Goal: Task Accomplishment & Management: Manage account settings

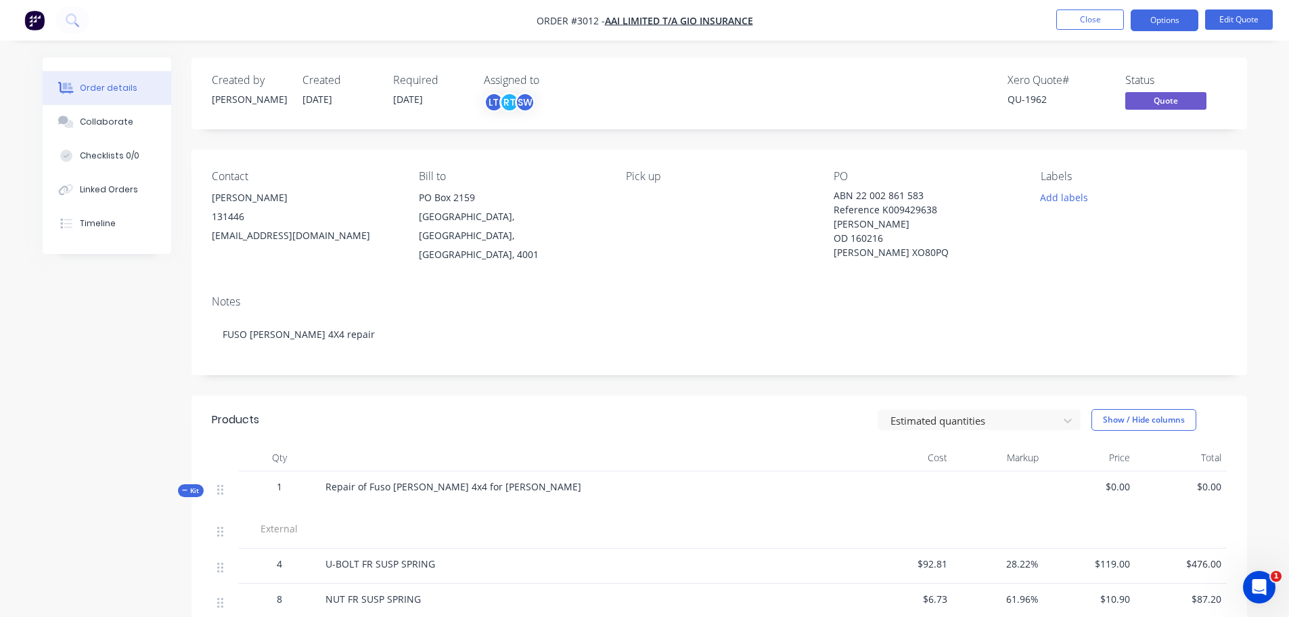
click at [33, 20] on img "button" at bounding box center [34, 20] width 20 height 20
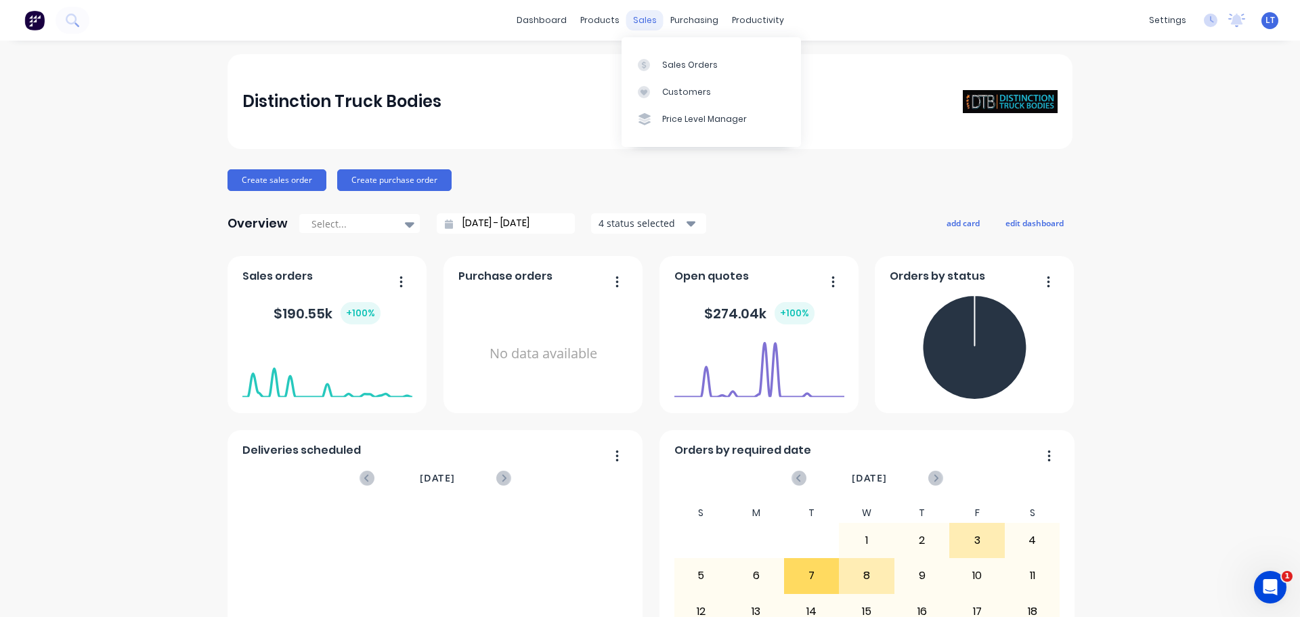
click at [632, 18] on div "sales" at bounding box center [644, 20] width 37 height 20
click at [669, 62] on div "Sales Orders" at bounding box center [690, 65] width 56 height 12
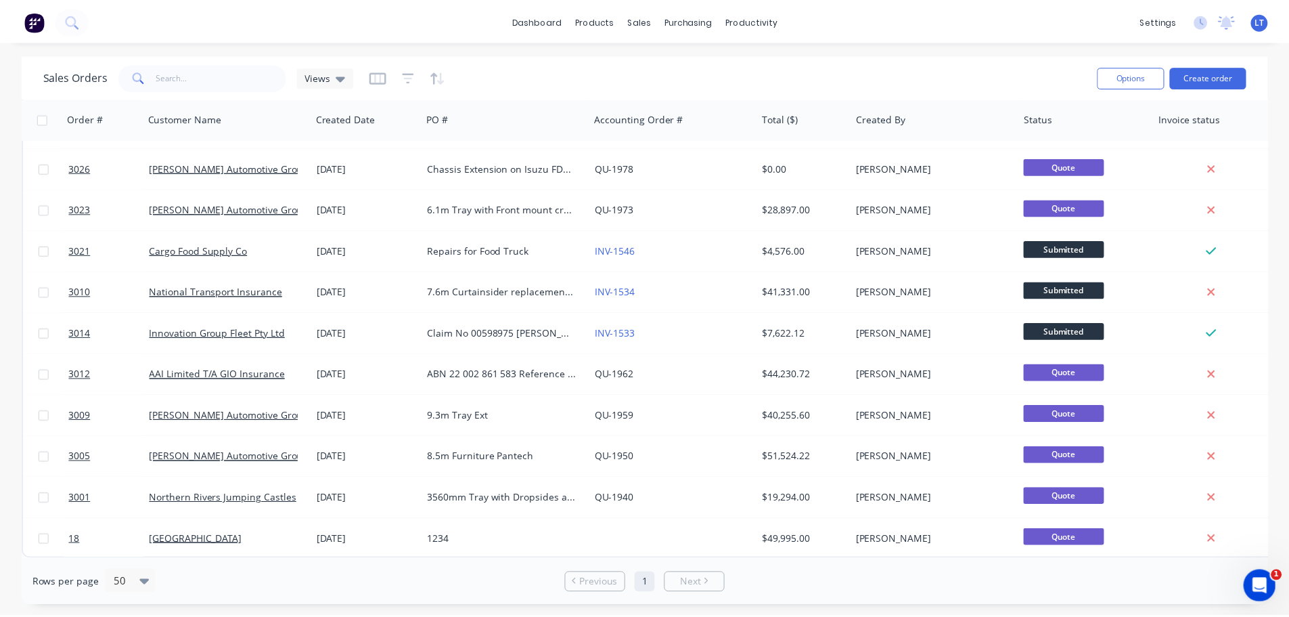
scroll to position [990, 0]
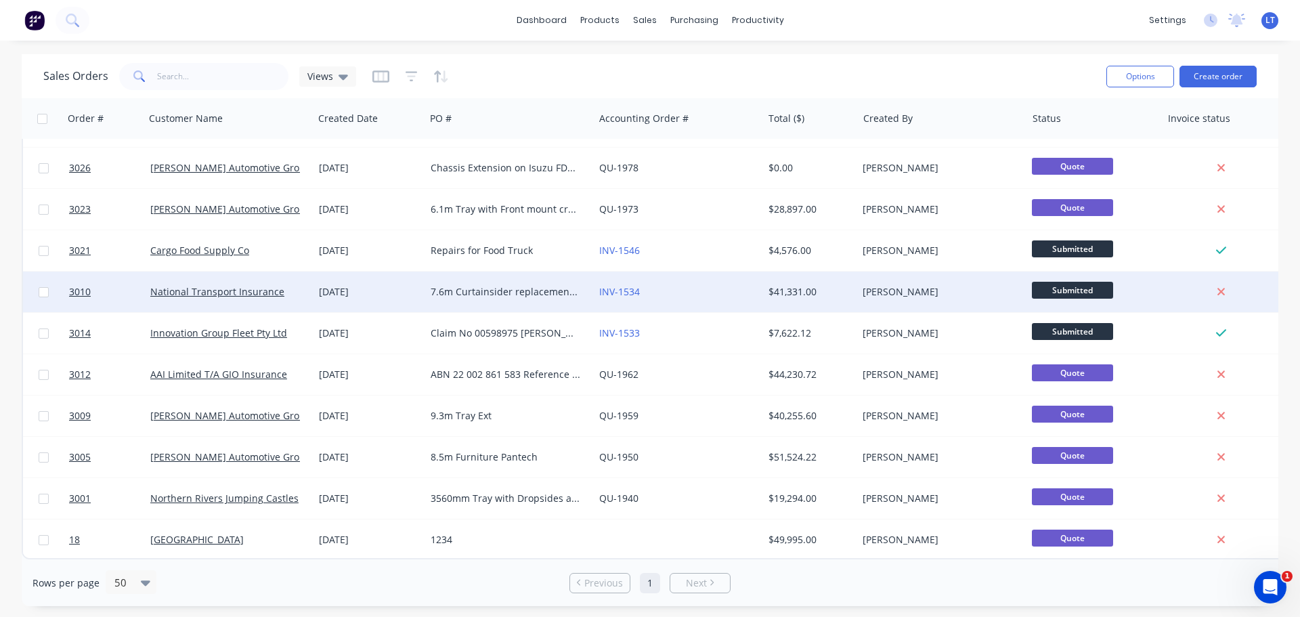
click at [445, 285] on div "7.6m Curtainsider replacement Claim no 537836 - 460782 [PERSON_NAME] Haulage" at bounding box center [506, 292] width 150 height 14
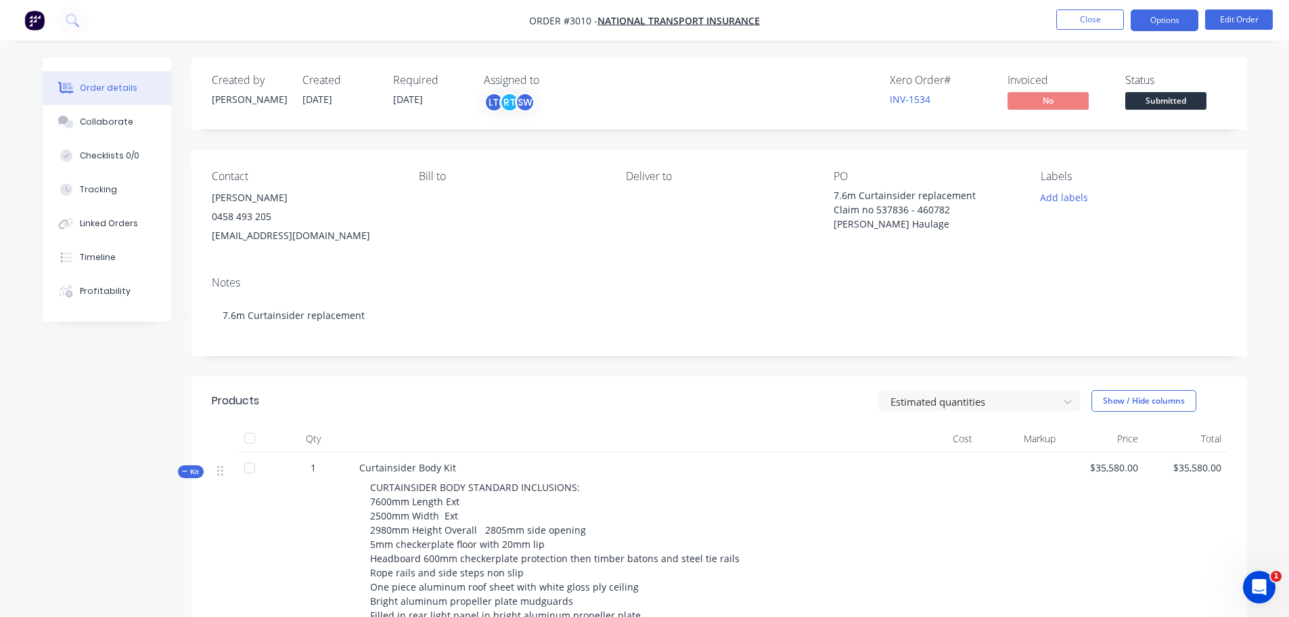
click at [1164, 17] on button "Options" at bounding box center [1165, 20] width 68 height 22
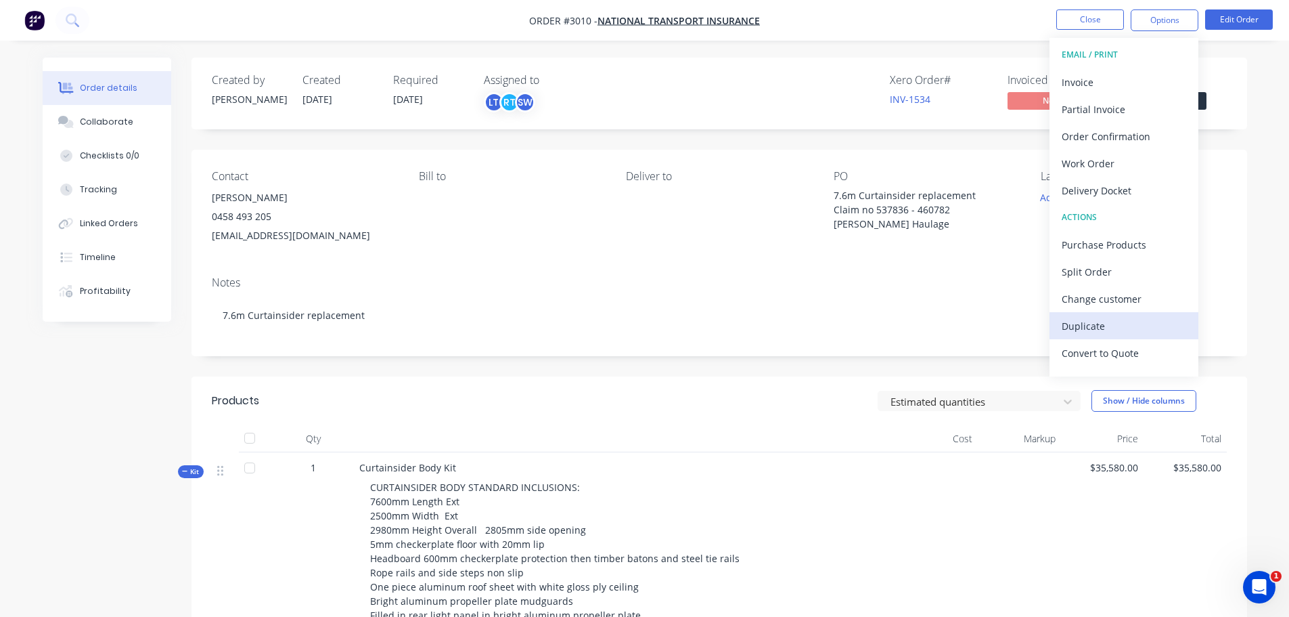
click at [1088, 324] on div "Duplicate" at bounding box center [1124, 326] width 125 height 20
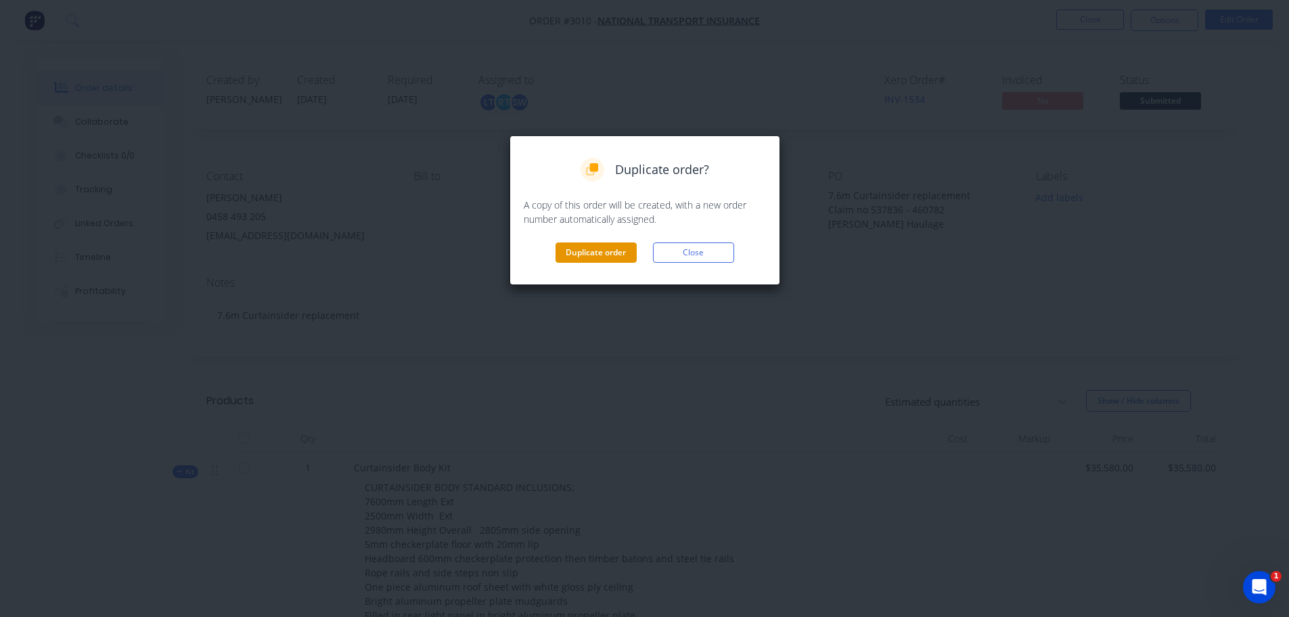
click at [579, 249] on button "Duplicate order" at bounding box center [596, 252] width 81 height 20
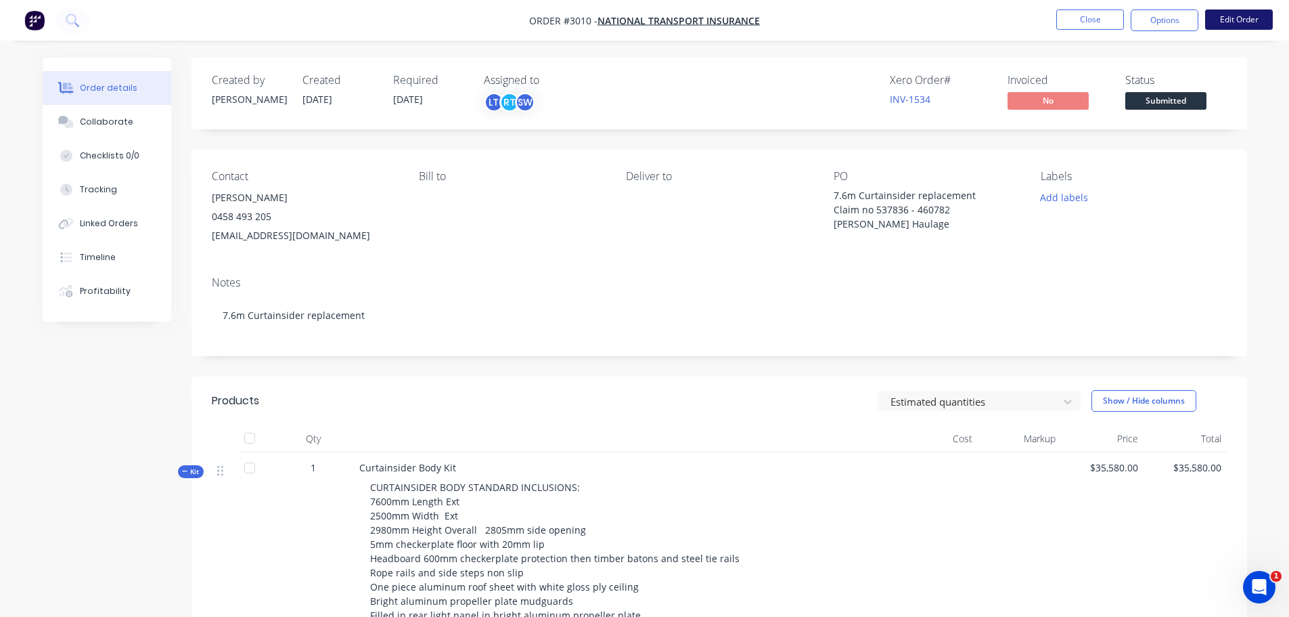
click at [1233, 16] on button "Edit Order" at bounding box center [1240, 19] width 68 height 20
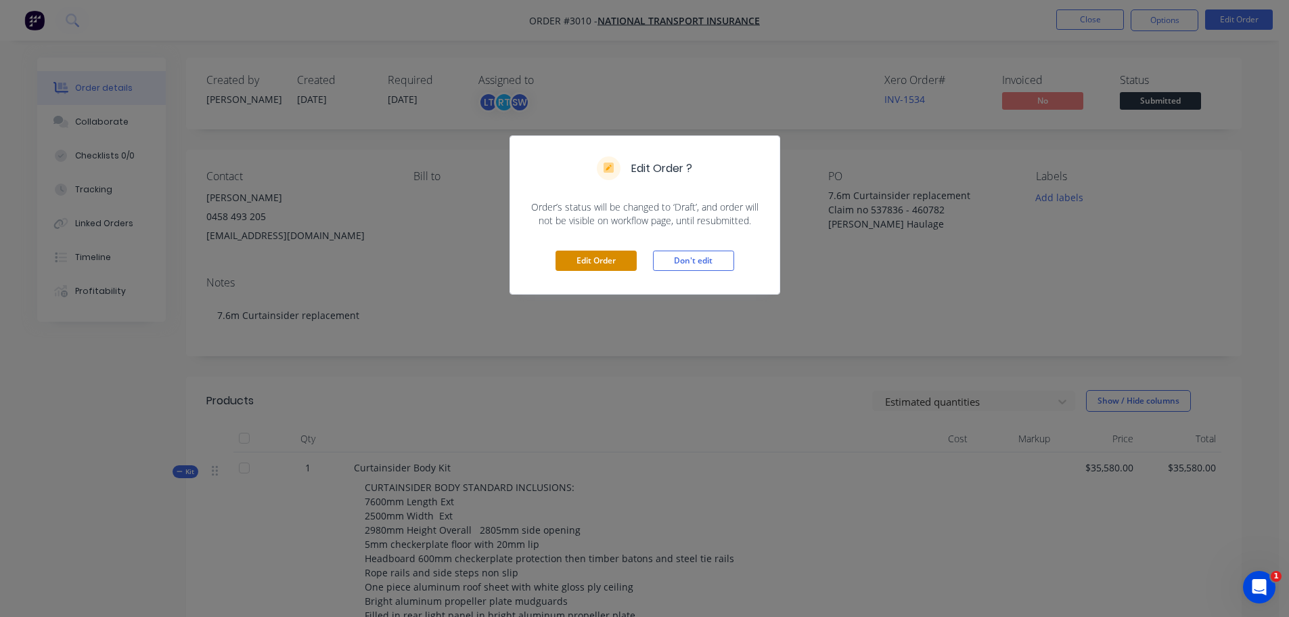
click at [593, 257] on button "Edit Order" at bounding box center [596, 260] width 81 height 20
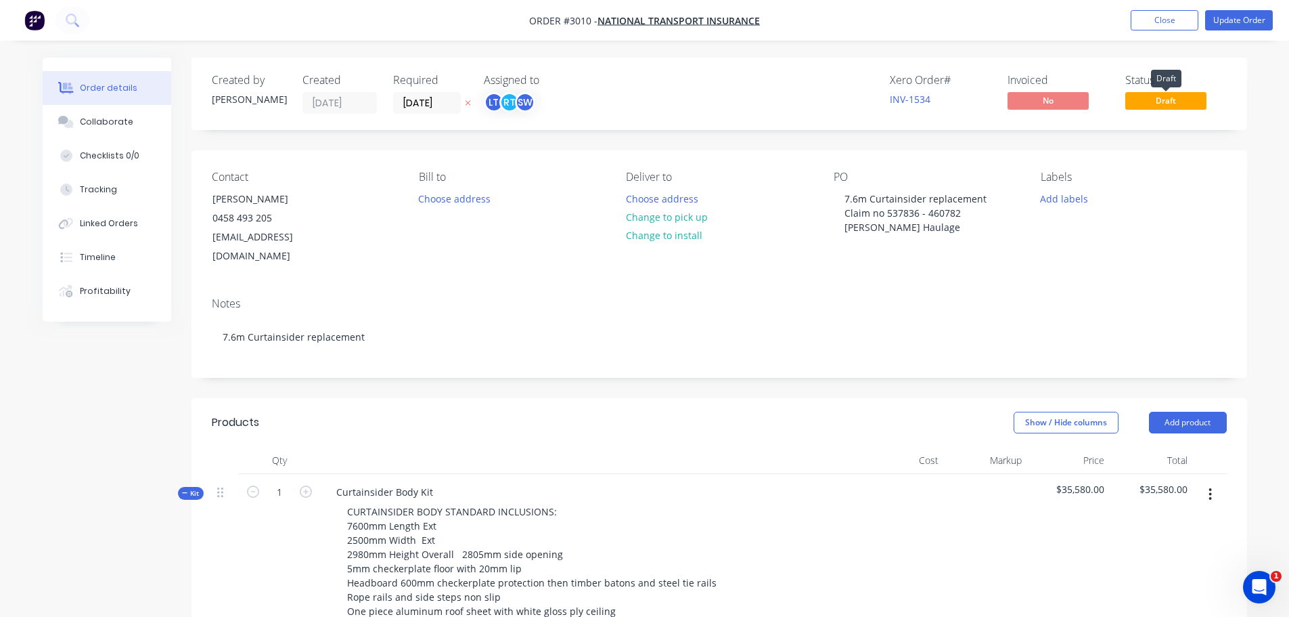
click at [1159, 105] on span "Draft" at bounding box center [1166, 100] width 81 height 17
click at [1168, 15] on button "Close" at bounding box center [1165, 20] width 68 height 20
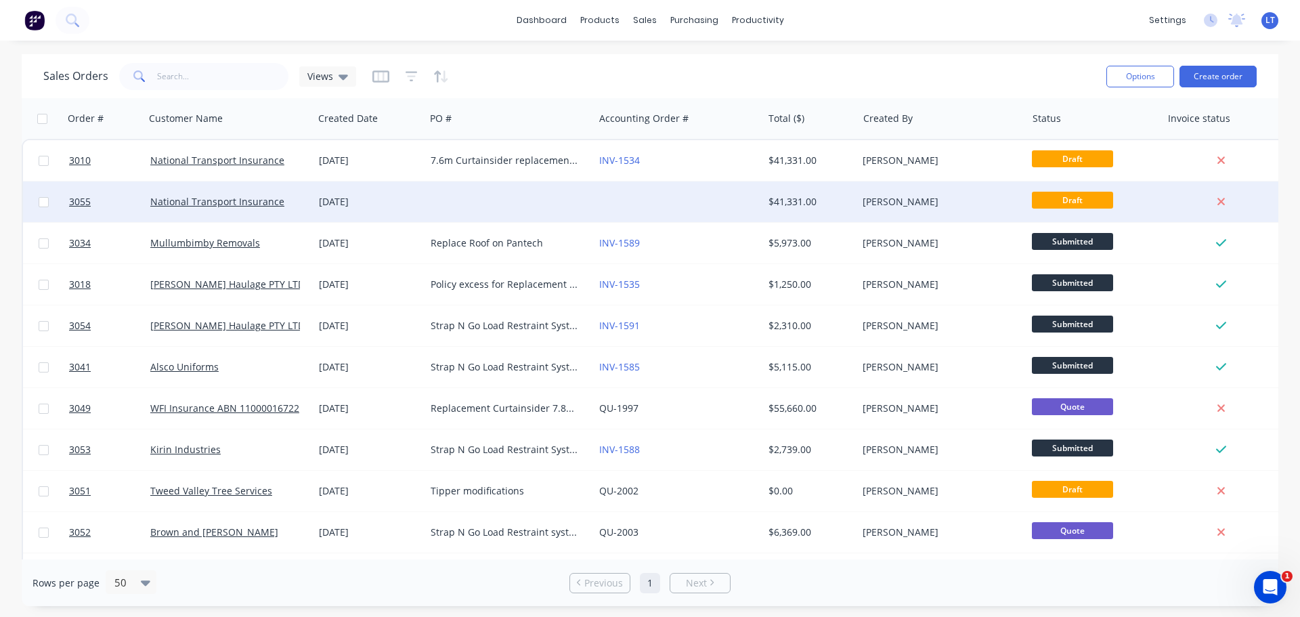
click at [516, 198] on div at bounding box center [509, 201] width 169 height 41
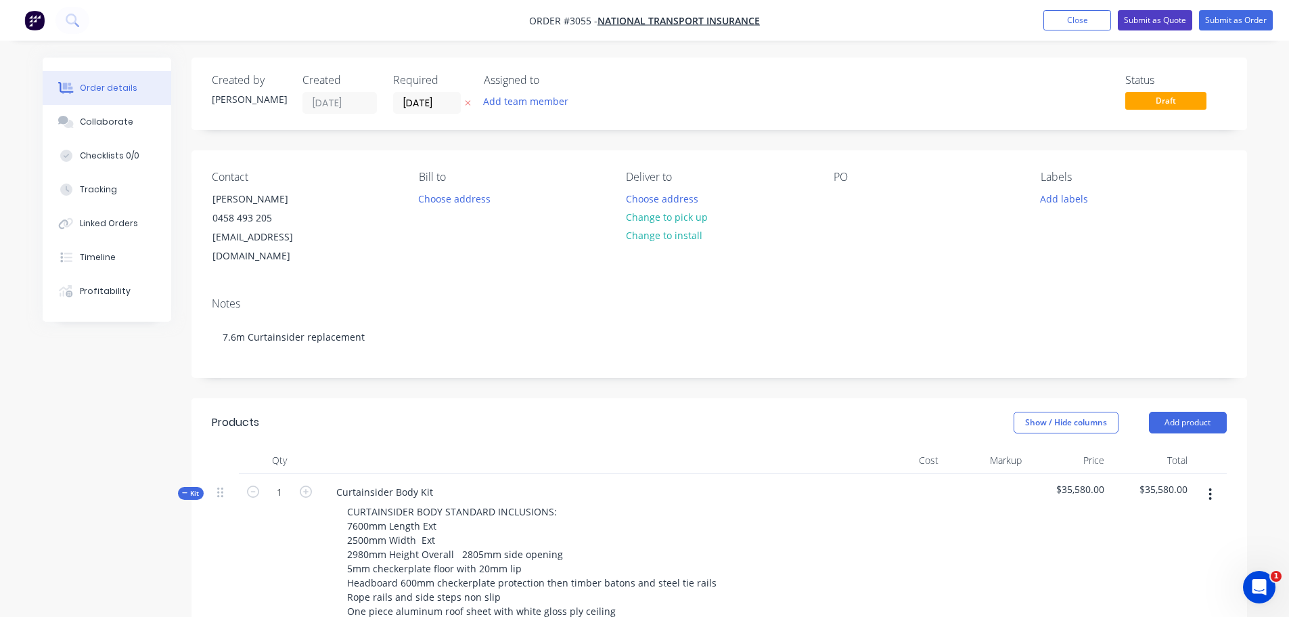
click at [1150, 16] on button "Submit as Quote" at bounding box center [1155, 20] width 74 height 20
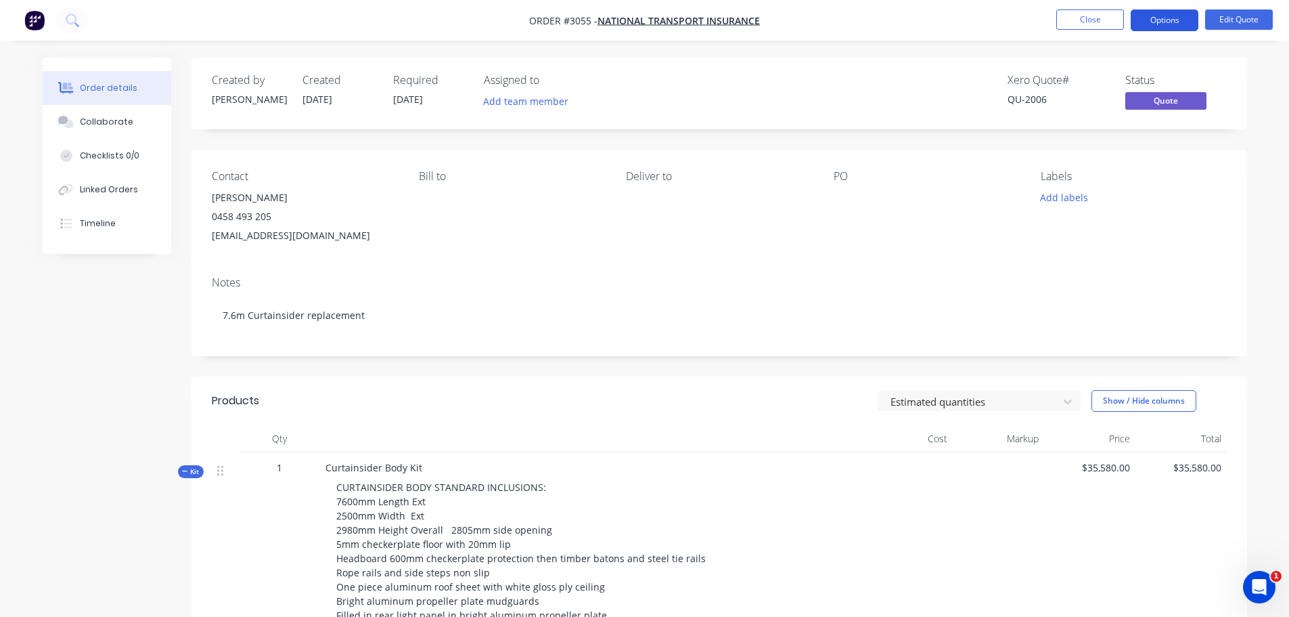
click at [1161, 18] on button "Options" at bounding box center [1165, 20] width 68 height 22
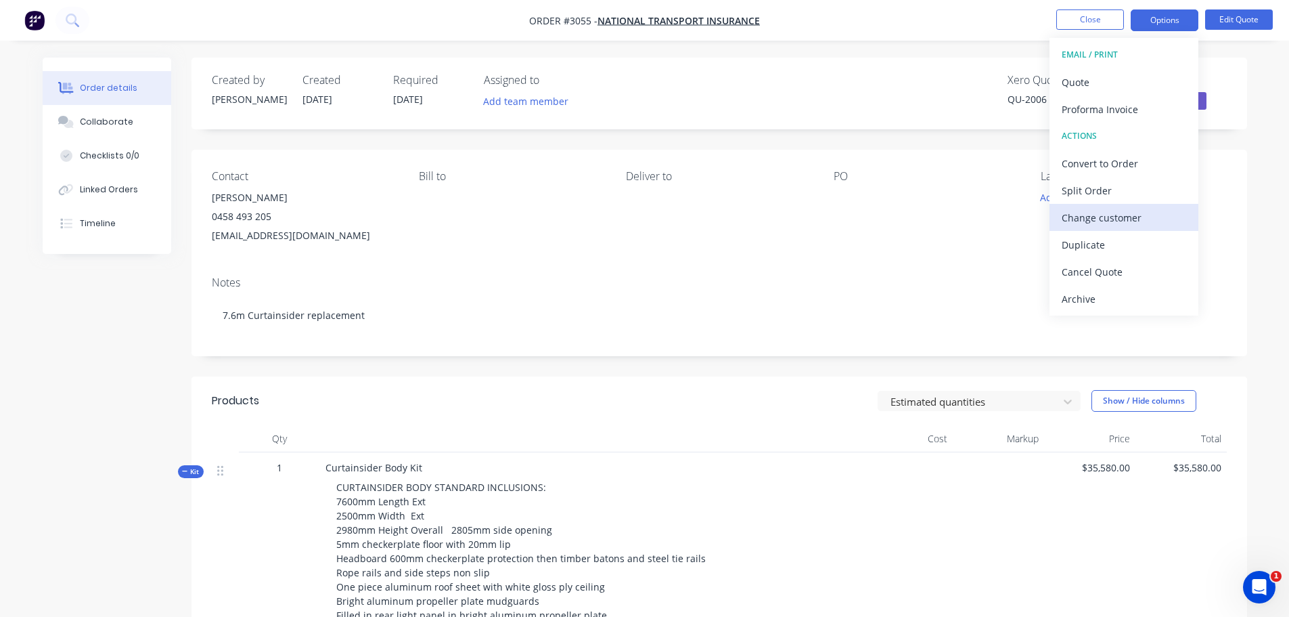
click at [1091, 216] on div "Change customer" at bounding box center [1124, 218] width 125 height 20
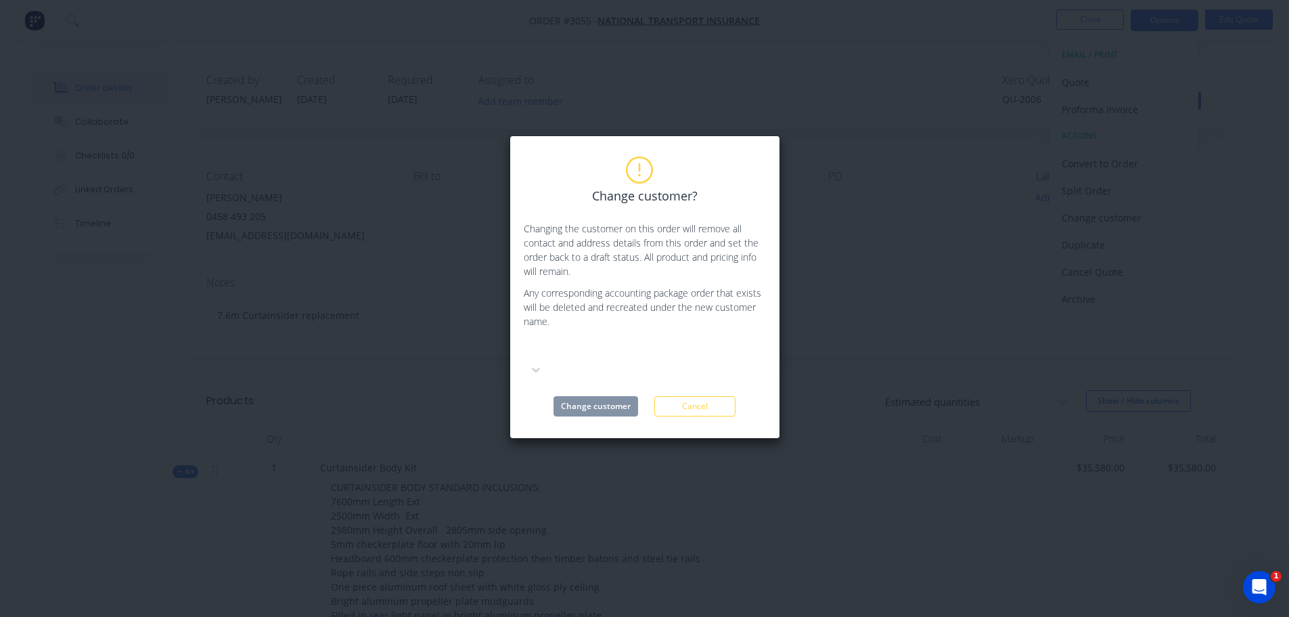
click at [667, 346] on div at bounding box center [625, 349] width 195 height 17
type input "herb"
click at [619, 388] on div "[PERSON_NAME] Haulage PTY LTD" at bounding box center [625, 395] width 203 height 14
click at [596, 396] on button "Change customer" at bounding box center [596, 406] width 85 height 20
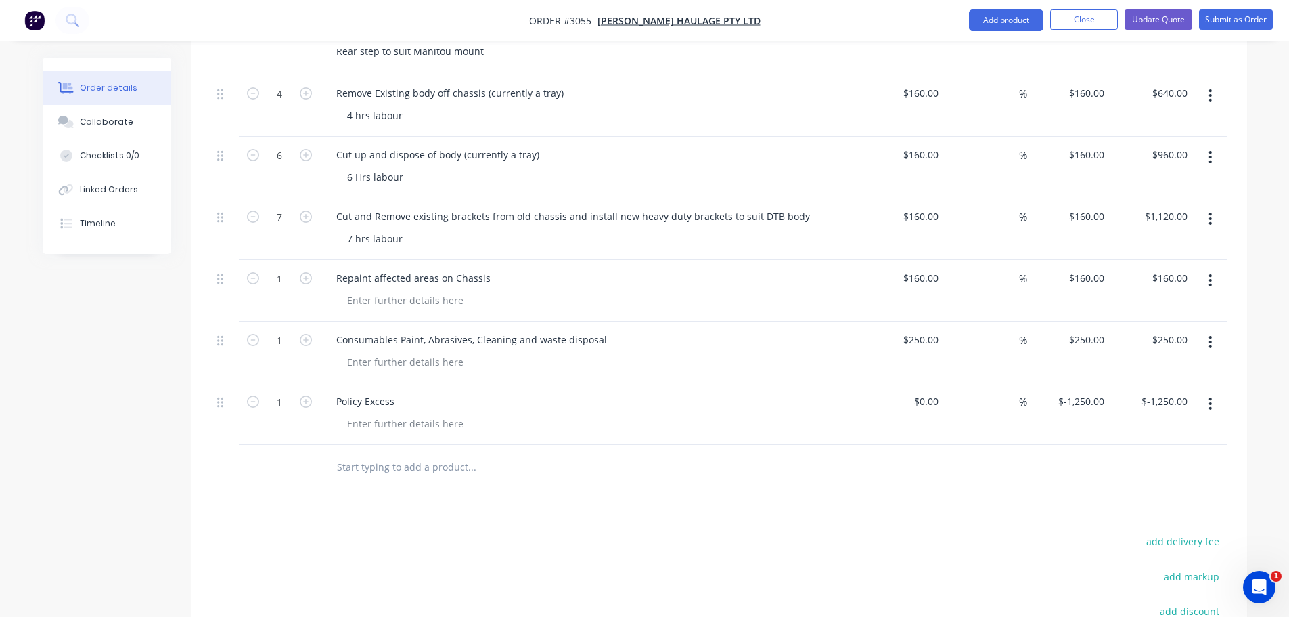
scroll to position [1354, 0]
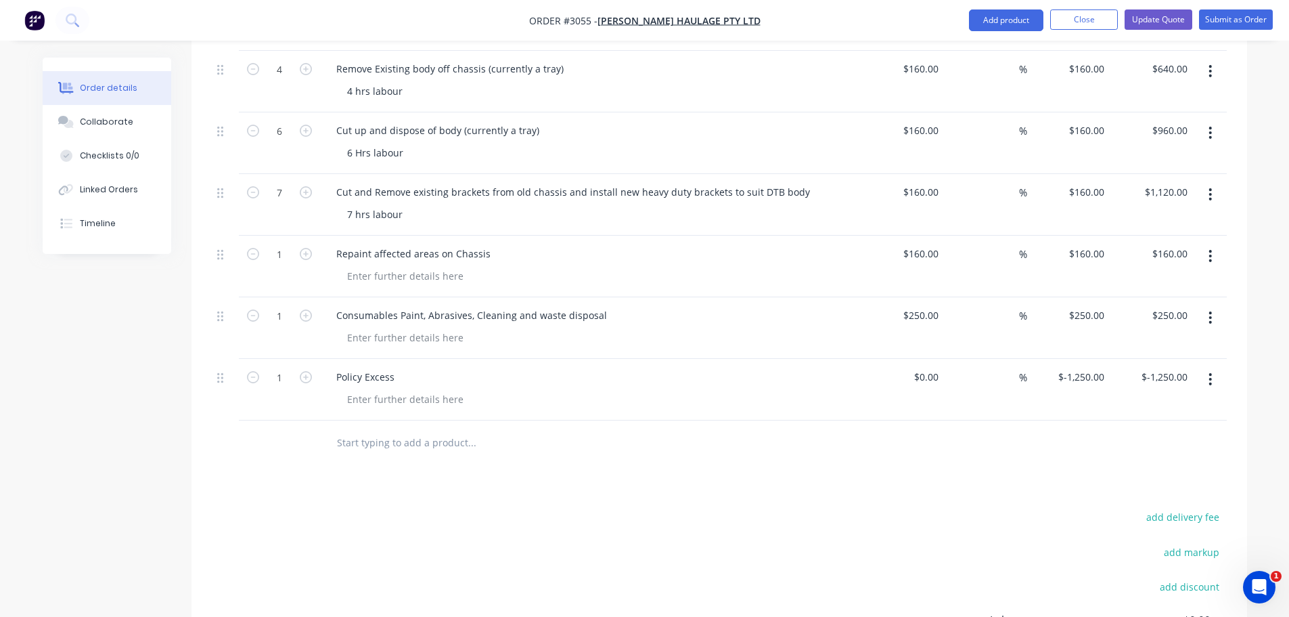
click at [1212, 372] on icon "button" at bounding box center [1210, 379] width 3 height 15
click at [1126, 486] on div "Delete" at bounding box center [1163, 496] width 104 height 20
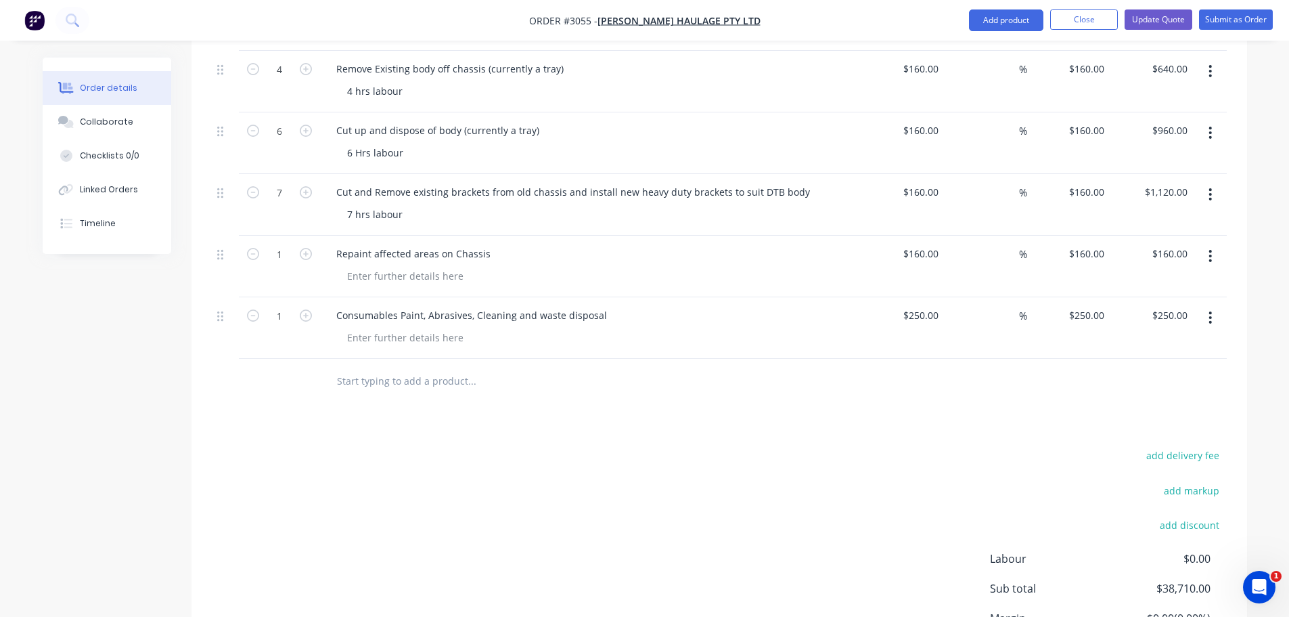
drag, startPoint x: 1212, startPoint y: 275, endPoint x: 1204, endPoint y: 286, distance: 13.7
click at [1212, 311] on icon "button" at bounding box center [1211, 317] width 3 height 12
click at [1123, 424] on div "Delete" at bounding box center [1163, 434] width 104 height 20
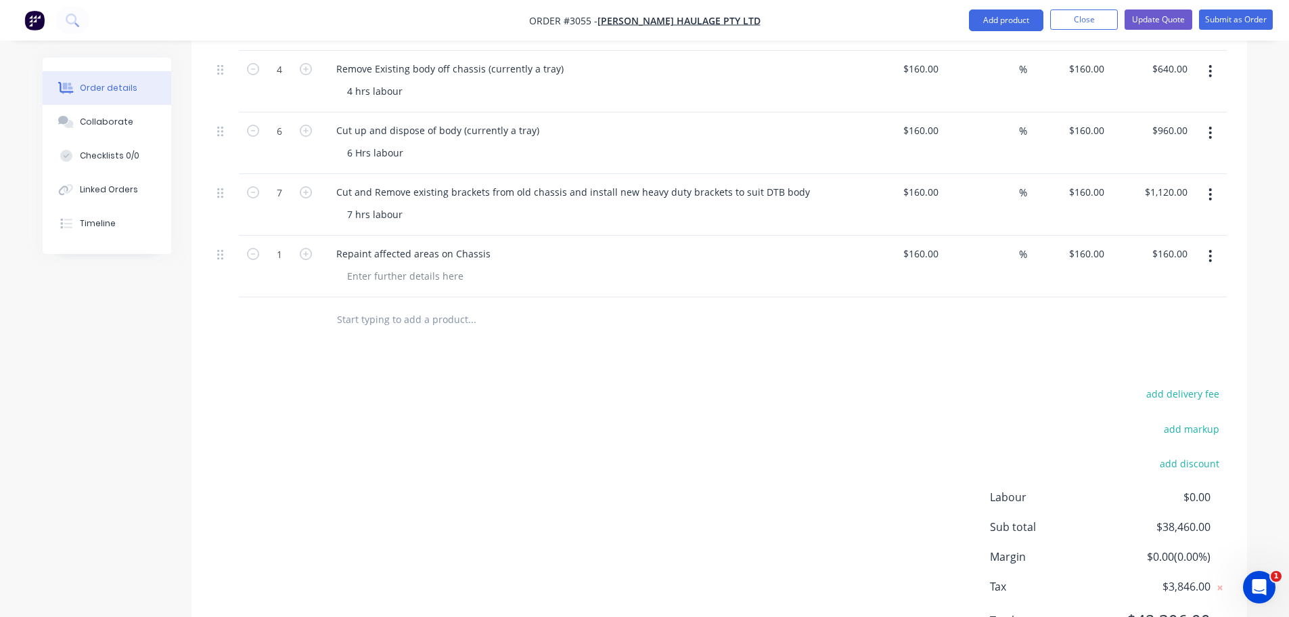
click at [1210, 248] on icon "button" at bounding box center [1210, 255] width 3 height 15
click at [1132, 363] on div "Delete" at bounding box center [1163, 373] width 104 height 20
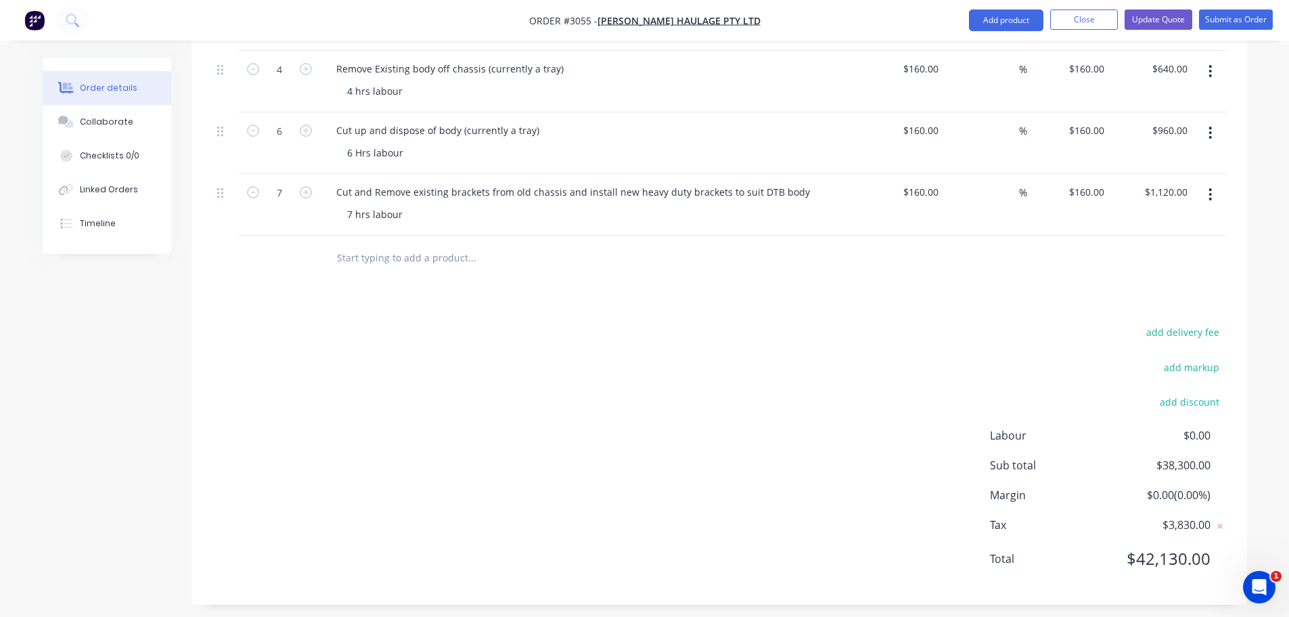
scroll to position [1324, 0]
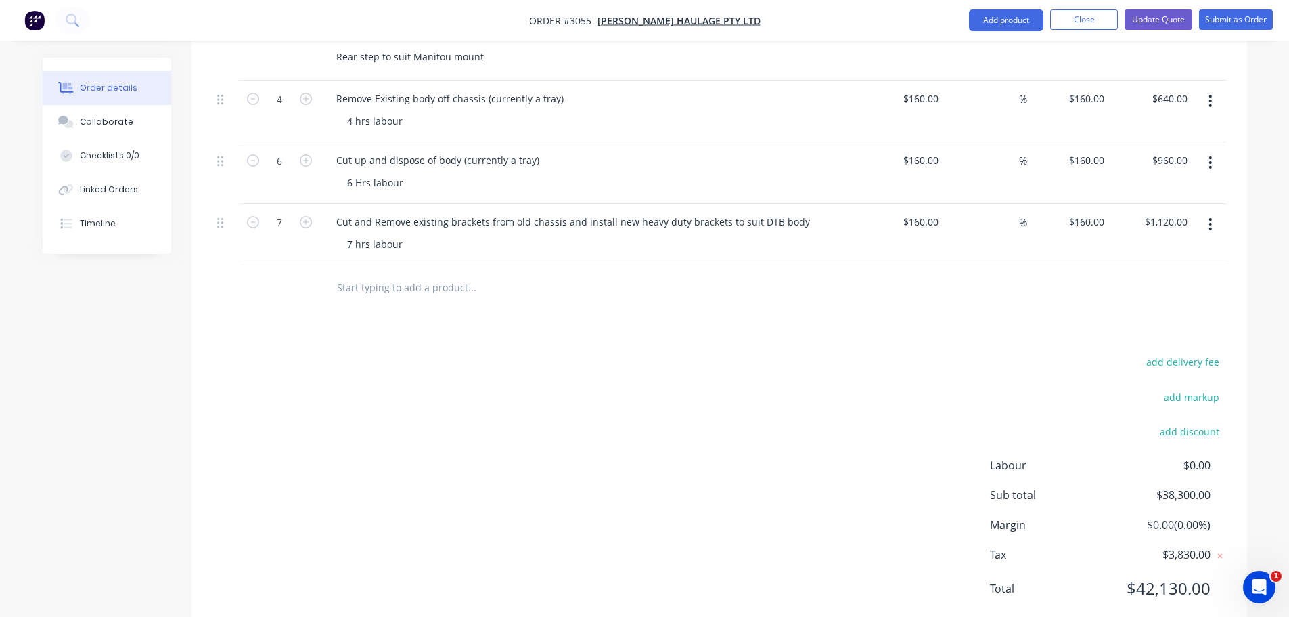
click at [1208, 212] on button "button" at bounding box center [1211, 224] width 32 height 24
click at [1116, 331] on div "Delete" at bounding box center [1163, 341] width 104 height 20
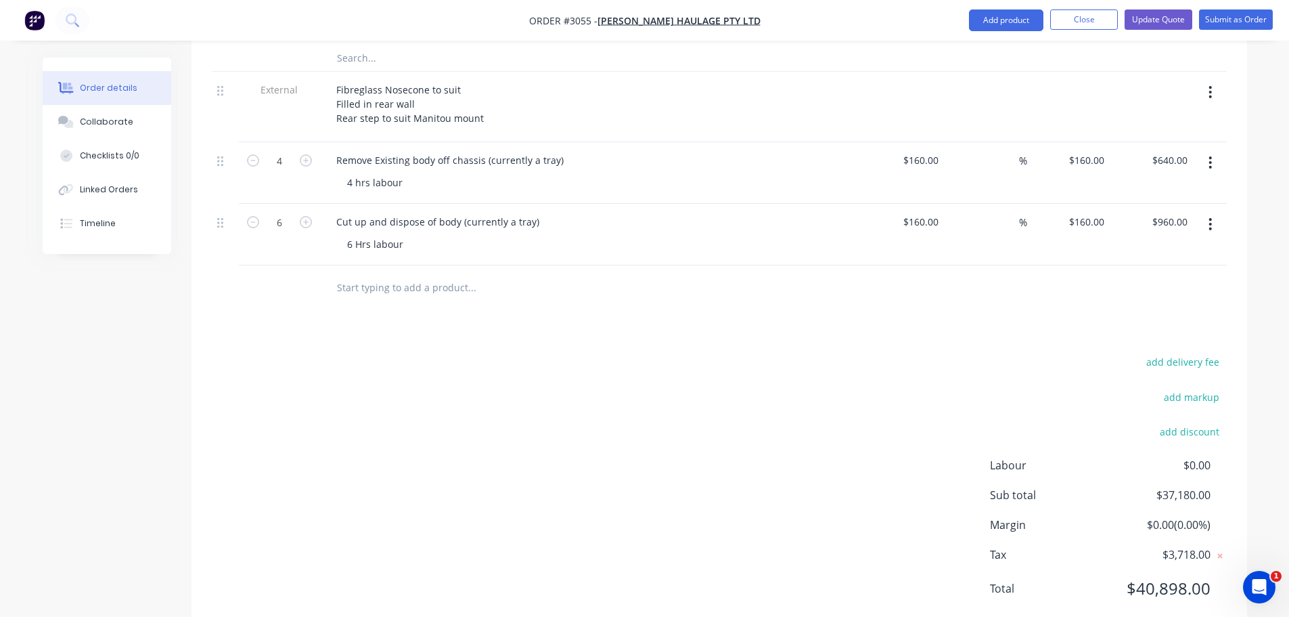
click at [1210, 217] on icon "button" at bounding box center [1210, 224] width 3 height 15
click at [1130, 331] on div "Delete" at bounding box center [1163, 341] width 104 height 20
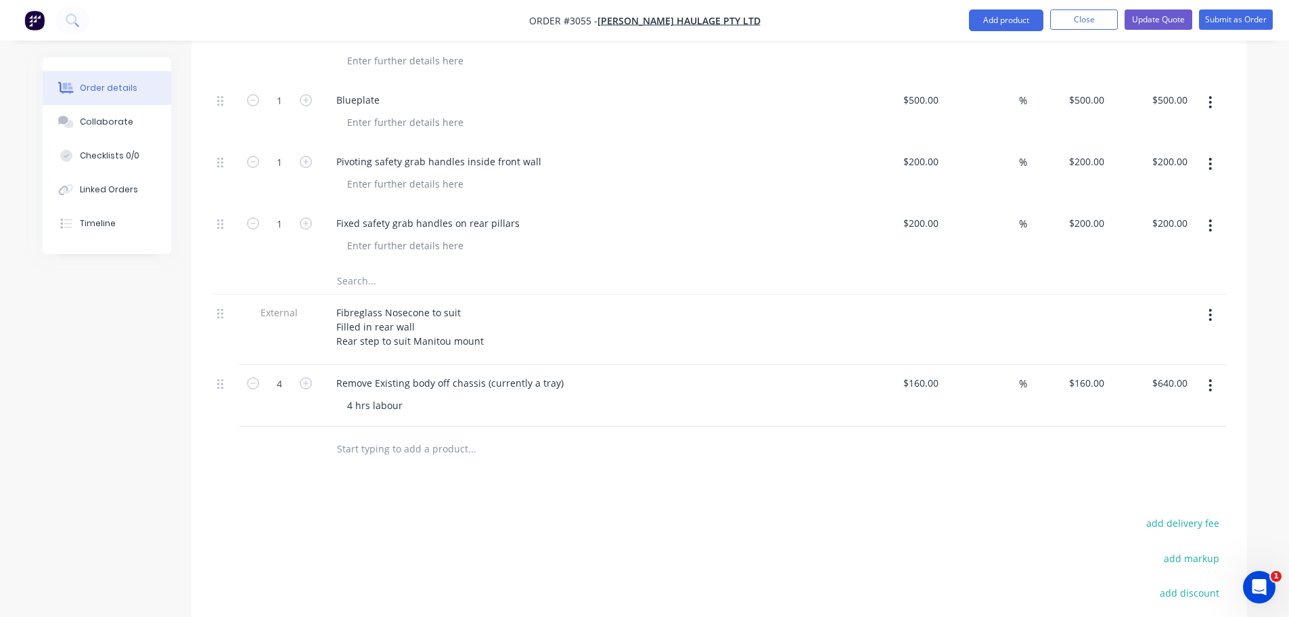
scroll to position [998, 0]
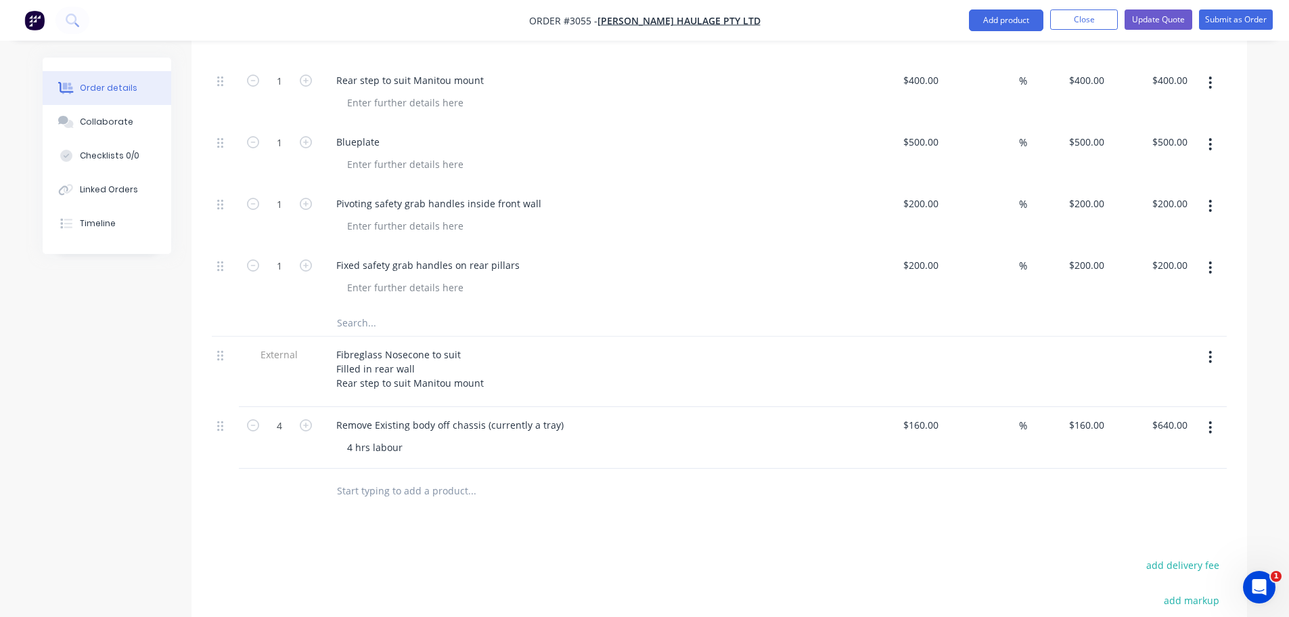
click at [1211, 421] on icon "button" at bounding box center [1211, 427] width 3 height 12
click at [1136, 534] on div "Delete" at bounding box center [1163, 544] width 104 height 20
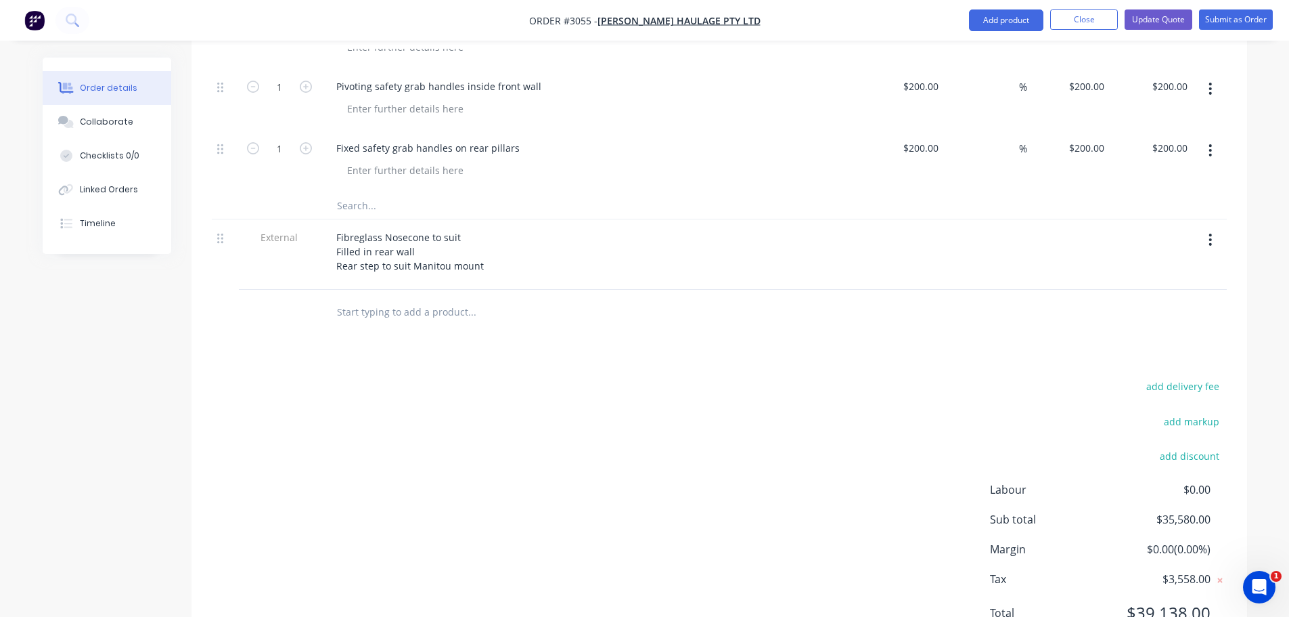
scroll to position [1139, 0]
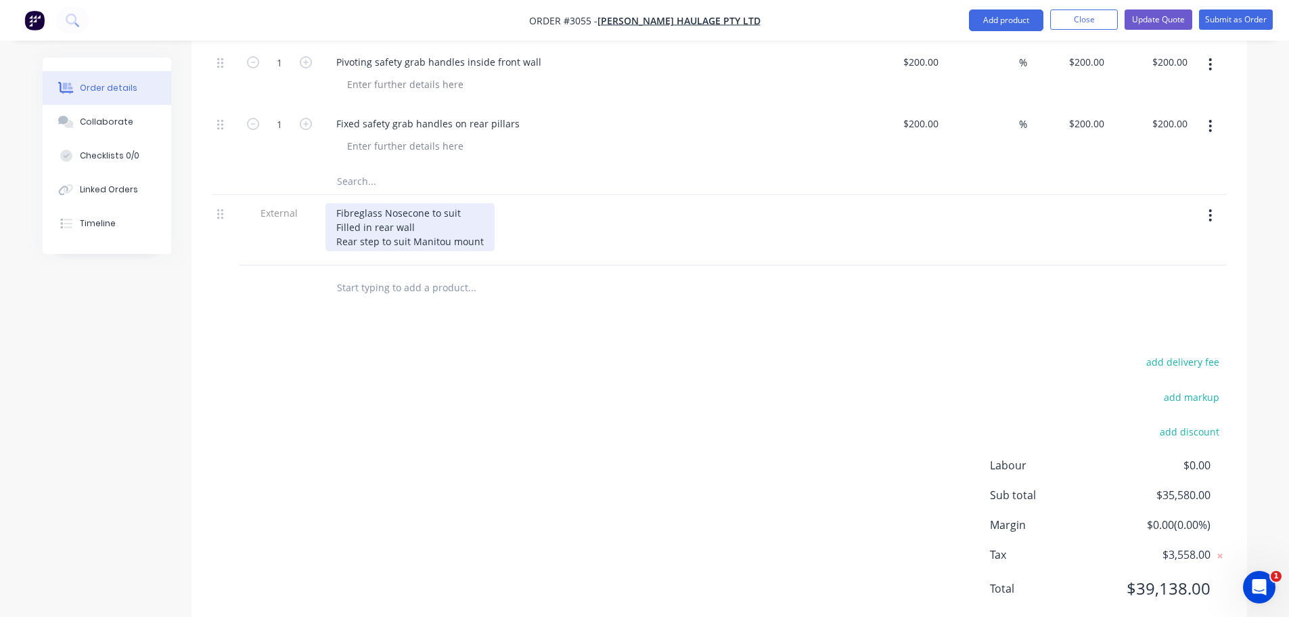
click at [488, 206] on div "Fibreglass Nosecone to suit Filled in rear wall Rear step to suit Manitou mount" at bounding box center [410, 227] width 169 height 48
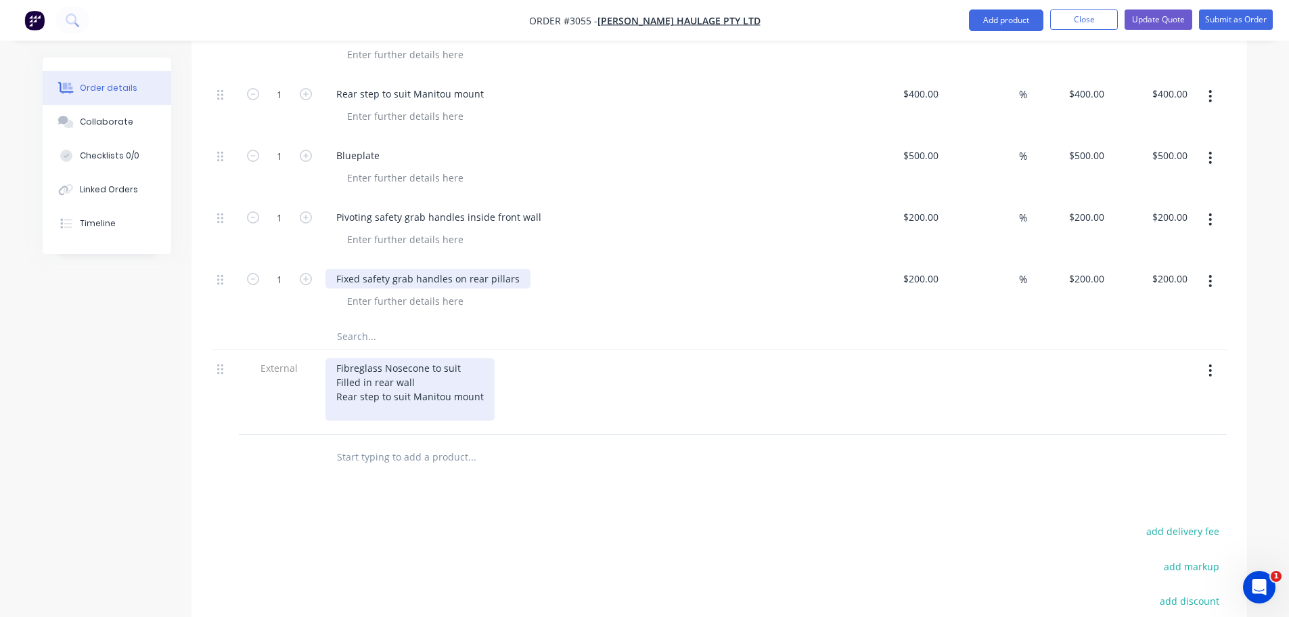
scroll to position [936, 0]
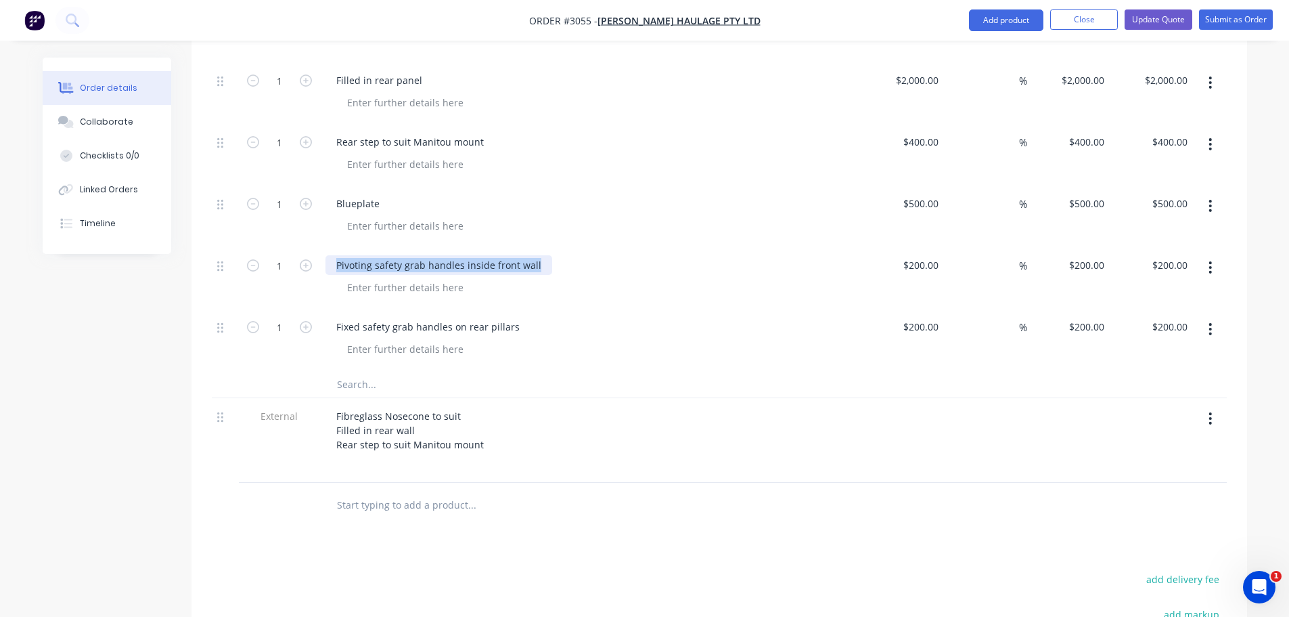
drag, startPoint x: 338, startPoint y: 227, endPoint x: 537, endPoint y: 224, distance: 198.3
click at [537, 255] on div "Pivoting safety grab handles inside front wall" at bounding box center [439, 265] width 227 height 20
copy div "Pivoting safety grab handles inside front wall"
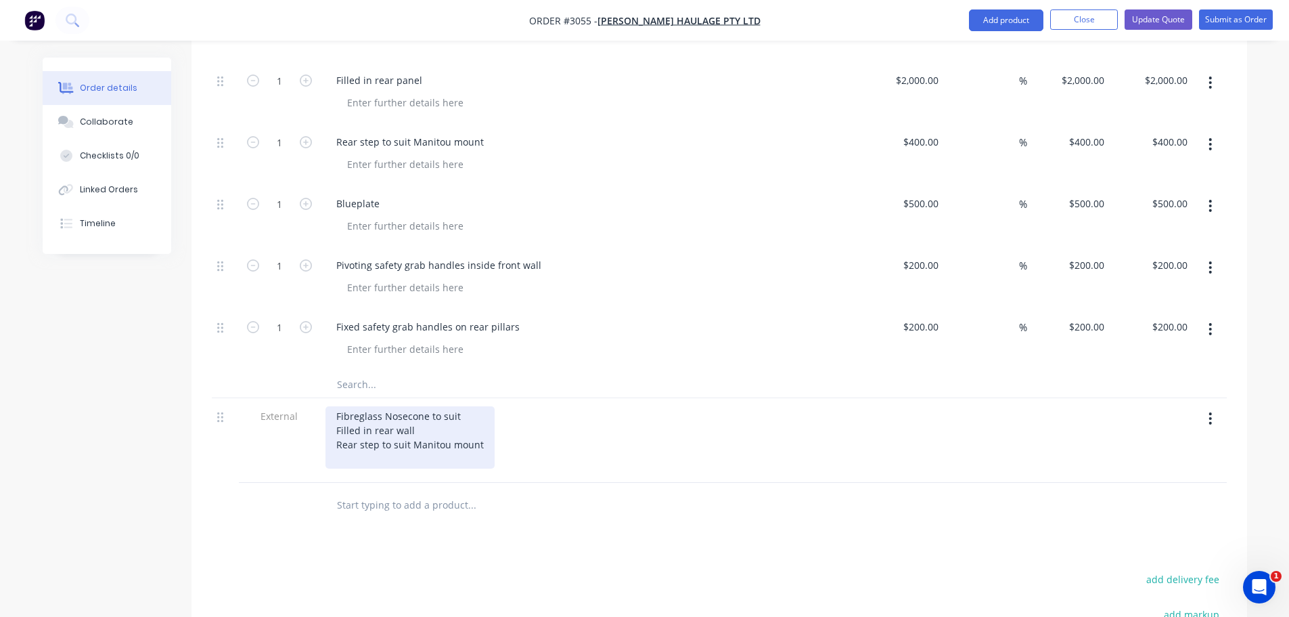
click at [337, 418] on div "Fibreglass Nosecone to suit Filled in rear wall Rear step to suit Manitou mount" at bounding box center [410, 437] width 169 height 62
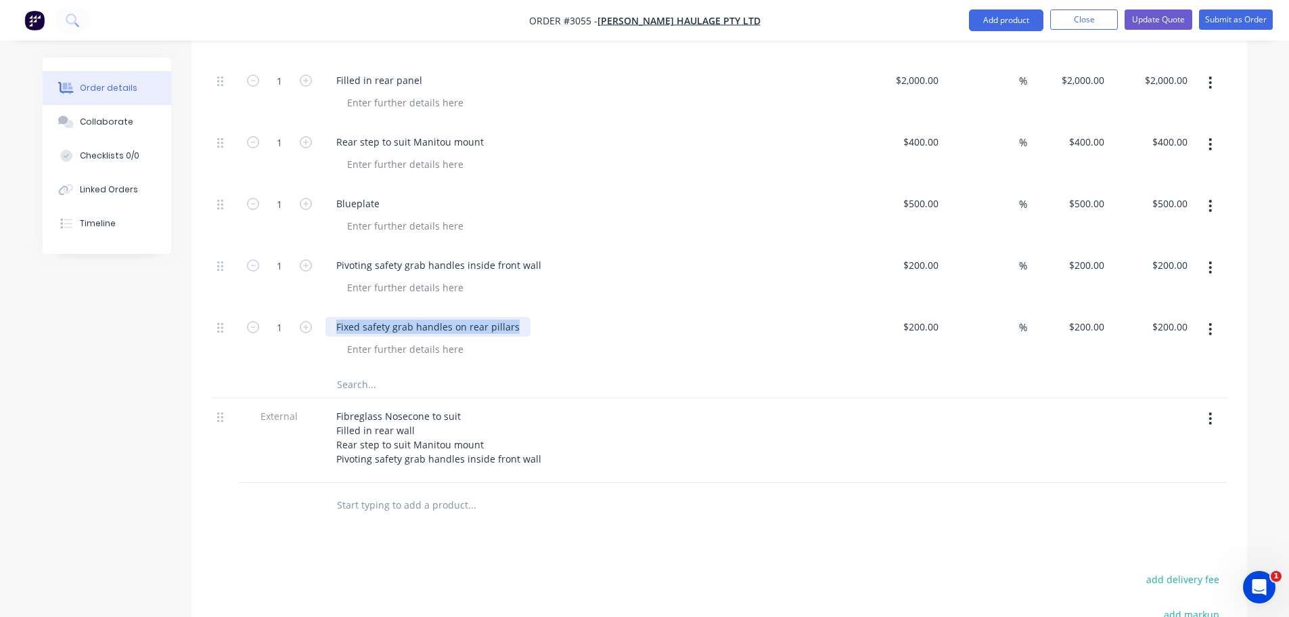
drag, startPoint x: 336, startPoint y: 290, endPoint x: 514, endPoint y: 295, distance: 177.4
click at [514, 317] on div "Fixed safety grab handles on rear pillars" at bounding box center [428, 327] width 205 height 20
copy div "Fixed safety grab handles on rear pillars"
click at [339, 433] on div "Fibreglass Nosecone to suit Filled in rear wall Rear step to suit Manitou mount…" at bounding box center [591, 440] width 542 height 85
click at [337, 471] on div at bounding box center [591, 472] width 531 height 3
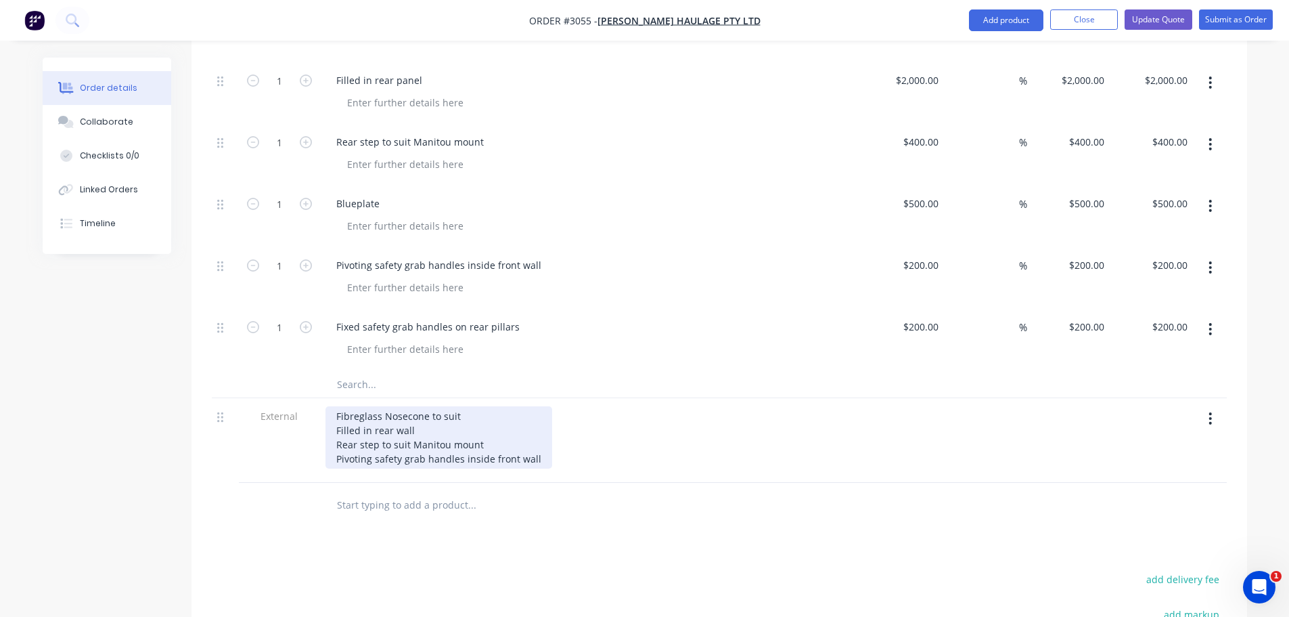
click at [537, 420] on div "Fibreglass Nosecone to suit Filled in rear wall Rear step to suit Manitou mount…" at bounding box center [439, 437] width 227 height 62
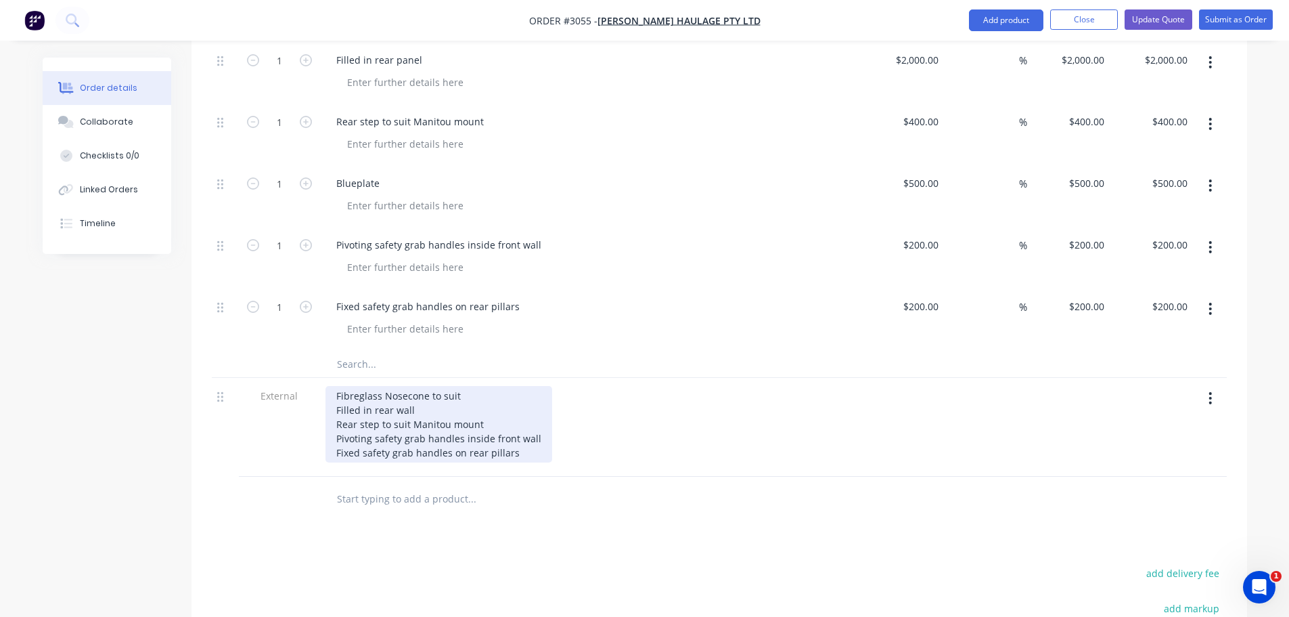
scroll to position [1004, 0]
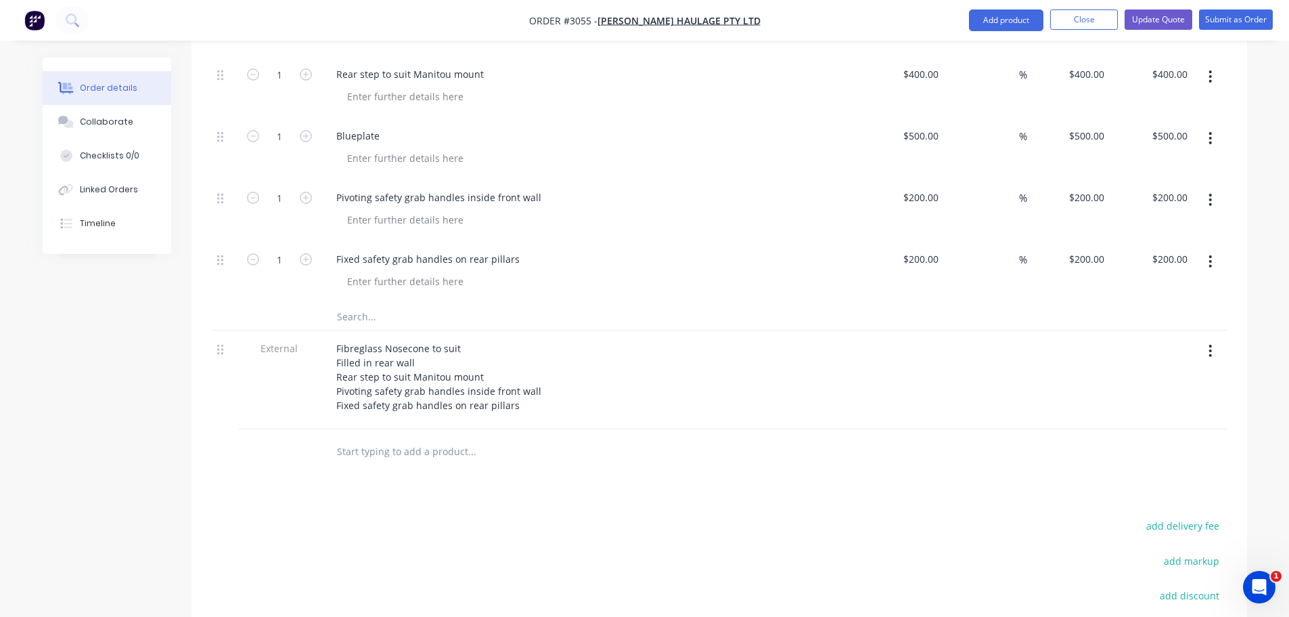
click at [644, 338] on div "Fibreglass Nosecone to suit Filled in rear wall Rear step to suit Manitou mount…" at bounding box center [591, 376] width 531 height 76
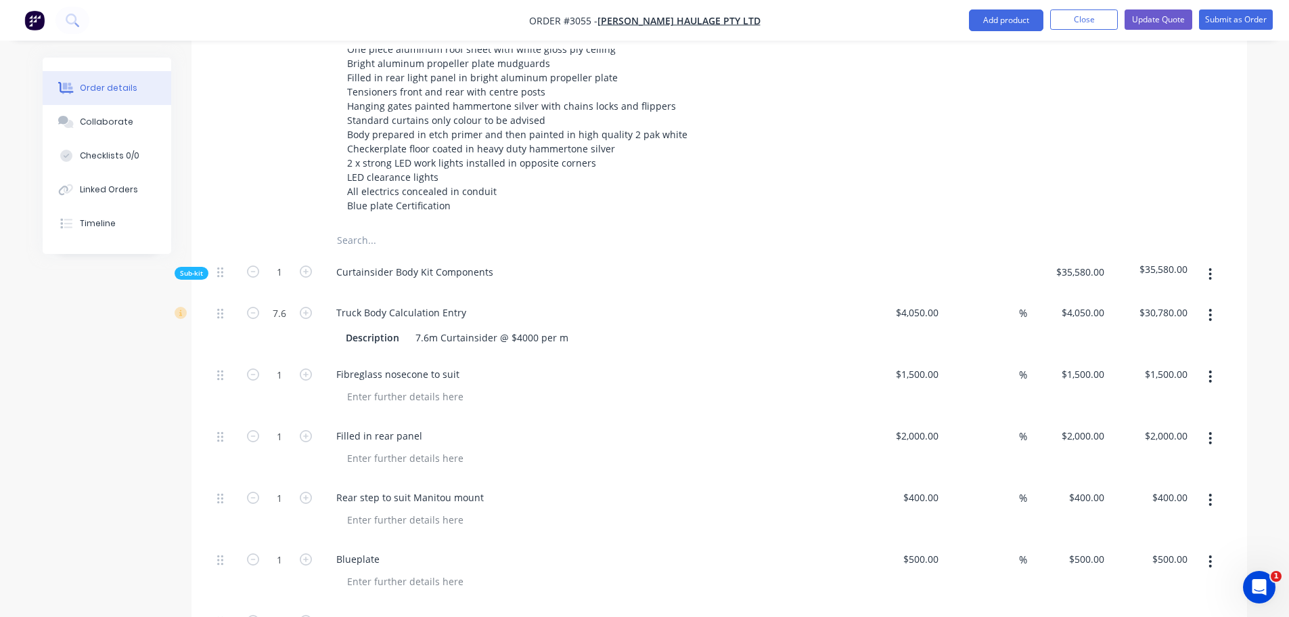
scroll to position [598, 0]
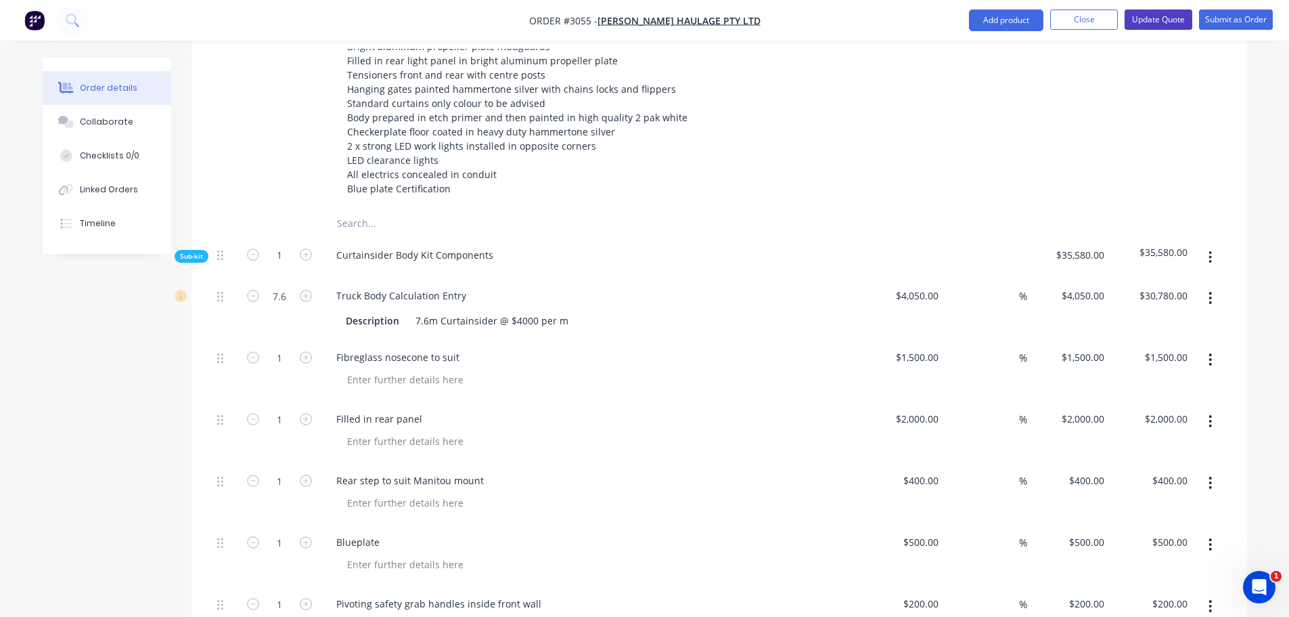
click at [1142, 16] on button "Update Quote" at bounding box center [1159, 19] width 68 height 20
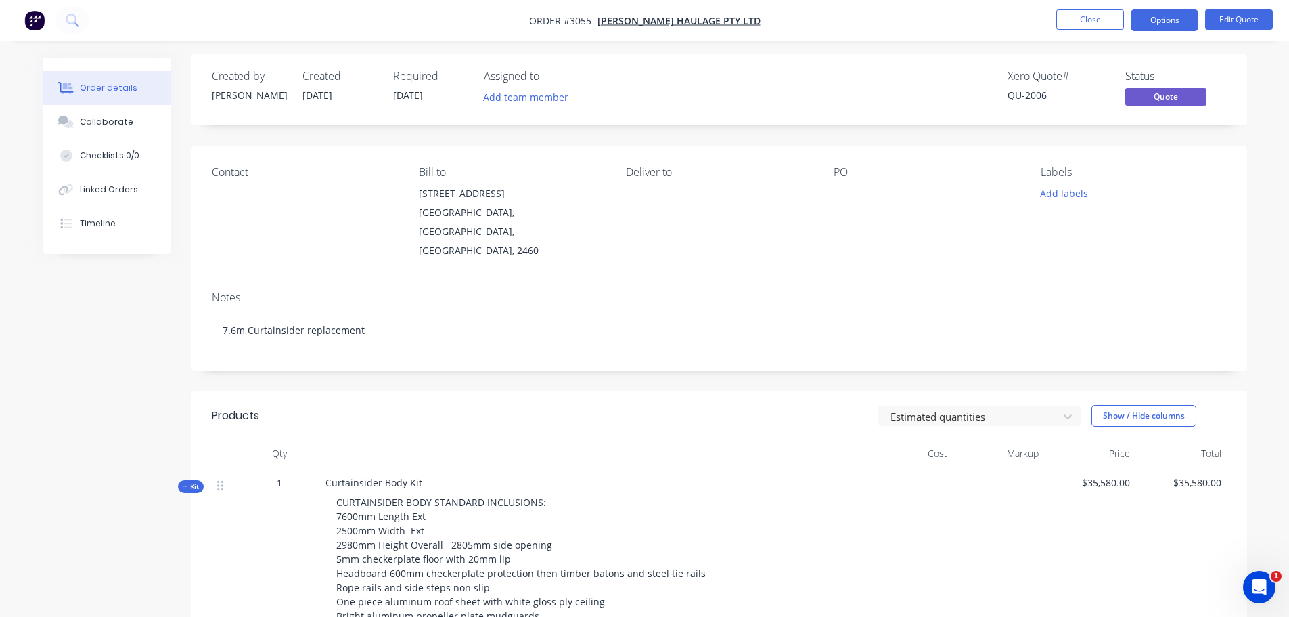
scroll to position [0, 0]
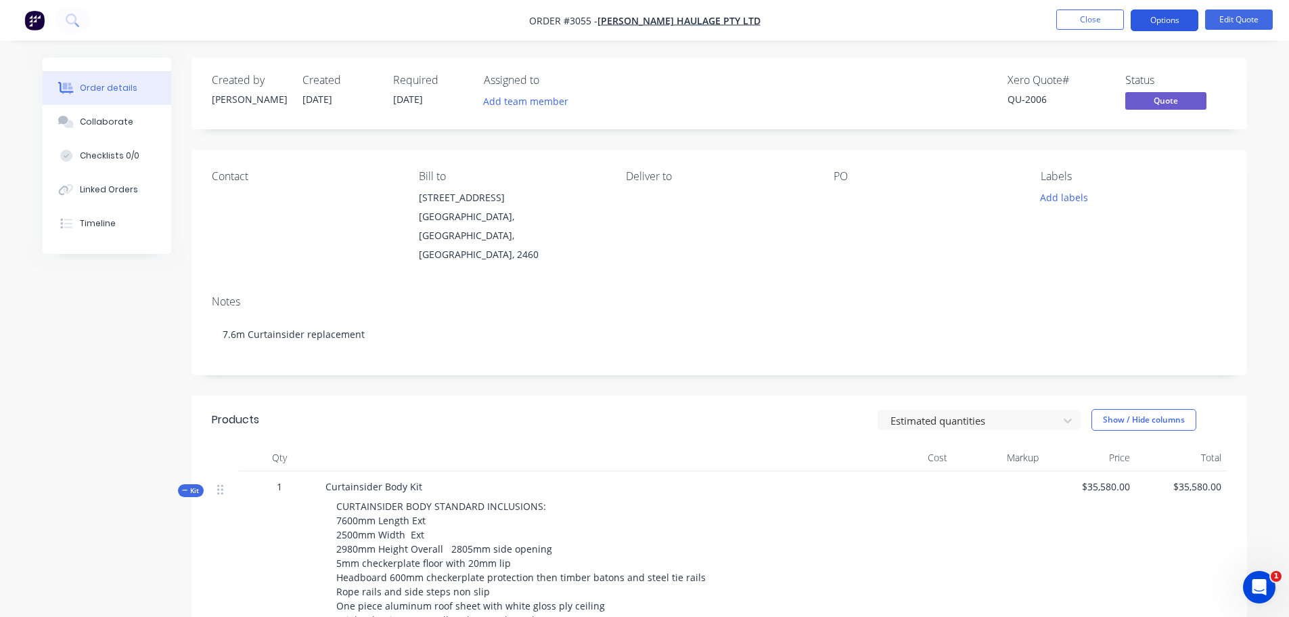
click at [1160, 16] on button "Options" at bounding box center [1165, 20] width 68 height 22
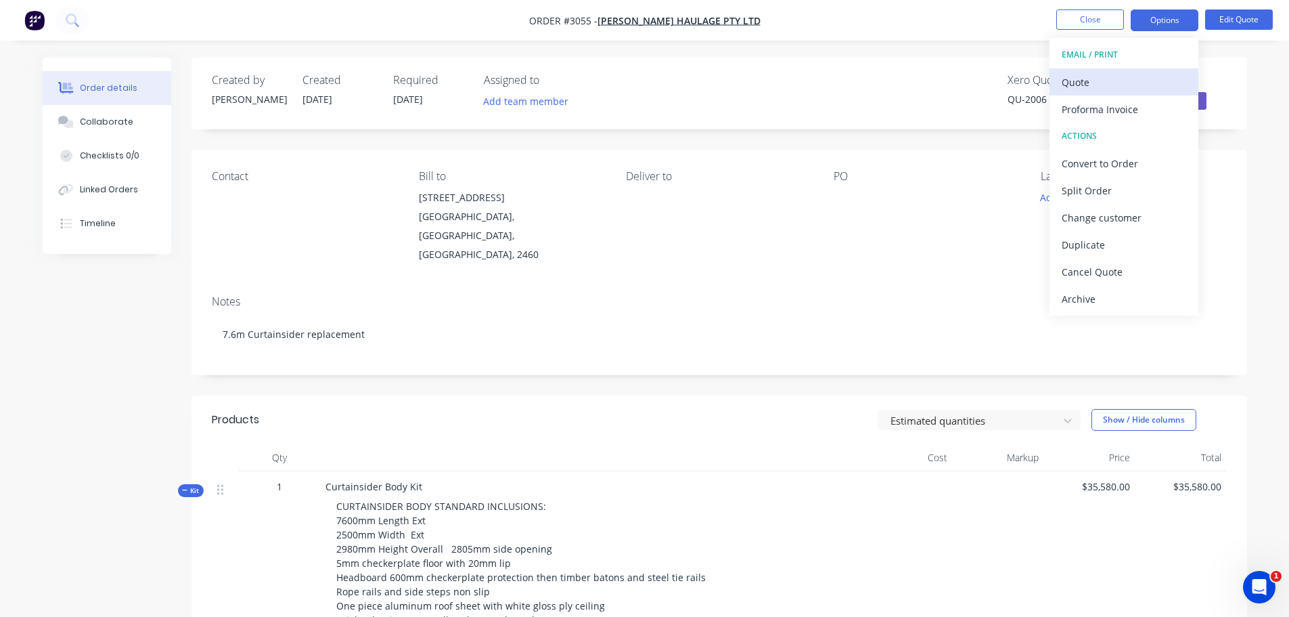
click at [1080, 82] on div "Quote" at bounding box center [1124, 82] width 125 height 20
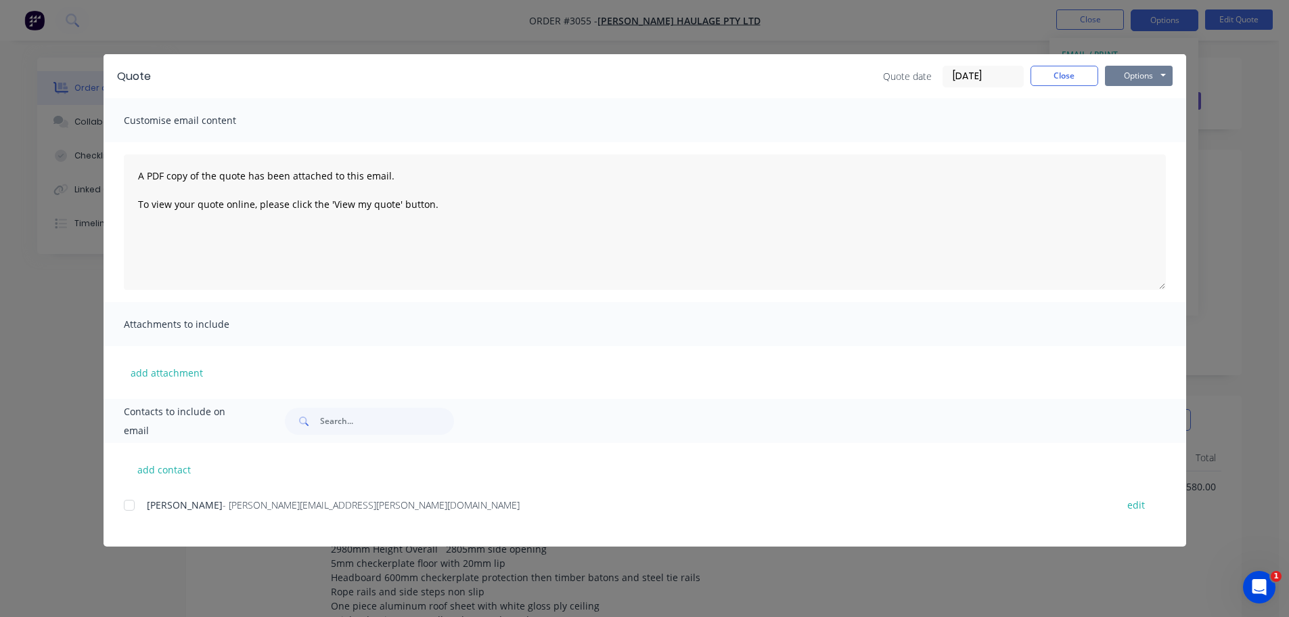
click at [1139, 72] on button "Options" at bounding box center [1139, 76] width 68 height 20
click at [1142, 98] on button "Preview" at bounding box center [1148, 100] width 87 height 22
click at [1058, 77] on button "Close" at bounding box center [1065, 76] width 68 height 20
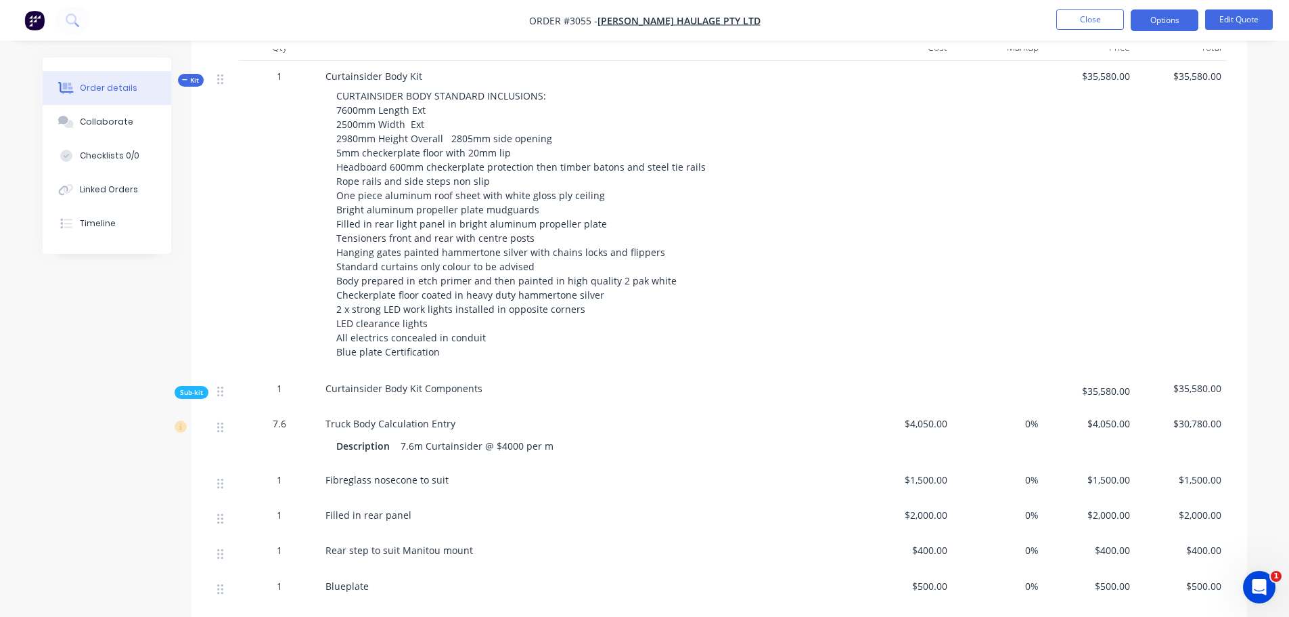
scroll to position [406, 0]
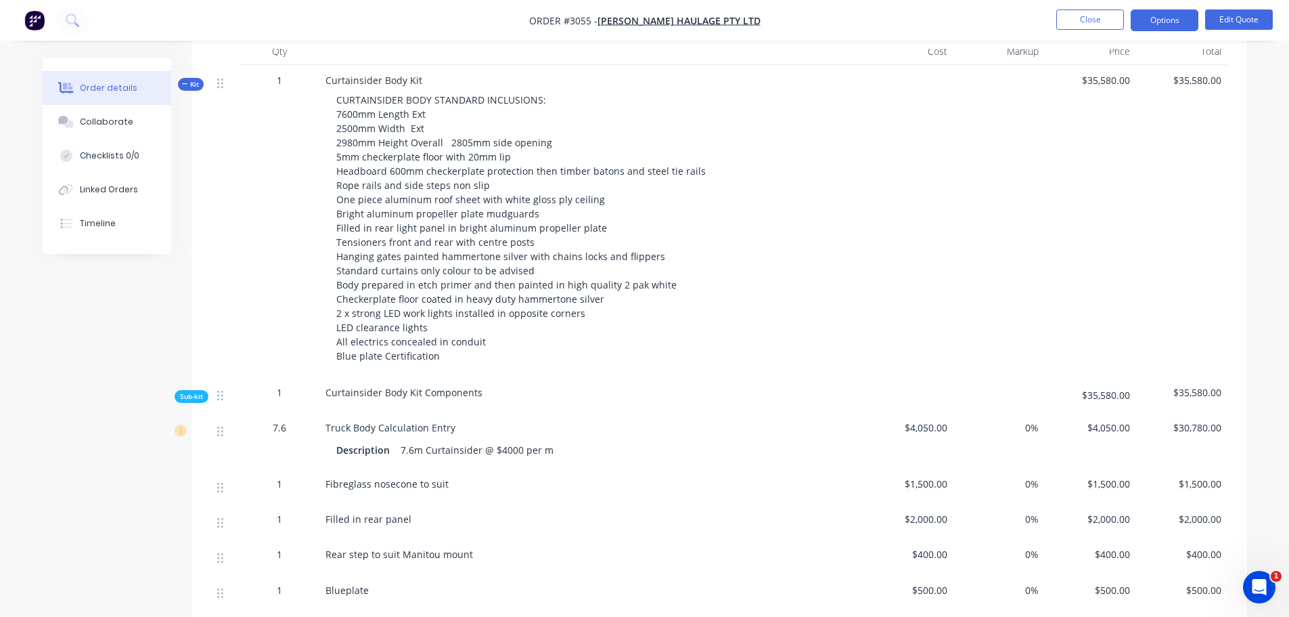
click at [533, 235] on div "CURTAINSIDER BODY STANDARD INCLUSIONS: 7600mm Length Ext 2500mm Width Ext 2980m…" at bounding box center [591, 227] width 531 height 281
click at [529, 234] on div "CURTAINSIDER BODY STANDARD INCLUSIONS: 7600mm Length Ext 2500mm Width Ext 2980m…" at bounding box center [591, 227] width 531 height 281
click at [1222, 17] on button "Edit Quote" at bounding box center [1240, 19] width 68 height 20
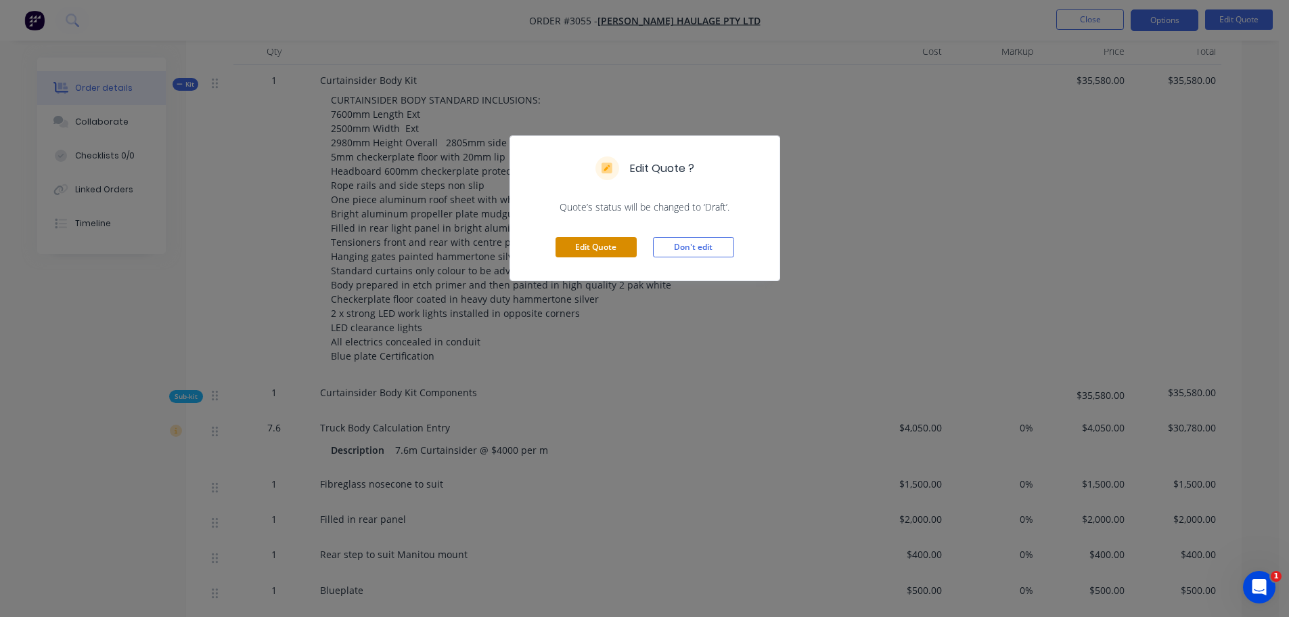
click at [601, 244] on button "Edit Quote" at bounding box center [596, 247] width 81 height 20
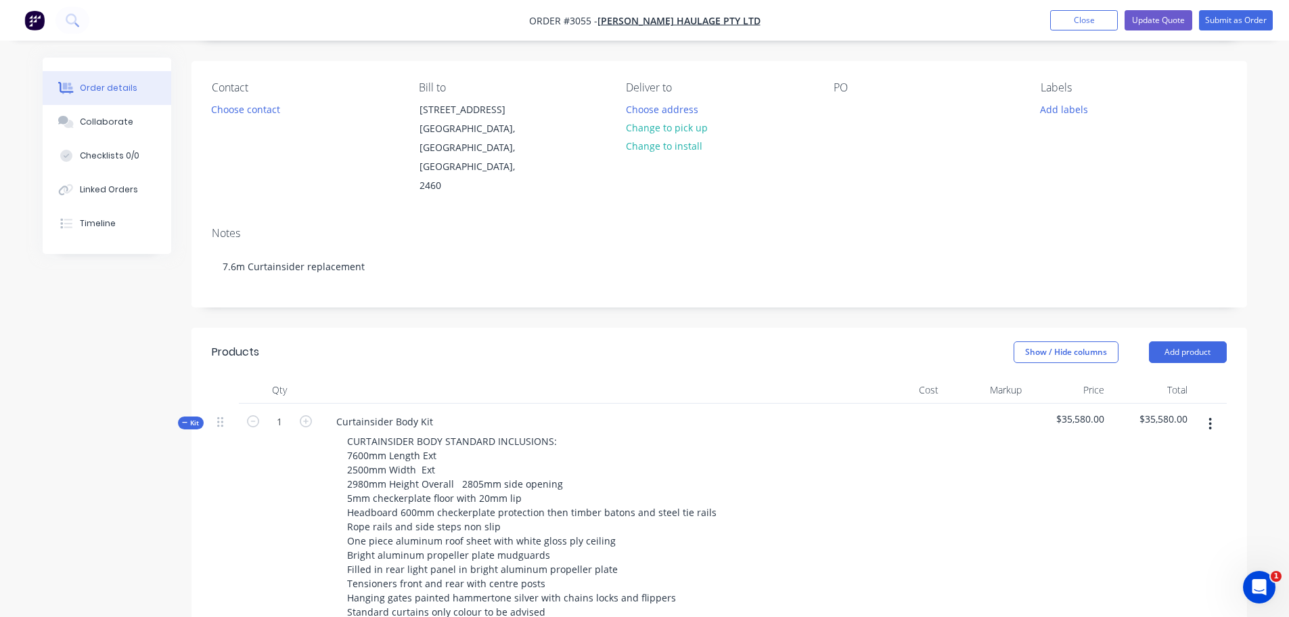
scroll to position [338, 0]
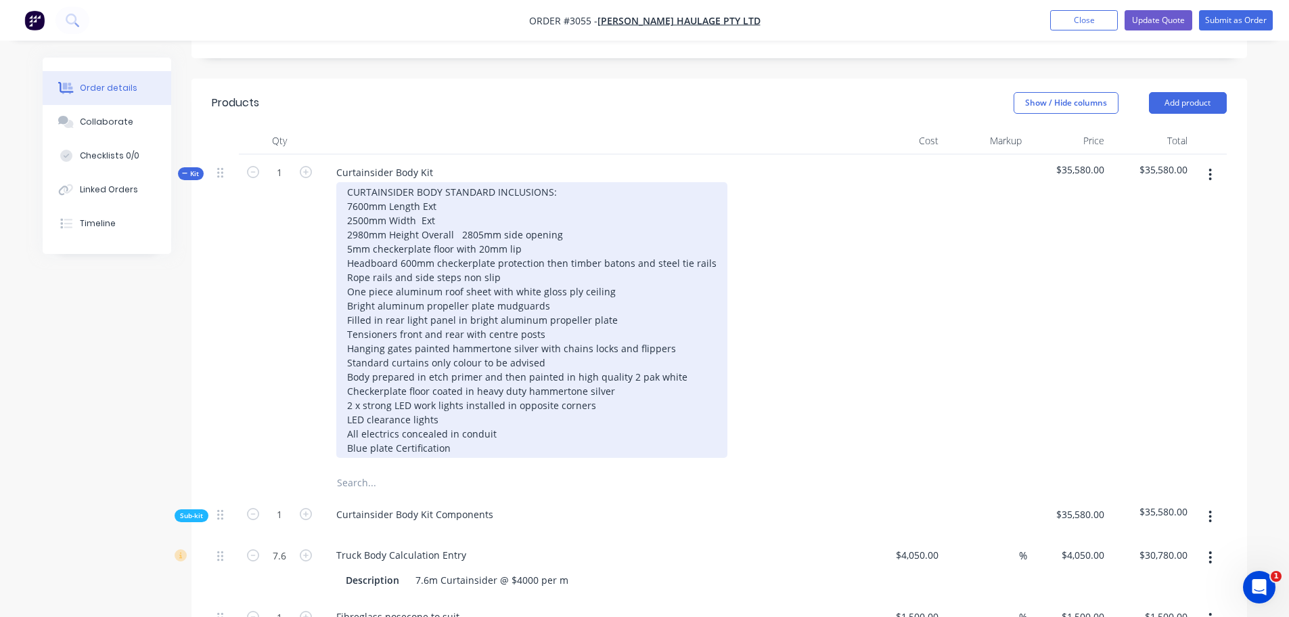
click at [542, 324] on div "CURTAINSIDER BODY STANDARD INCLUSIONS: 7600mm Length Ext 2500mm Width Ext 2980m…" at bounding box center [531, 319] width 391 height 275
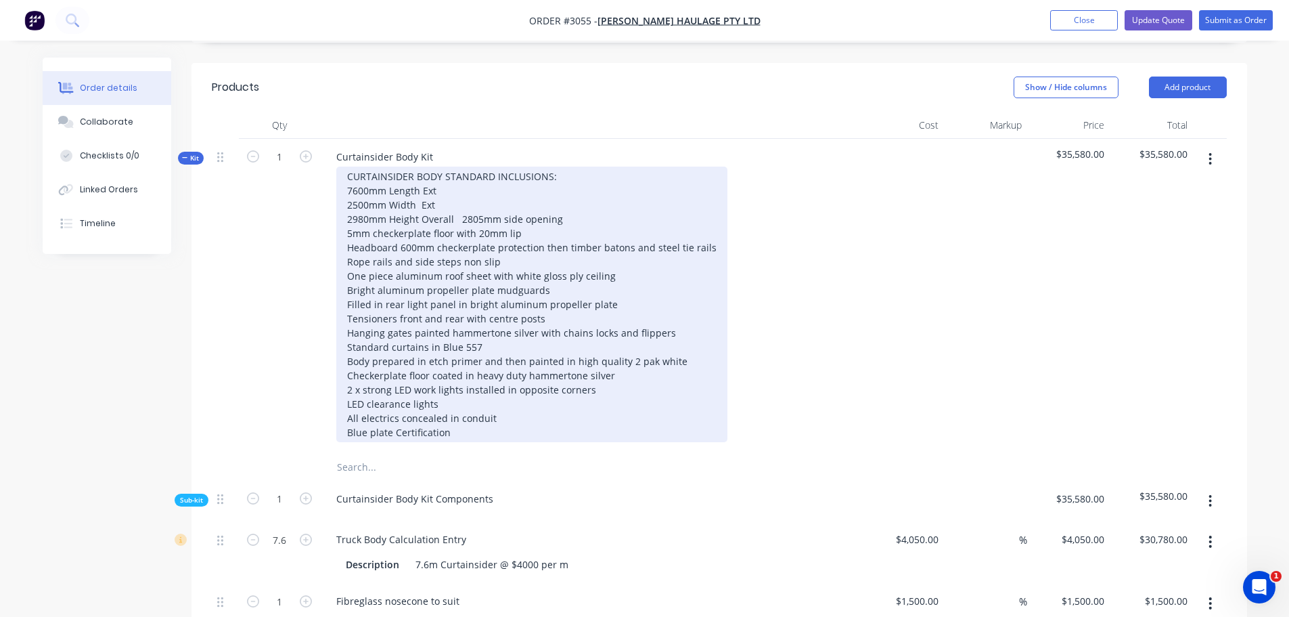
scroll to position [288, 0]
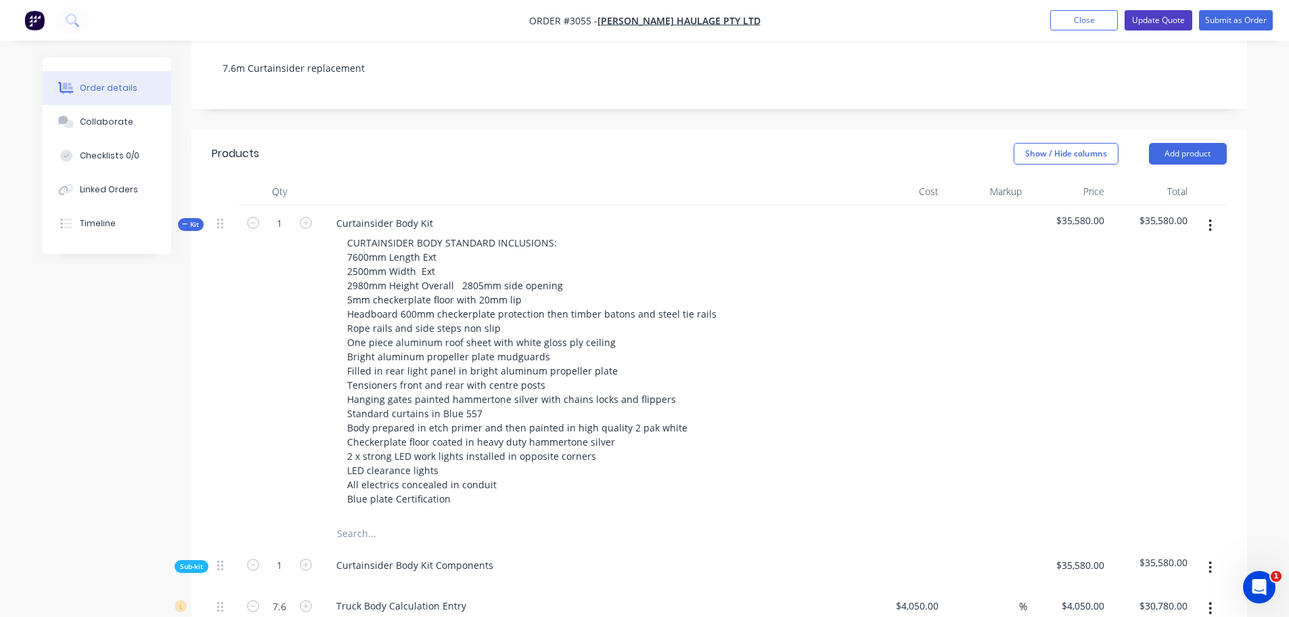
click at [1156, 14] on button "Update Quote" at bounding box center [1159, 20] width 68 height 20
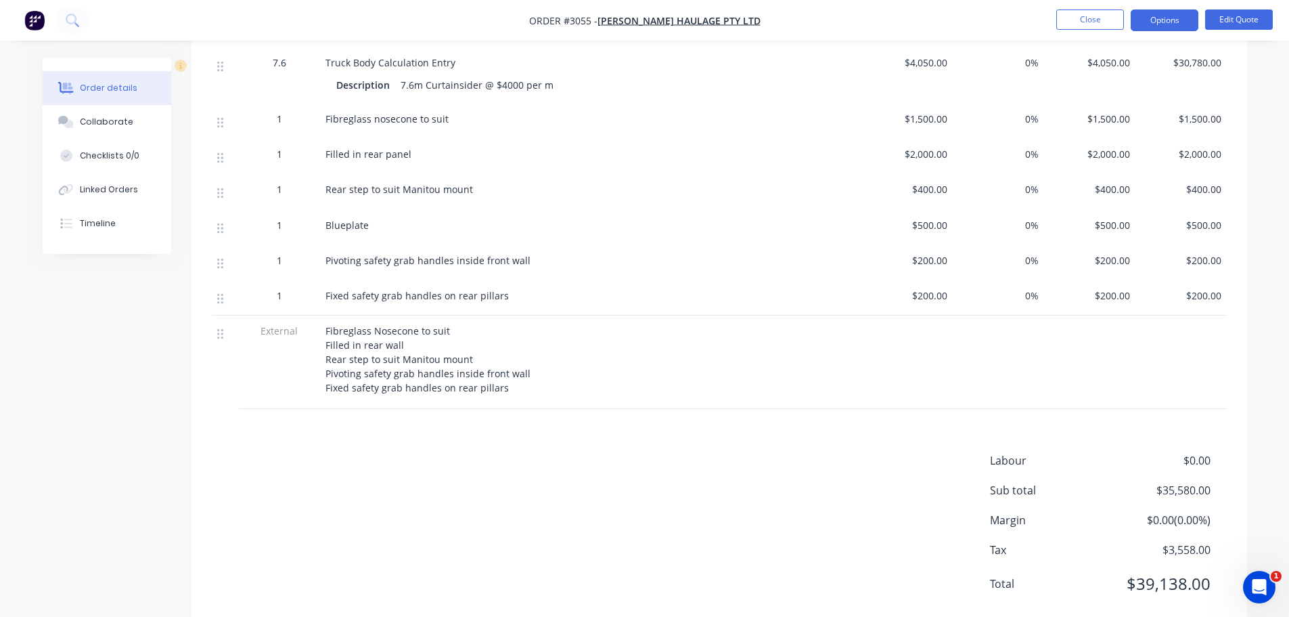
scroll to position [772, 0]
click at [32, 16] on img "button" at bounding box center [34, 20] width 20 height 20
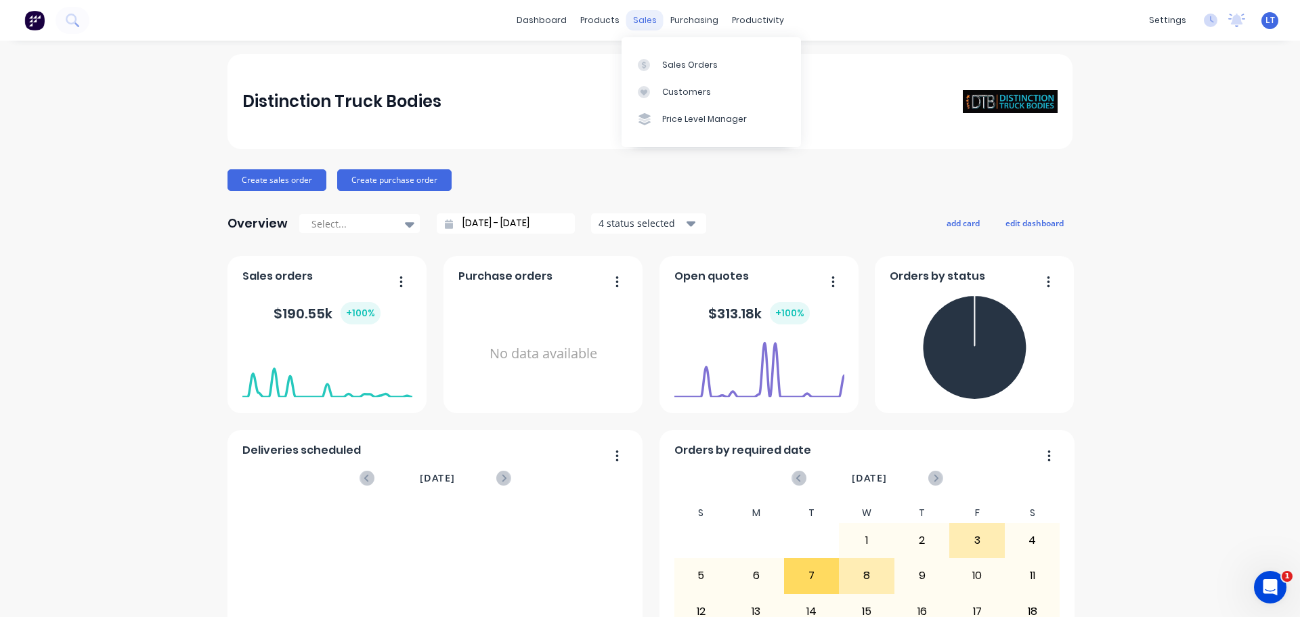
click at [642, 18] on div "sales" at bounding box center [644, 20] width 37 height 20
click at [677, 61] on div "Sales Orders" at bounding box center [690, 65] width 56 height 12
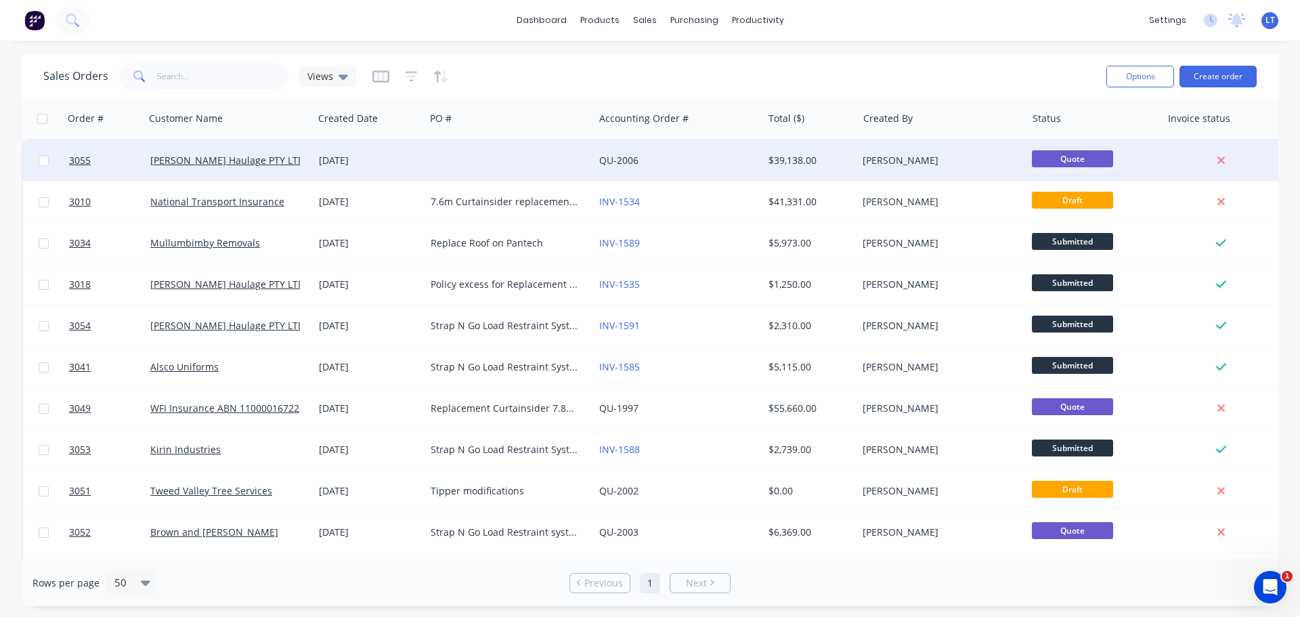
click at [422, 150] on div "[DATE]" at bounding box center [369, 160] width 112 height 41
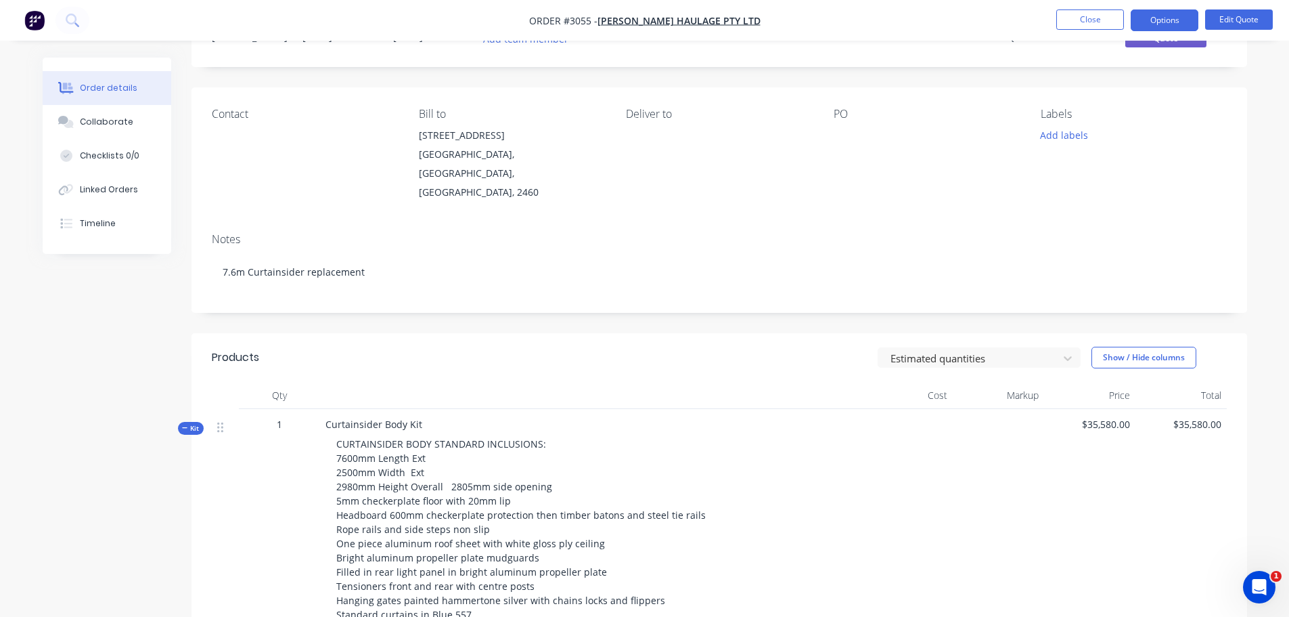
scroll to position [27, 0]
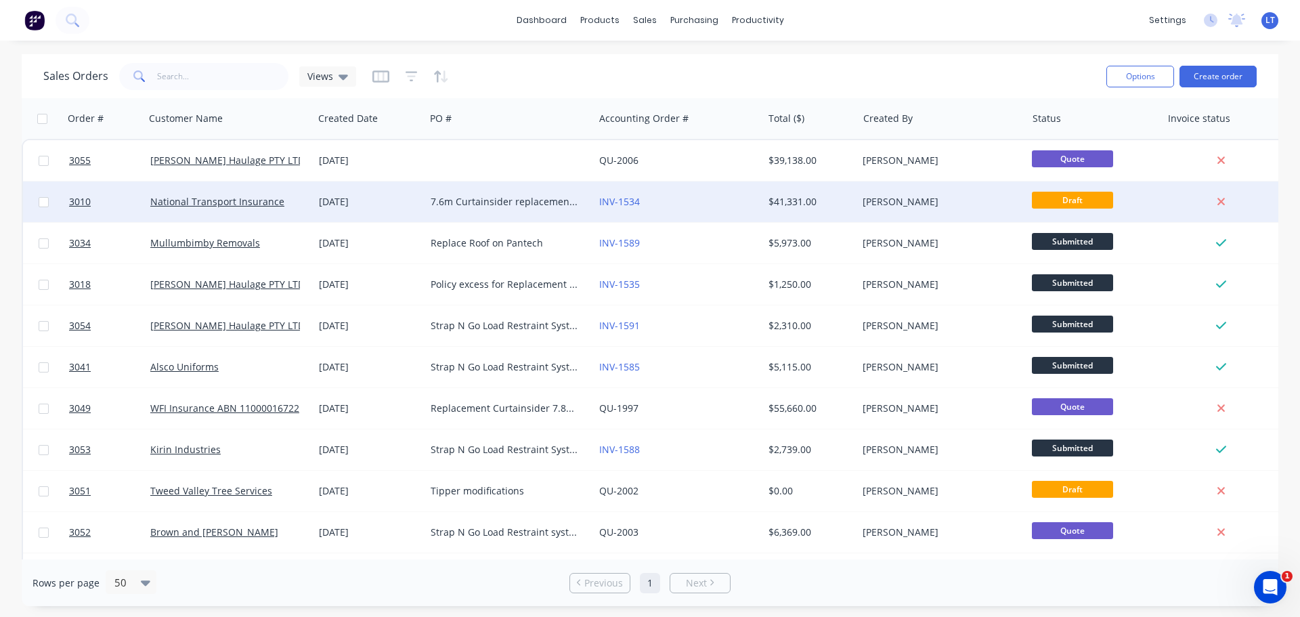
click at [439, 202] on div "7.6m Curtainsider replacement Claim no 537836 - 460782 [PERSON_NAME] Haulage" at bounding box center [506, 202] width 150 height 14
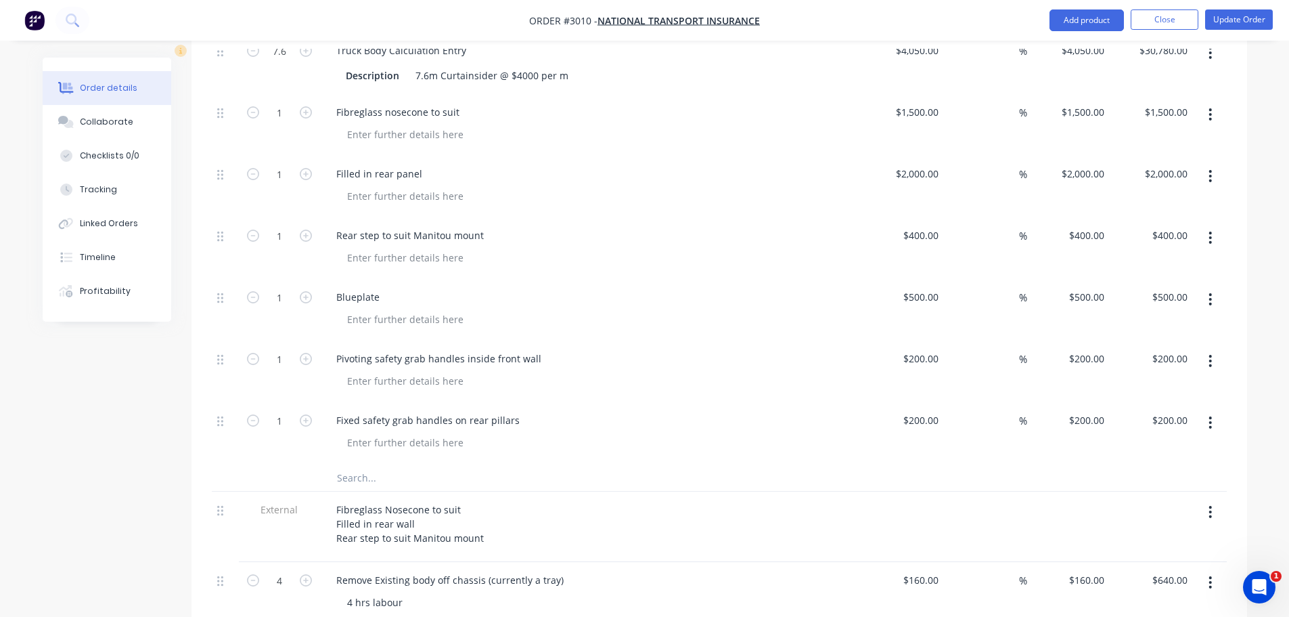
scroll to position [677, 0]
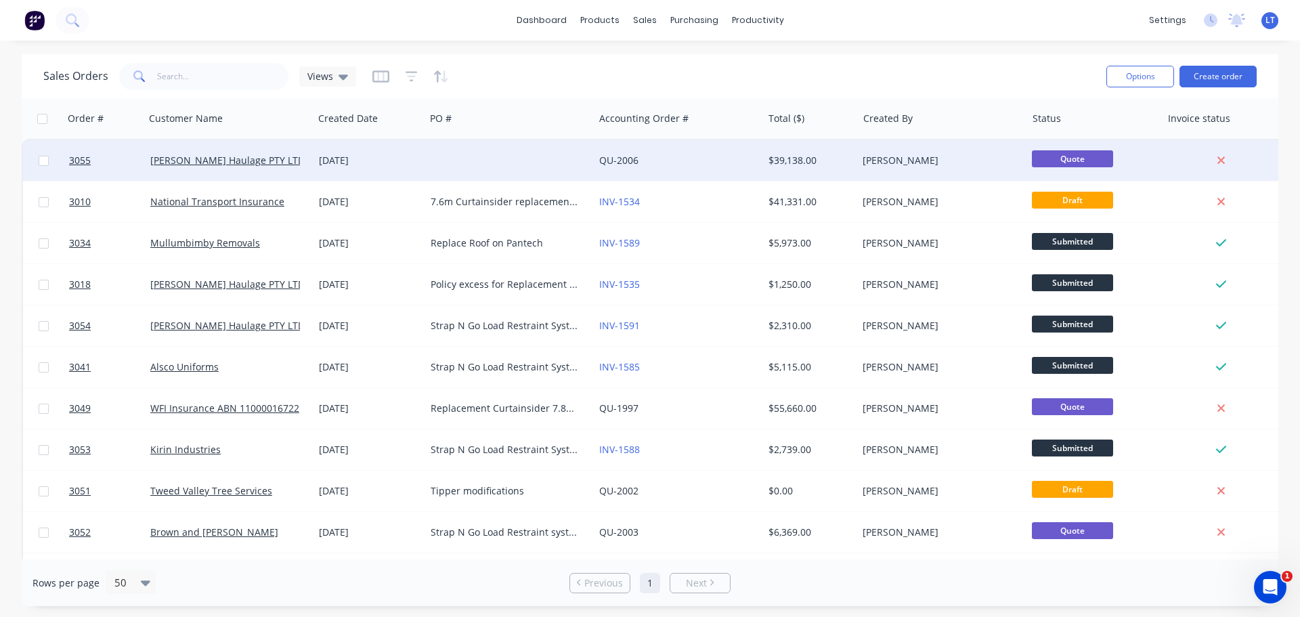
click at [486, 158] on div at bounding box center [509, 160] width 169 height 41
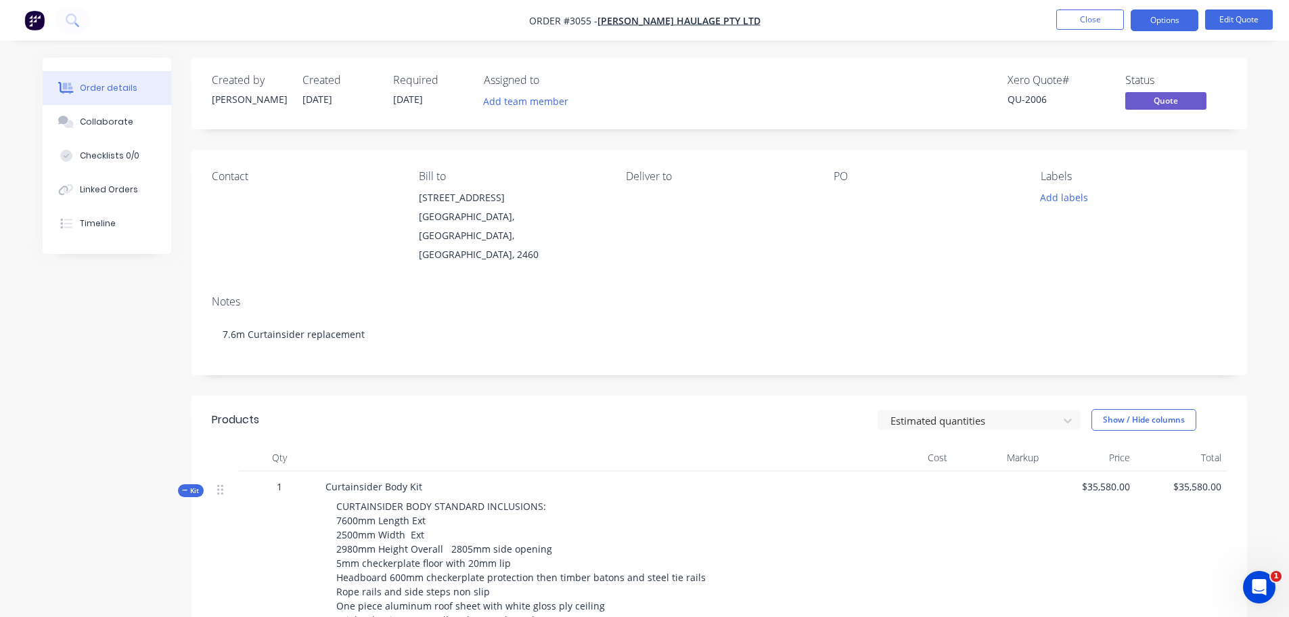
click at [845, 190] on div at bounding box center [918, 197] width 169 height 19
click at [1243, 16] on button "Edit Quote" at bounding box center [1240, 19] width 68 height 20
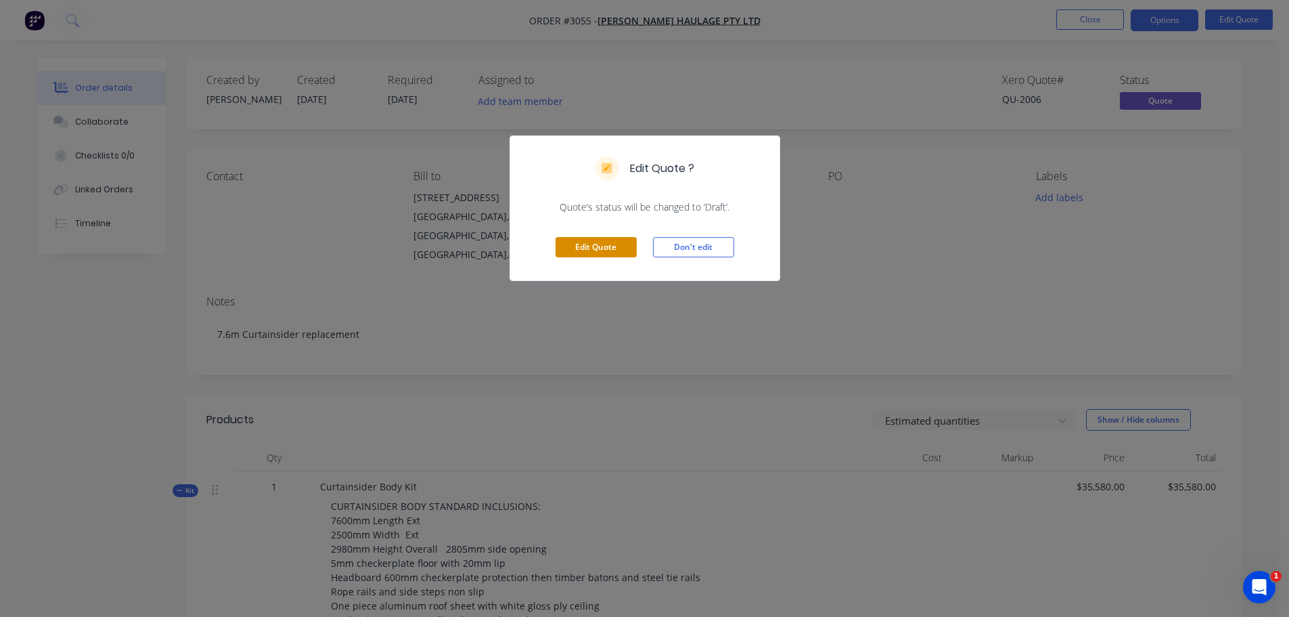
click at [624, 247] on button "Edit Quote" at bounding box center [596, 247] width 81 height 20
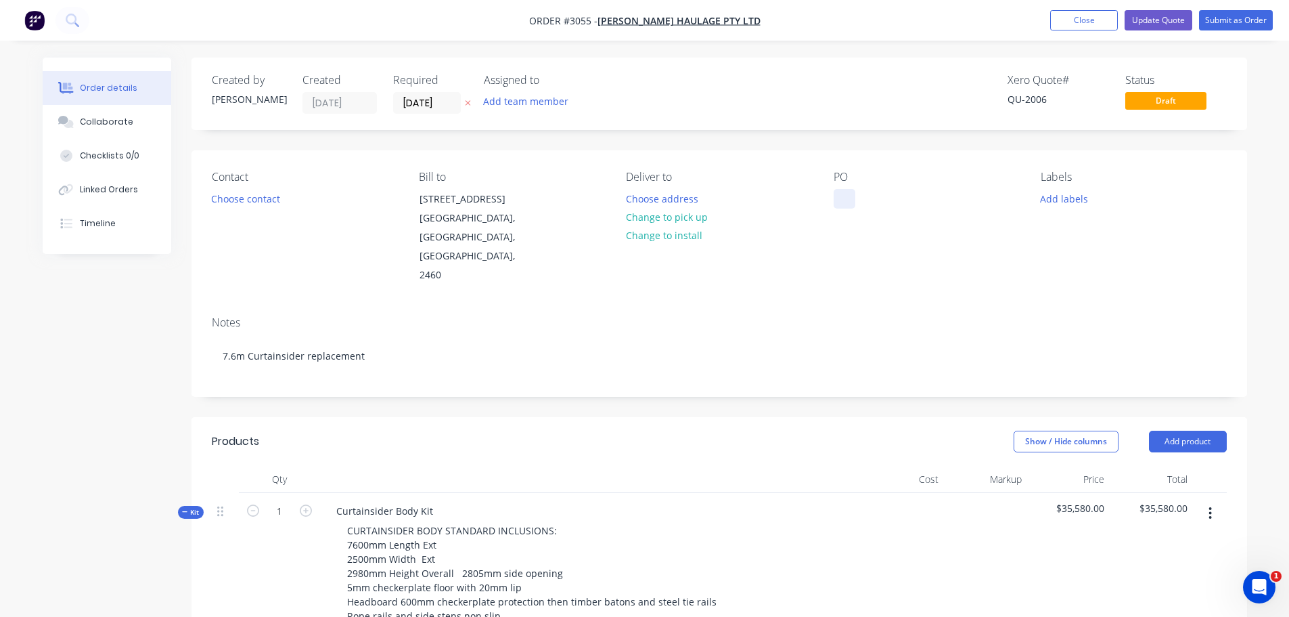
click at [836, 194] on div at bounding box center [845, 199] width 22 height 20
click at [259, 196] on button "Choose contact" at bounding box center [245, 198] width 83 height 18
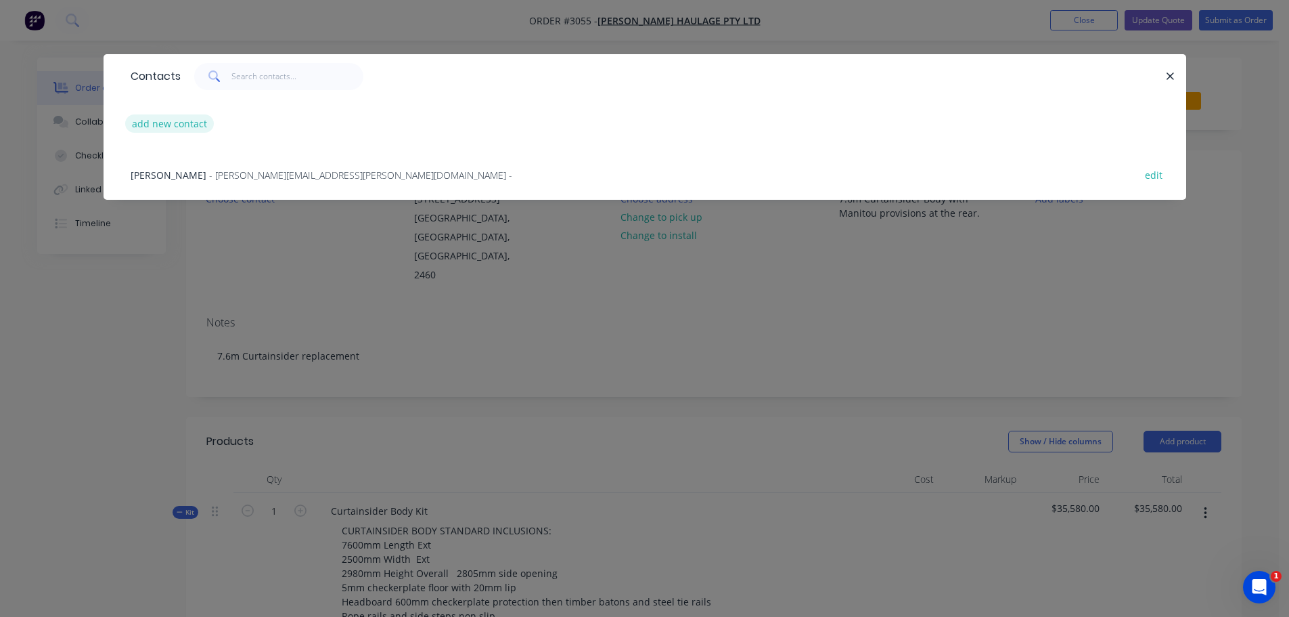
click at [157, 125] on button "add new contact" at bounding box center [169, 123] width 89 height 18
select select "AU"
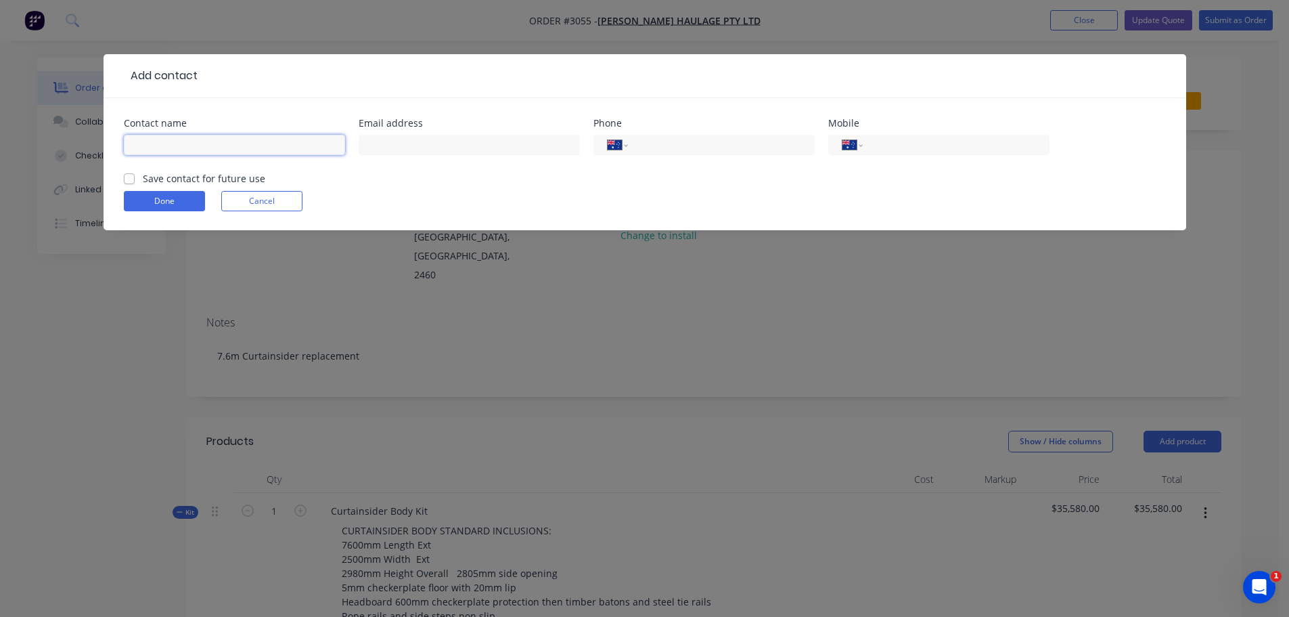
click at [211, 146] on input "text" at bounding box center [234, 145] width 221 height 20
type input "[PERSON_NAME]"
type input "[EMAIL_ADDRESS][DOMAIN_NAME]"
type input "0432 545 330"
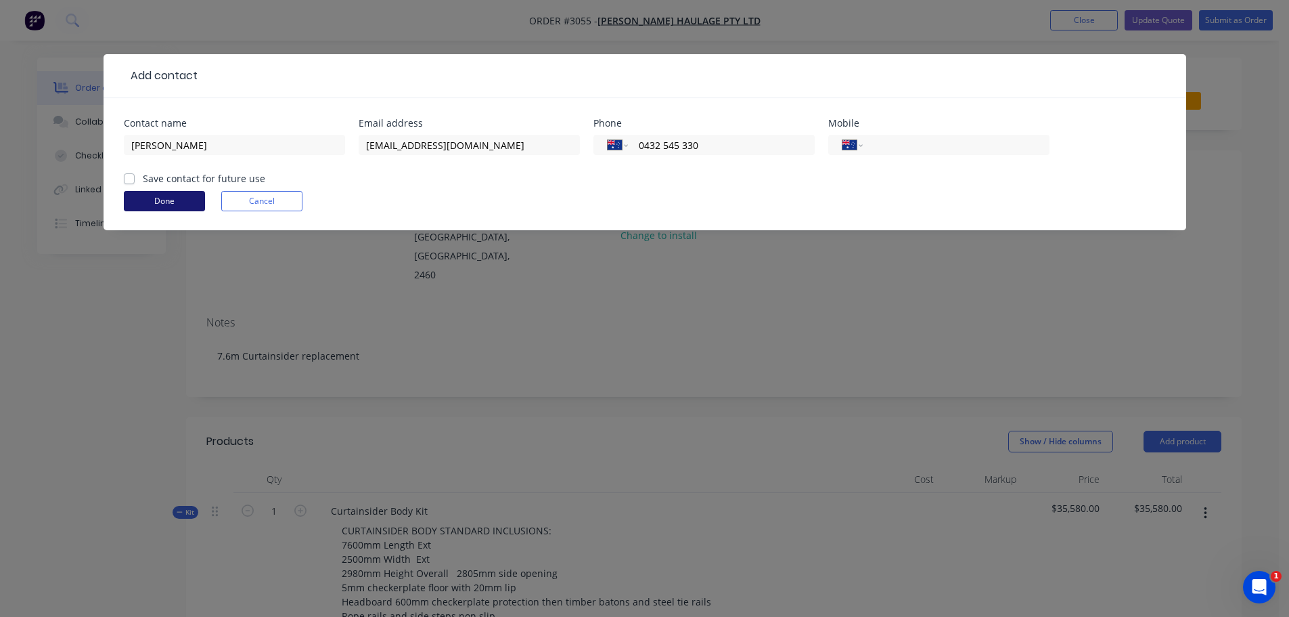
click at [144, 201] on button "Done" at bounding box center [164, 201] width 81 height 20
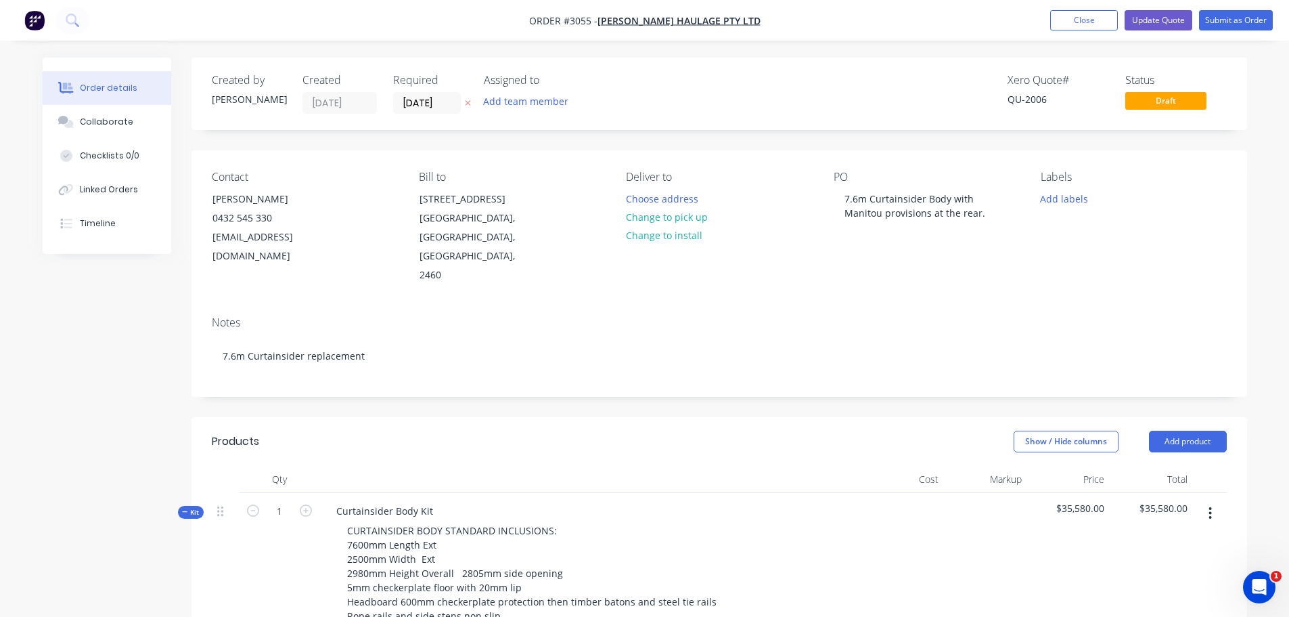
click at [34, 18] on img "button" at bounding box center [34, 20] width 20 height 20
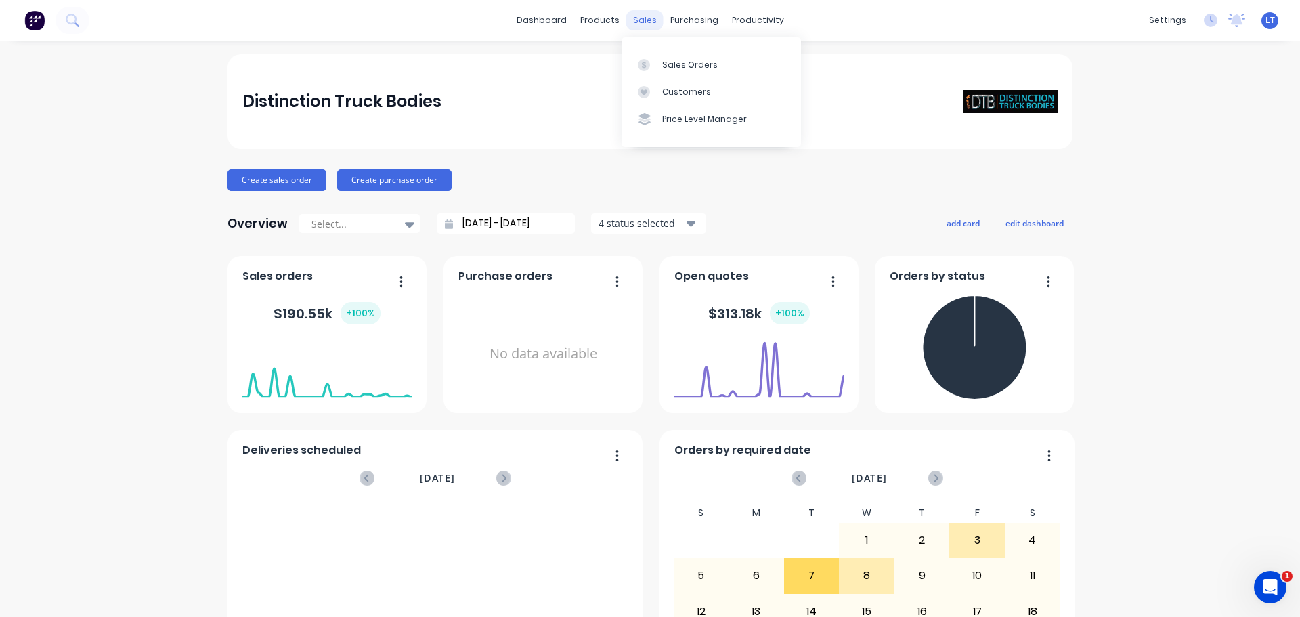
click at [633, 20] on div "sales" at bounding box center [644, 20] width 37 height 20
click at [687, 66] on div "Sales Orders" at bounding box center [690, 65] width 56 height 12
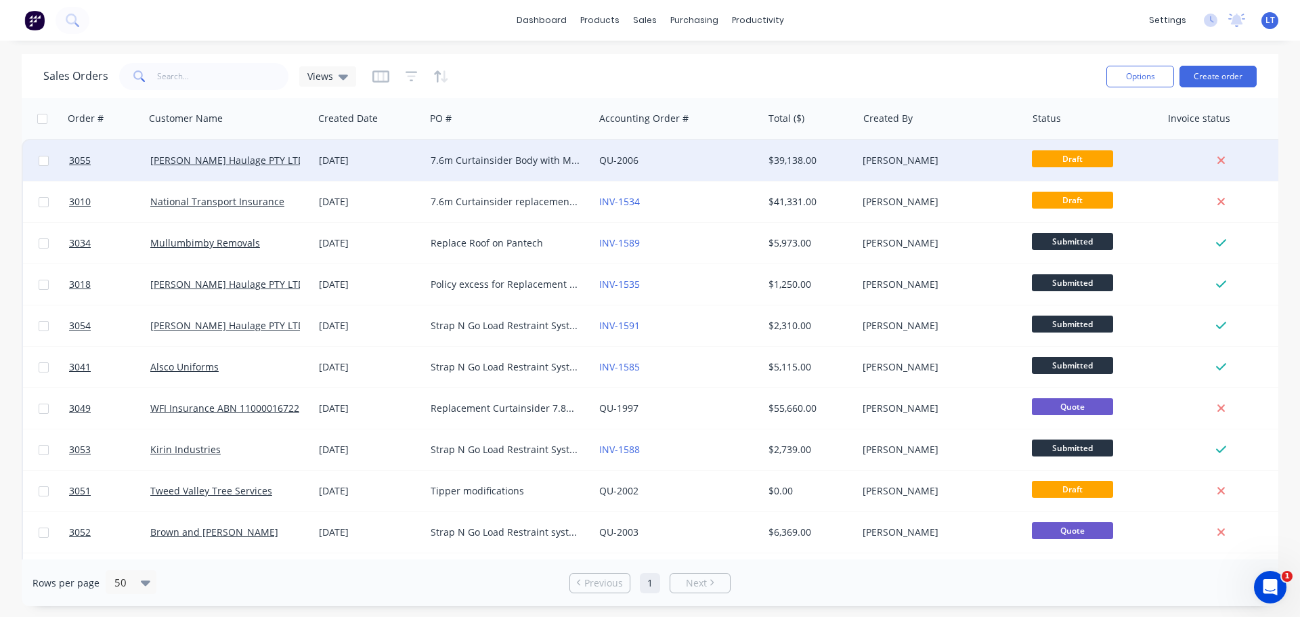
click at [456, 157] on div "7.6m Curtainsider Body with Manitou provisions at the rear." at bounding box center [506, 161] width 150 height 14
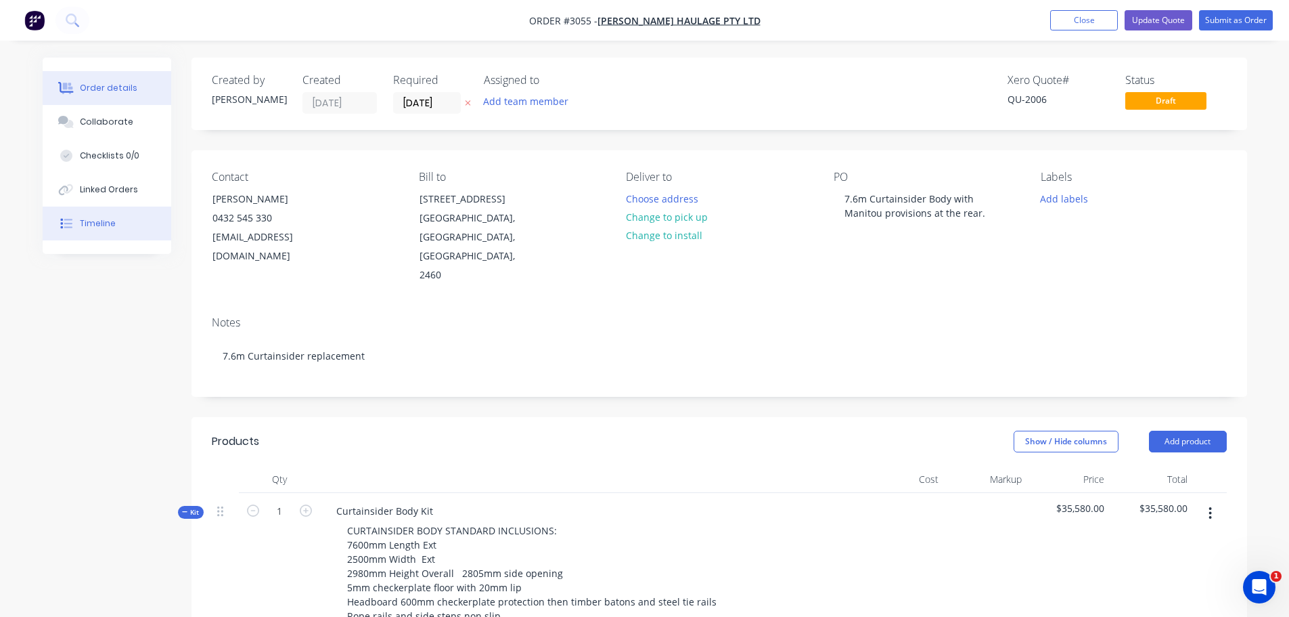
click at [104, 222] on div "Timeline" at bounding box center [98, 223] width 36 height 12
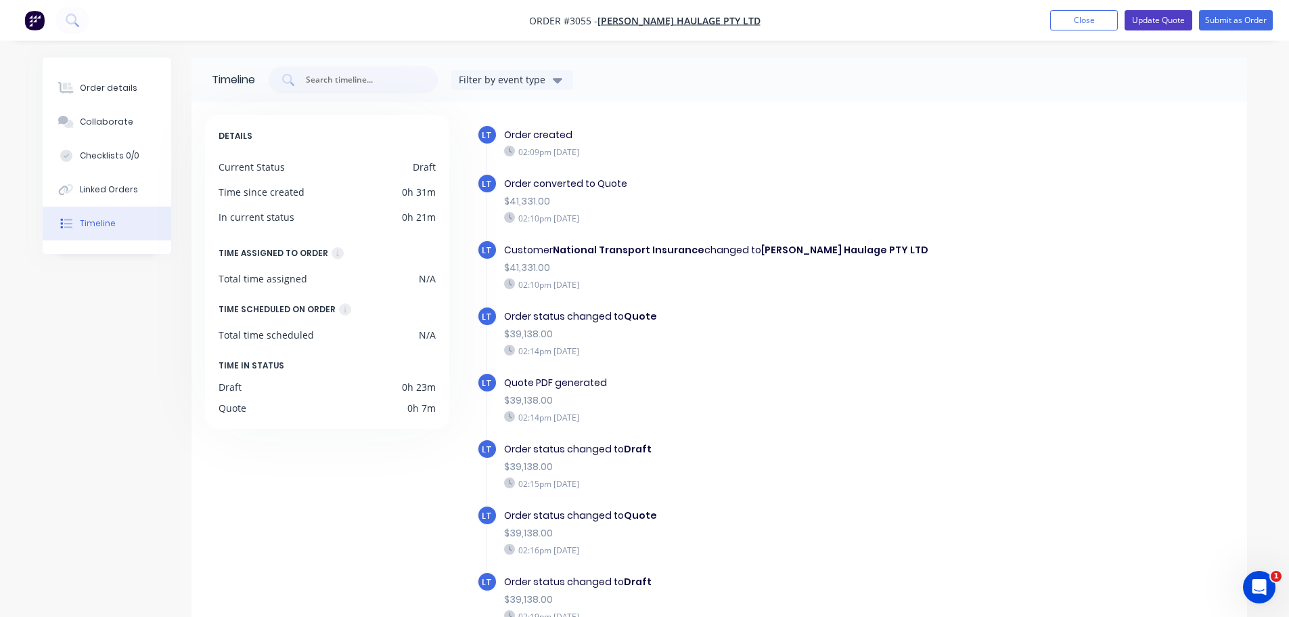
click at [1143, 17] on button "Update Quote" at bounding box center [1159, 20] width 68 height 20
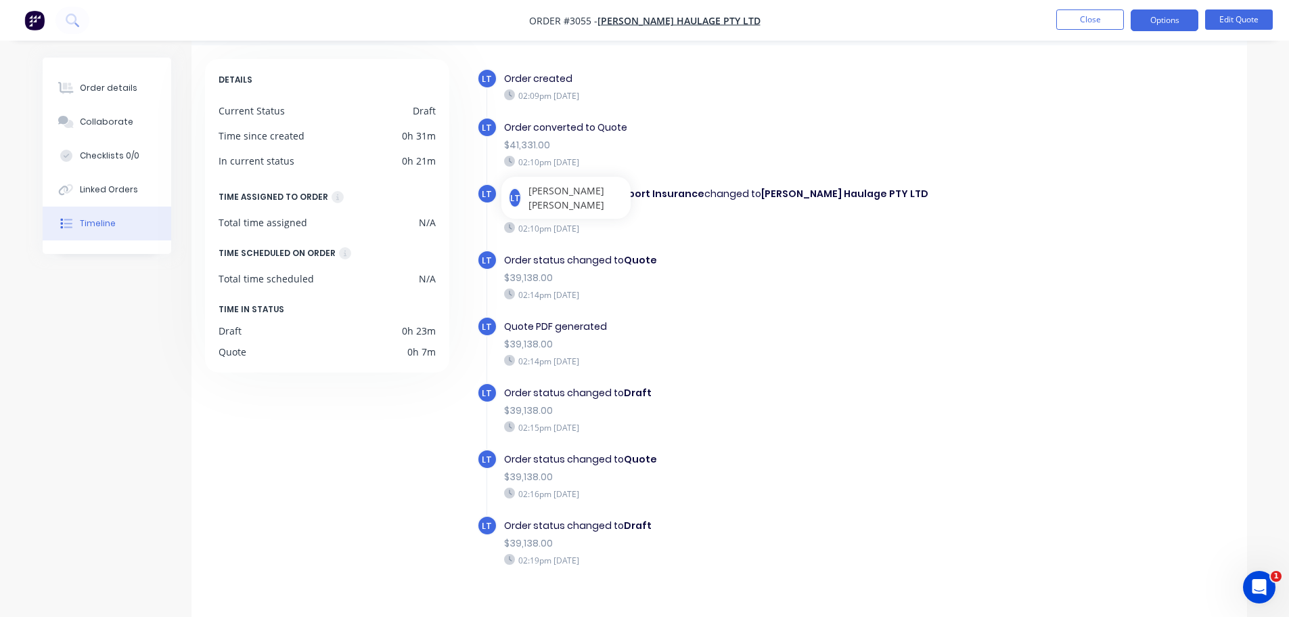
scroll to position [79, 0]
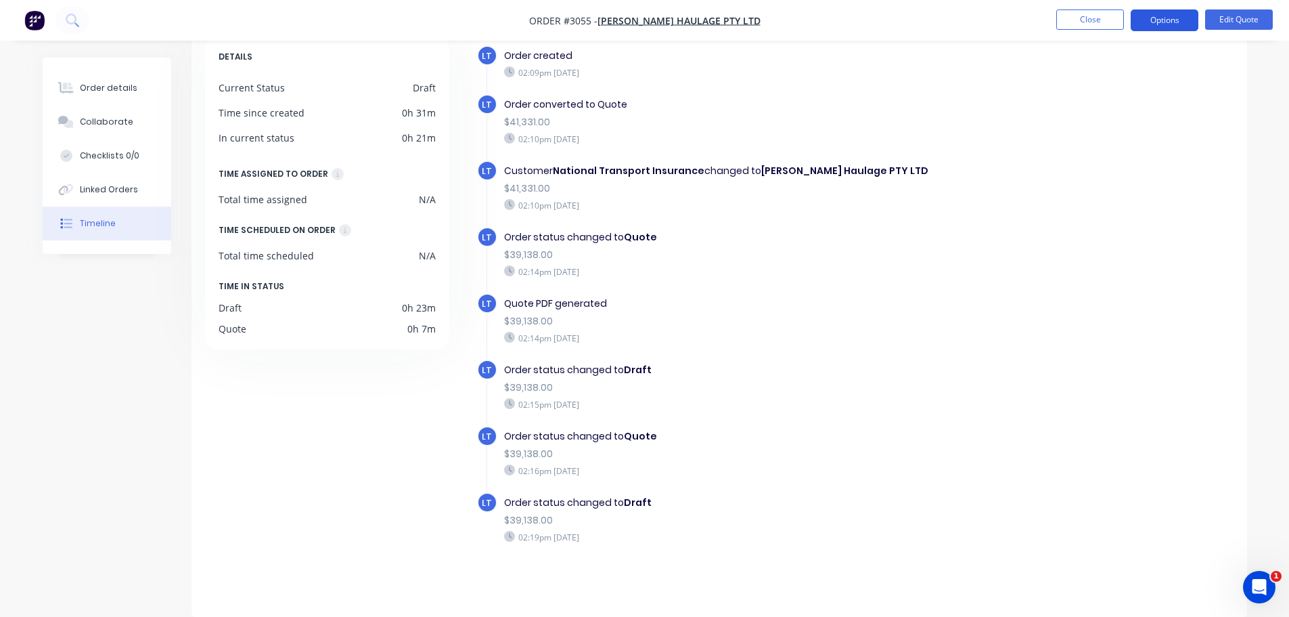
click at [1174, 19] on button "Options" at bounding box center [1165, 20] width 68 height 22
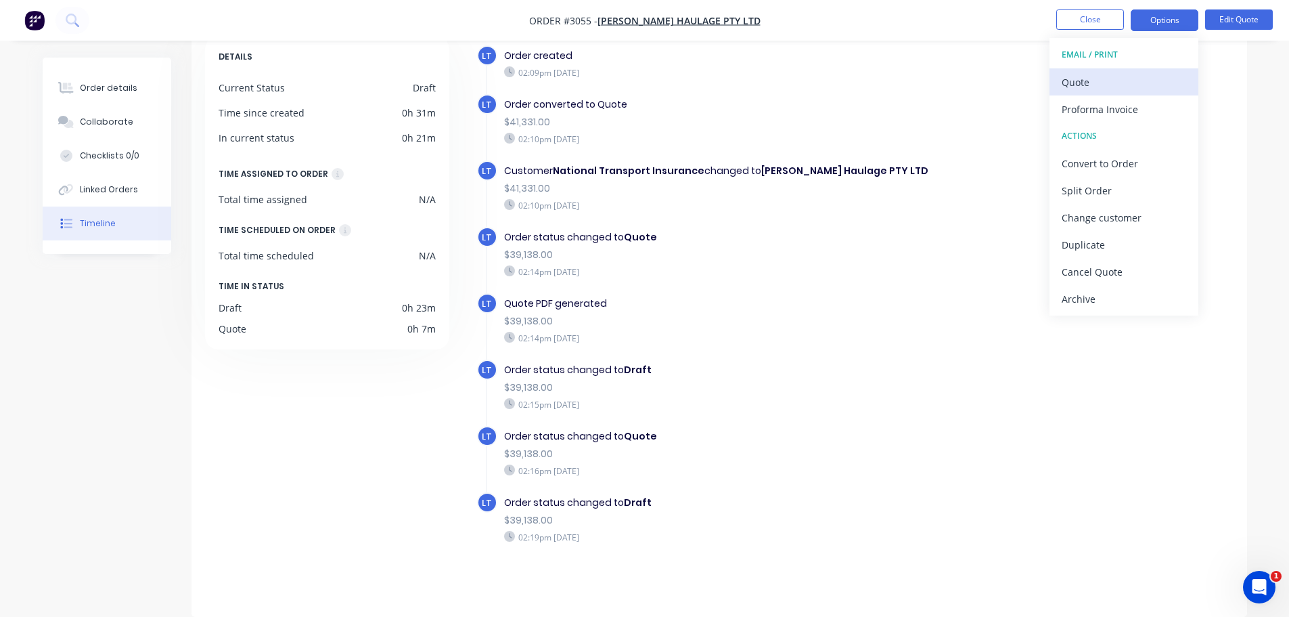
click at [1064, 87] on div "Quote" at bounding box center [1124, 82] width 125 height 20
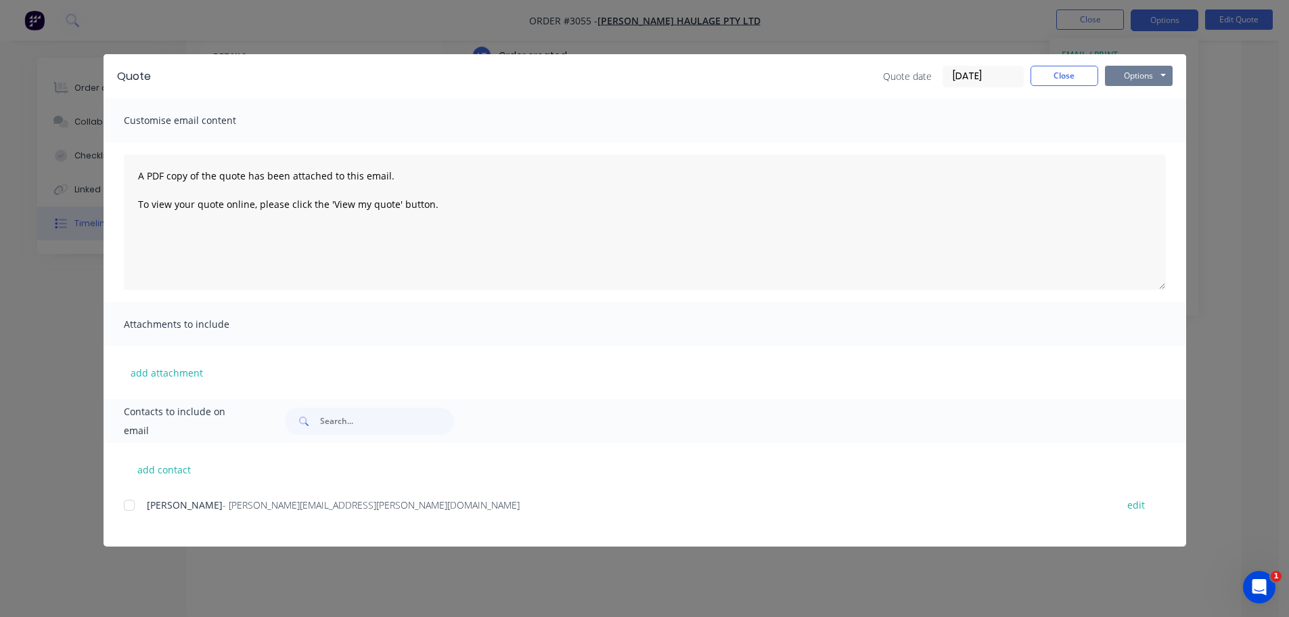
click at [1124, 70] on button "Options" at bounding box center [1139, 76] width 68 height 20
click at [1130, 94] on button "Preview" at bounding box center [1148, 100] width 87 height 22
click at [1124, 72] on button "Options" at bounding box center [1139, 76] width 68 height 20
drag, startPoint x: 133, startPoint y: 501, endPoint x: 129, endPoint y: 490, distance: 11.8
click at [133, 500] on div at bounding box center [129, 504] width 27 height 27
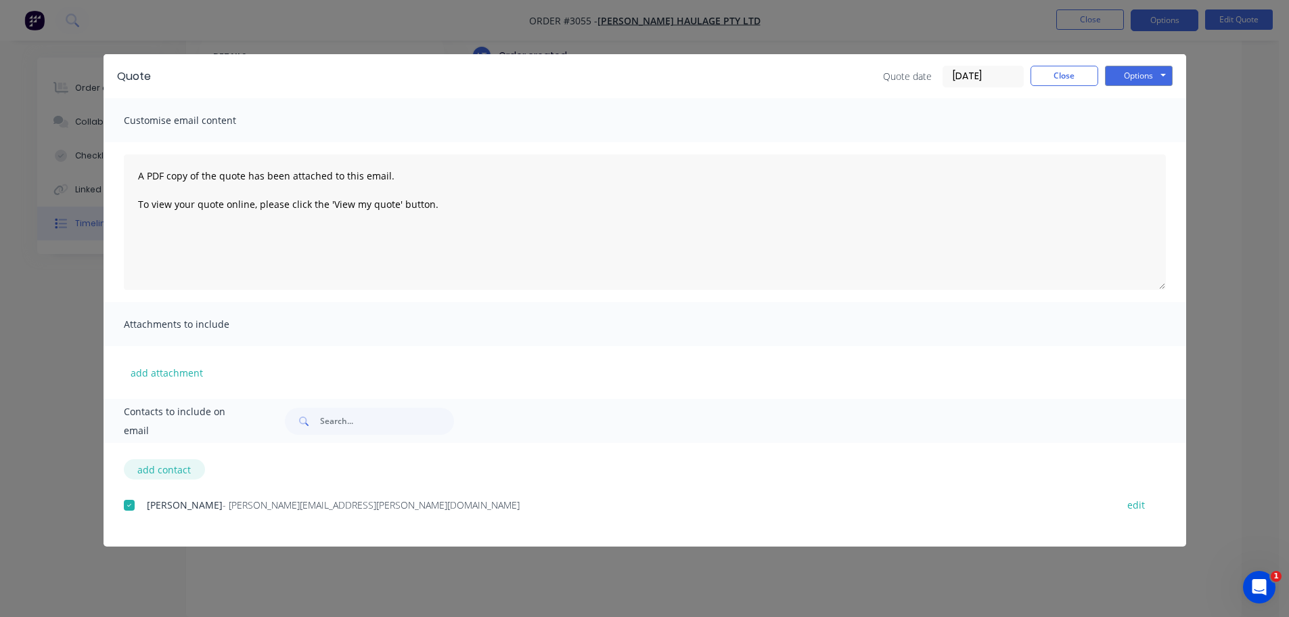
click at [154, 466] on button "add contact" at bounding box center [164, 469] width 81 height 20
select select "AU"
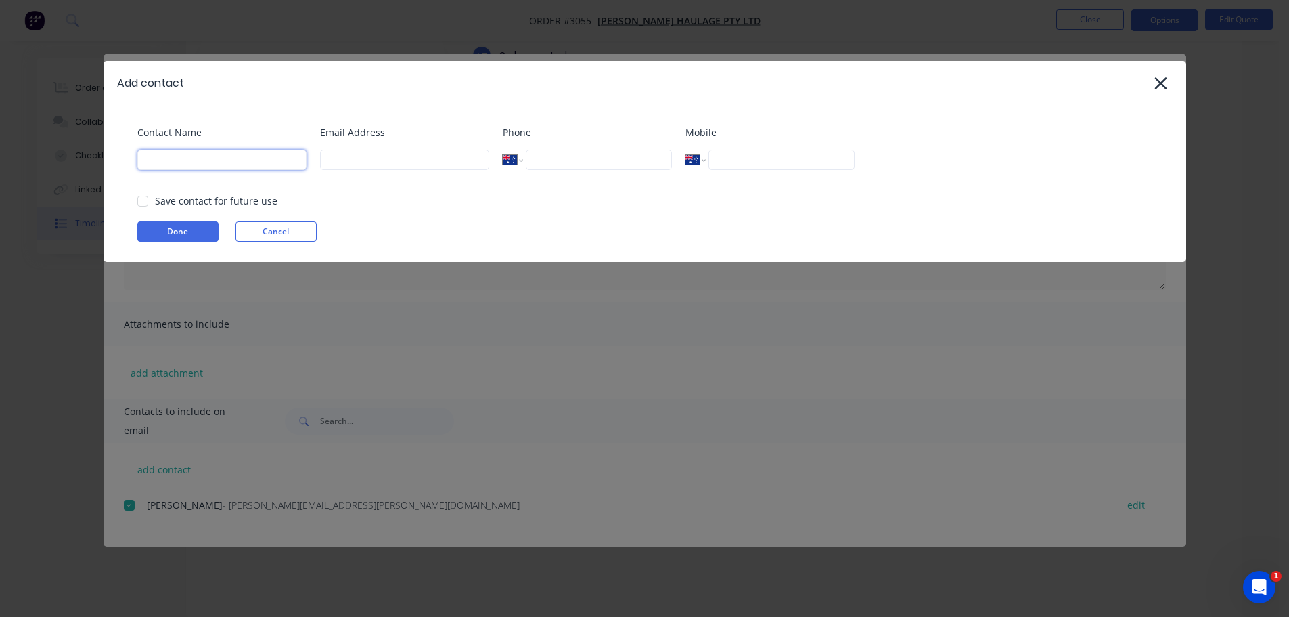
click at [217, 152] on input at bounding box center [221, 160] width 169 height 20
type input "[PERSON_NAME]"
type input "[EMAIL_ADDRESS][DOMAIN_NAME]"
type input "0432 545 330"
click at [181, 233] on button "Done" at bounding box center [177, 231] width 81 height 20
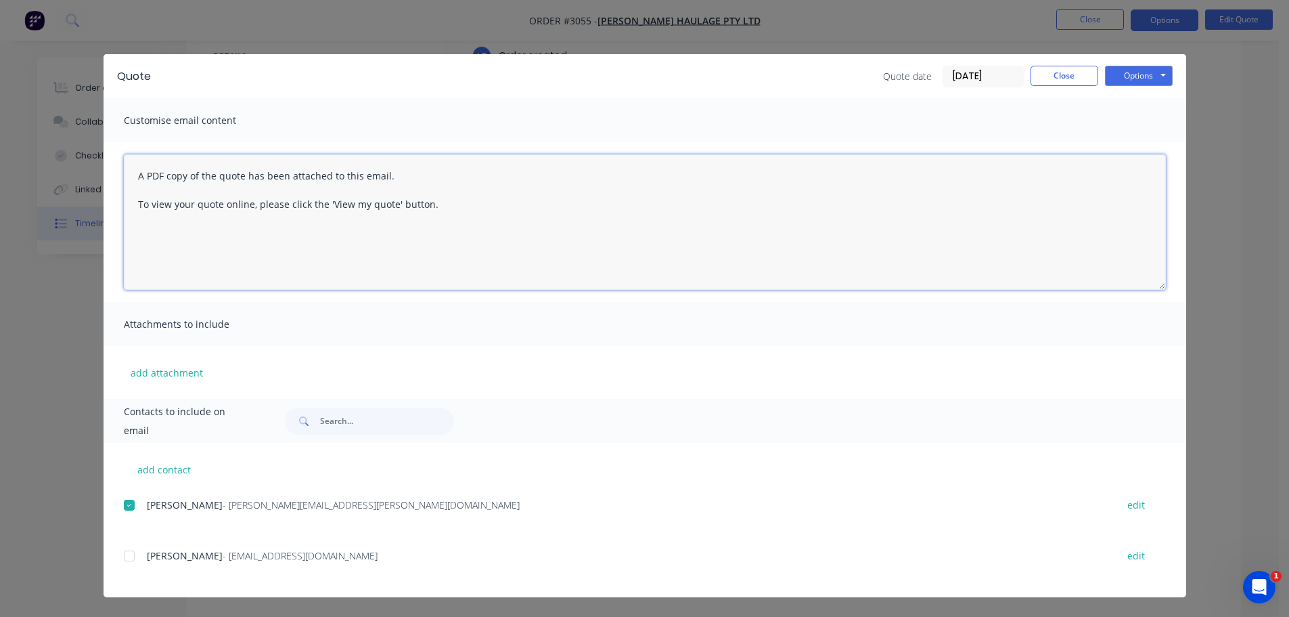
click at [139, 172] on textarea "A PDF copy of the quote has been attached to this email. To view your quote onl…" at bounding box center [645, 221] width 1042 height 135
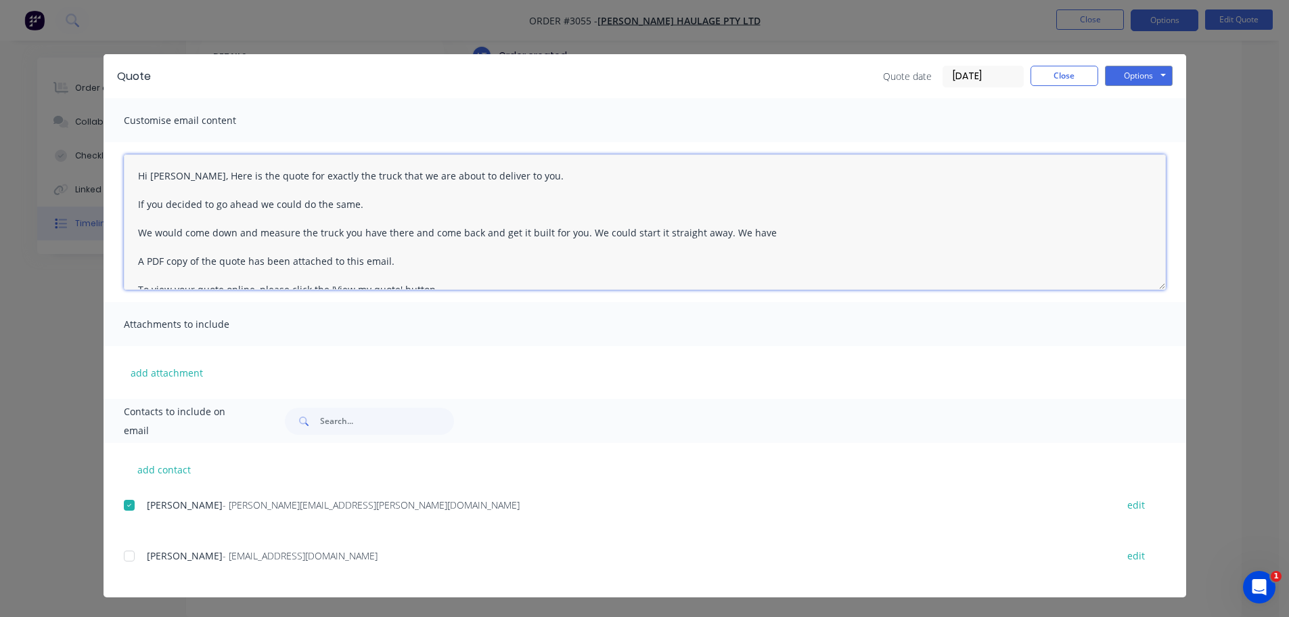
click at [130, 553] on div at bounding box center [129, 555] width 27 height 27
click at [354, 204] on textarea "Hi [PERSON_NAME], Here is the quote for exactly the truck that we are about to …" at bounding box center [645, 221] width 1042 height 135
click at [365, 202] on textarea "Hi [PERSON_NAME], Here is the quote for exactly the truck that we are about to …" at bounding box center [645, 221] width 1042 height 135
click at [771, 231] on textarea "Hi [PERSON_NAME], Here is the quote for exactly the truck that we are about to …" at bounding box center [645, 221] width 1042 height 135
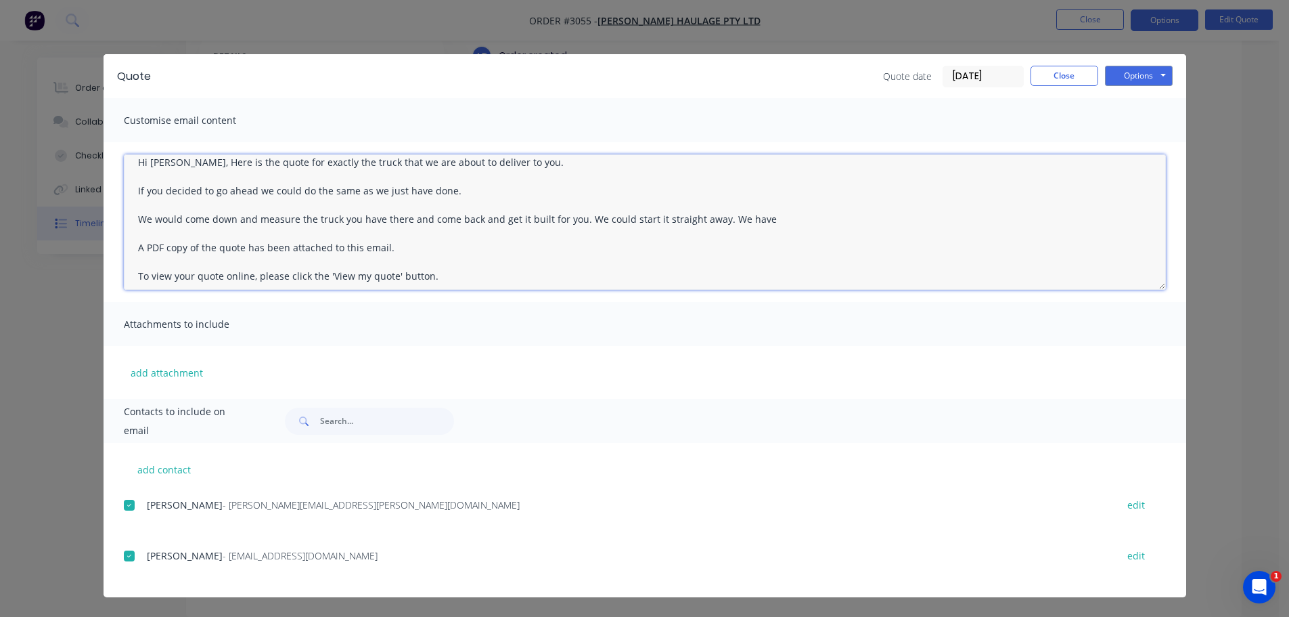
scroll to position [21, 0]
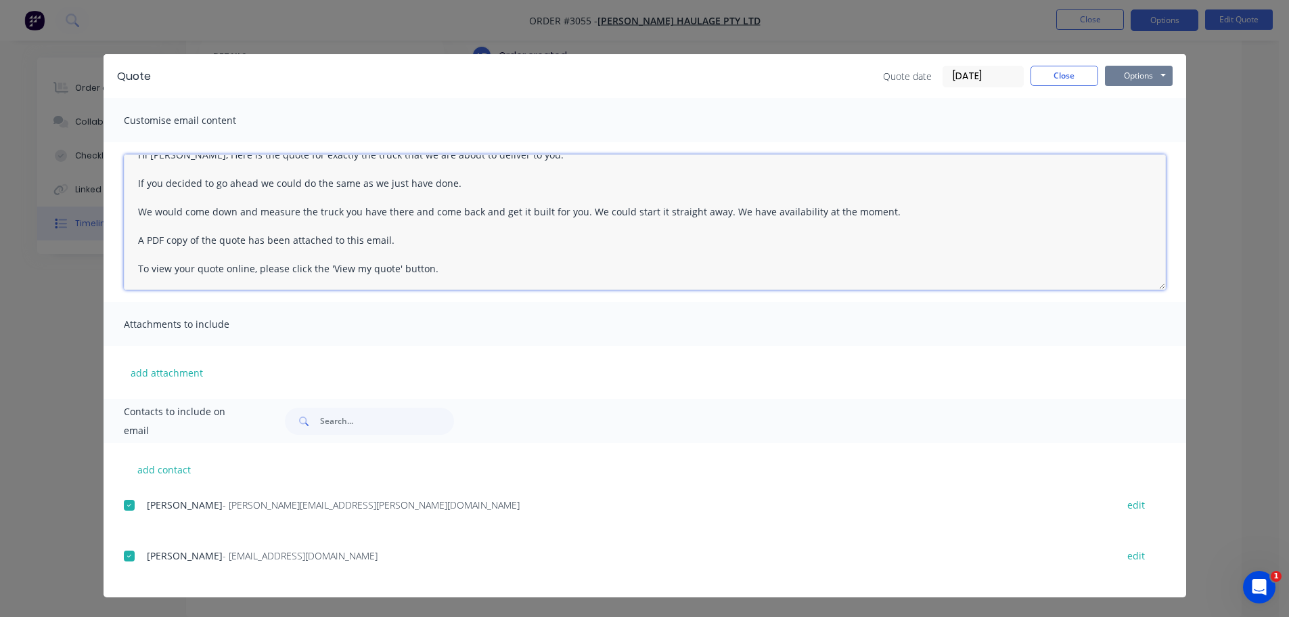
type textarea "Hi [PERSON_NAME], Here is the quote for exactly the truck that we are about to …"
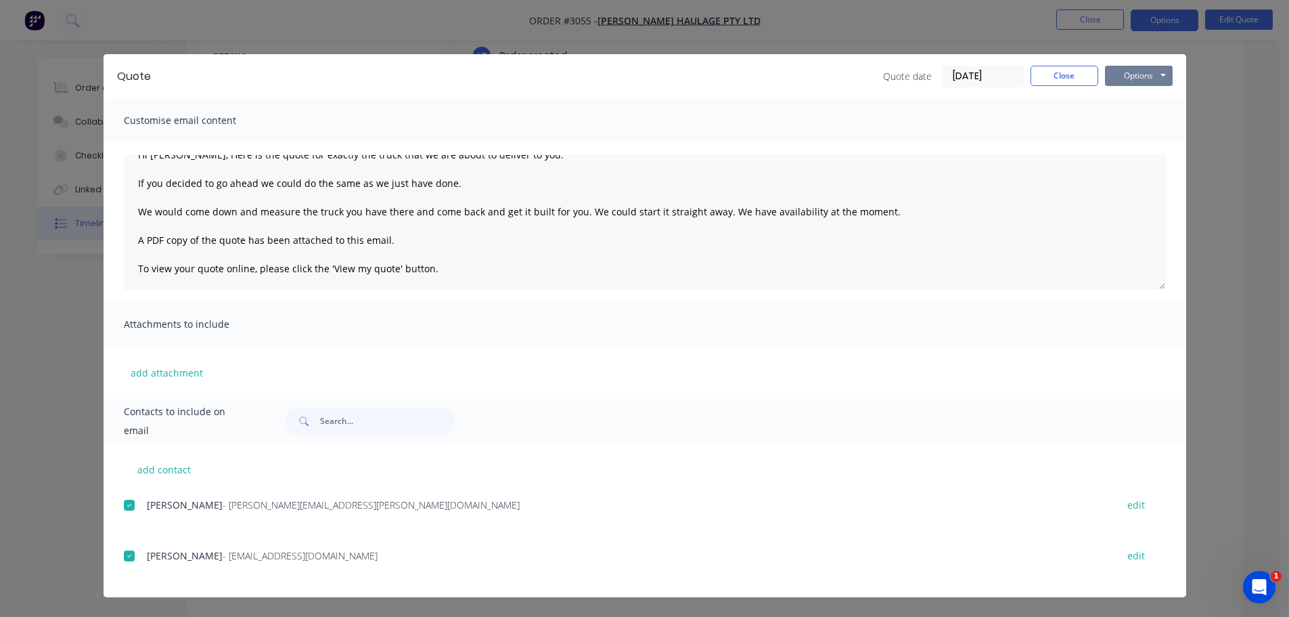
click at [1127, 73] on button "Options" at bounding box center [1139, 76] width 68 height 20
click at [1140, 100] on button "Preview" at bounding box center [1148, 100] width 87 height 22
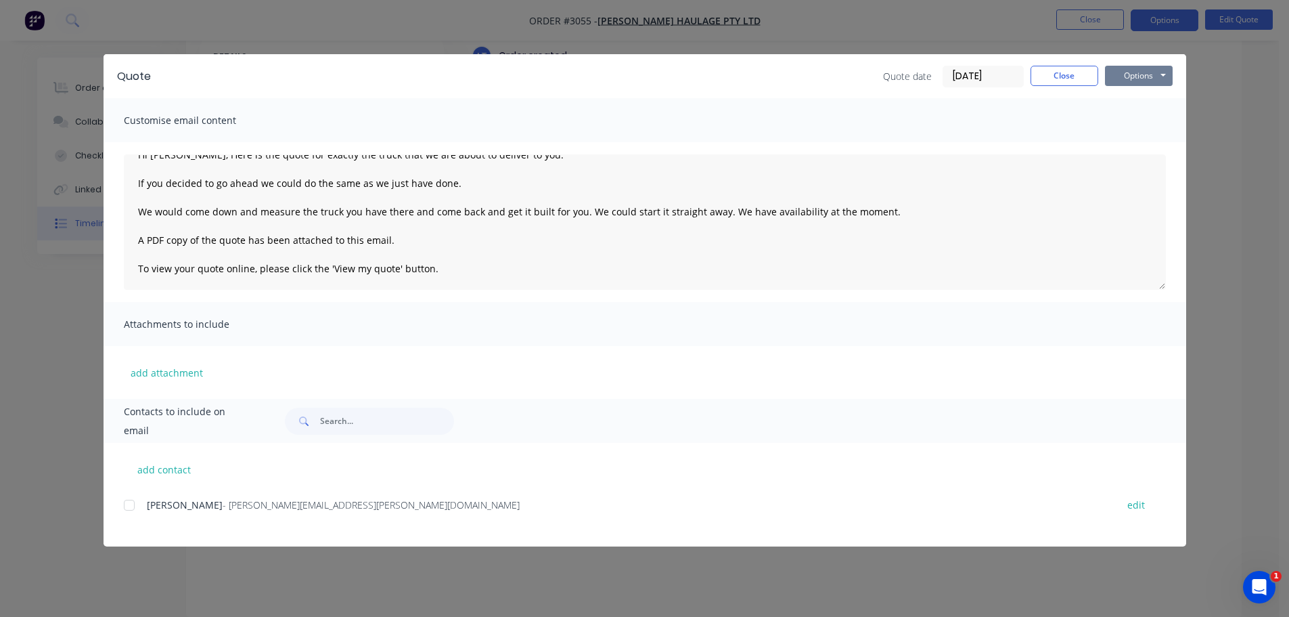
click at [1144, 72] on button "Options" at bounding box center [1139, 76] width 68 height 20
click at [131, 502] on div at bounding box center [129, 504] width 27 height 27
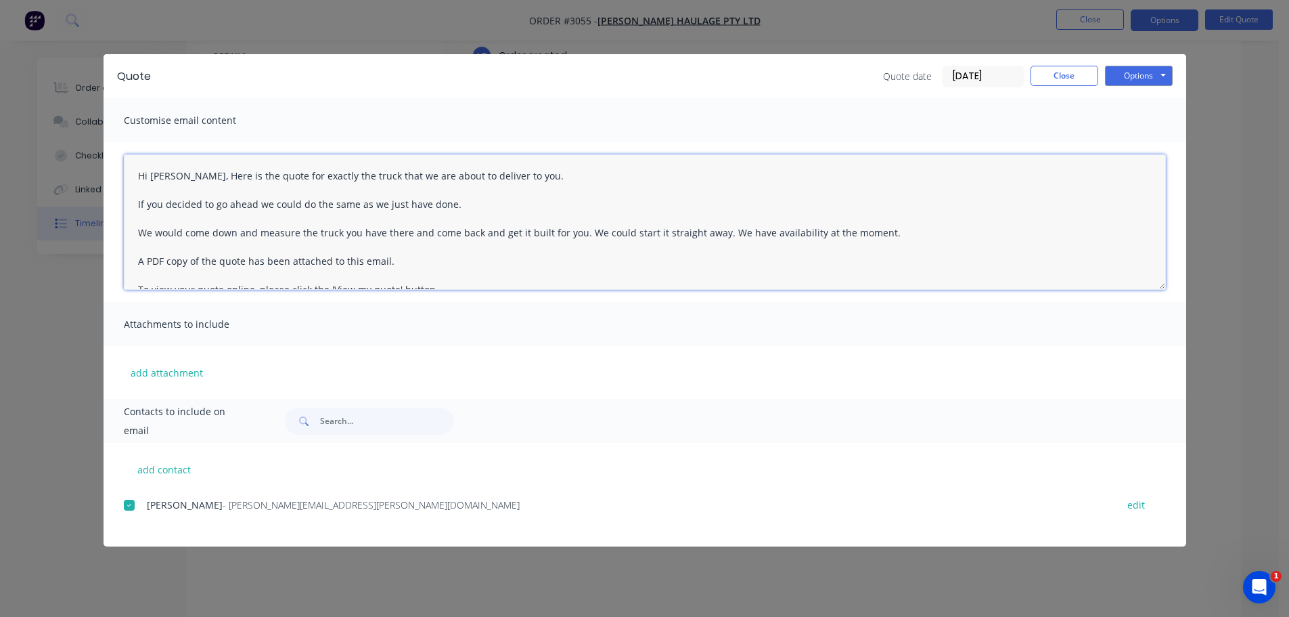
drag, startPoint x: 136, startPoint y: 173, endPoint x: 920, endPoint y: 234, distance: 786.2
click at [920, 234] on textarea "Hi [PERSON_NAME], Here is the quote for exactly the truck that we are about to …" at bounding box center [645, 221] width 1042 height 135
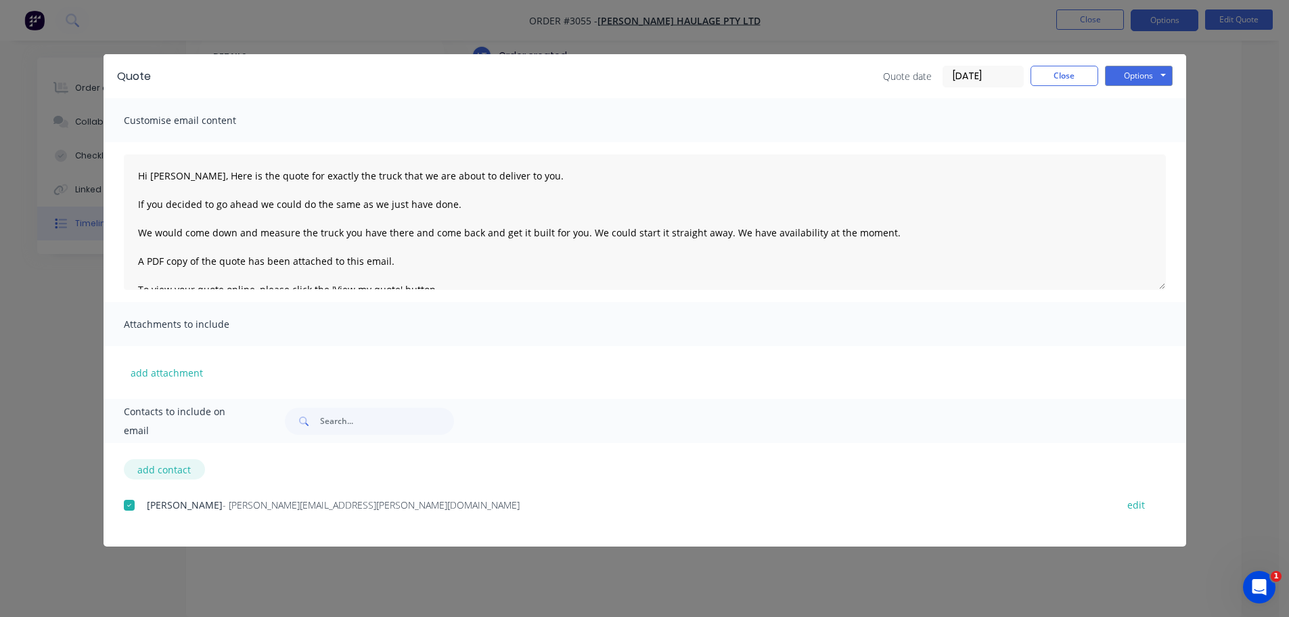
click at [173, 472] on button "add contact" at bounding box center [164, 469] width 81 height 20
select select "AU"
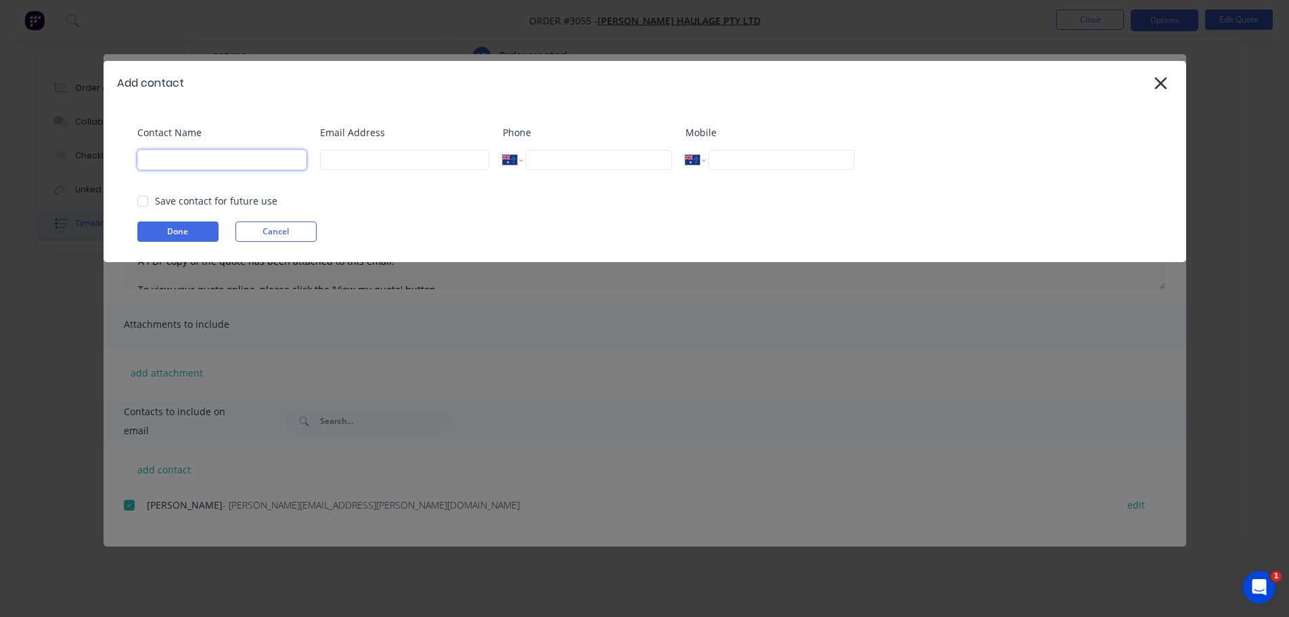
click at [189, 158] on input at bounding box center [221, 160] width 169 height 20
type input "[PERSON_NAME]"
type input "[EMAIL_ADDRESS][DOMAIN_NAME]"
type input "0432 545 330"
click at [186, 233] on button "Done" at bounding box center [177, 231] width 81 height 20
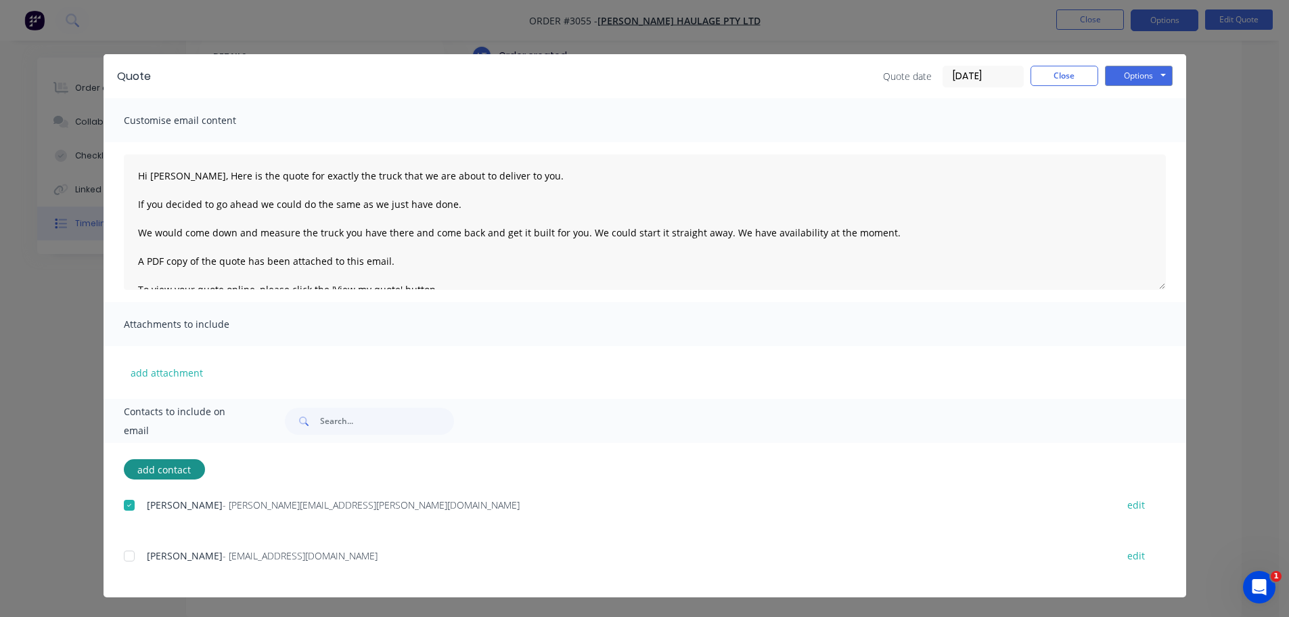
click at [127, 552] on div at bounding box center [129, 555] width 27 height 27
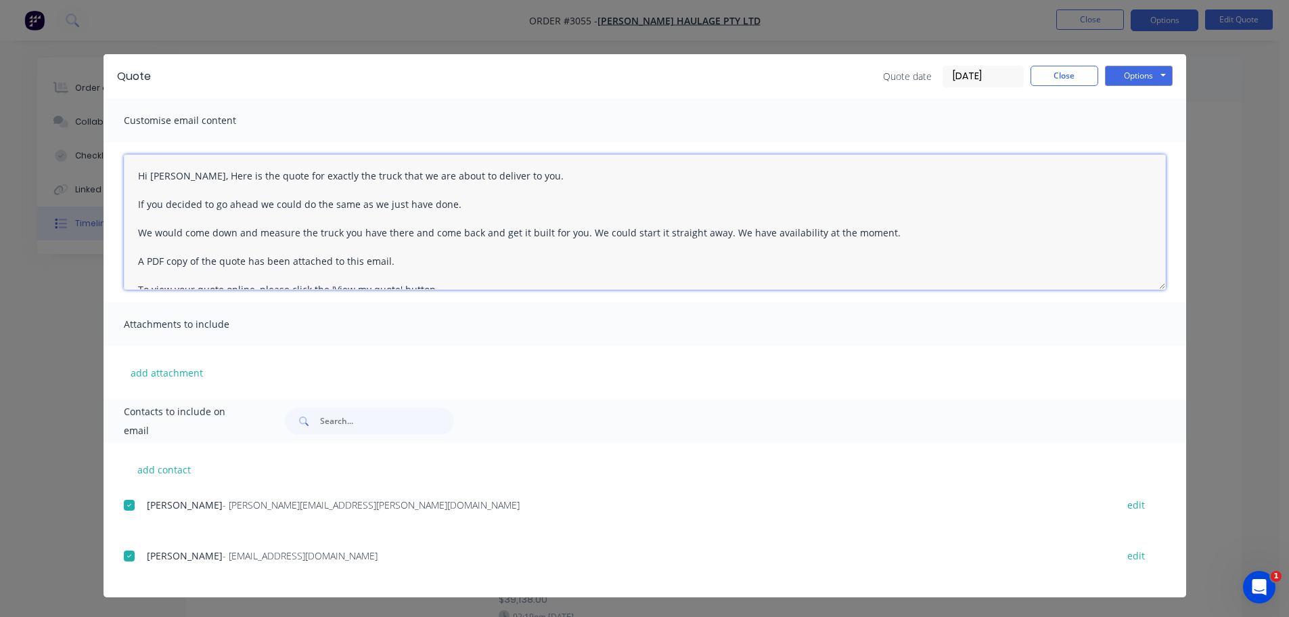
click at [521, 174] on textarea "Hi [PERSON_NAME], Here is the quote for exactly the truck that we are about to …" at bounding box center [645, 221] width 1042 height 135
type textarea "Hi [PERSON_NAME], Here is the quote for exactly the truck that we are about to …"
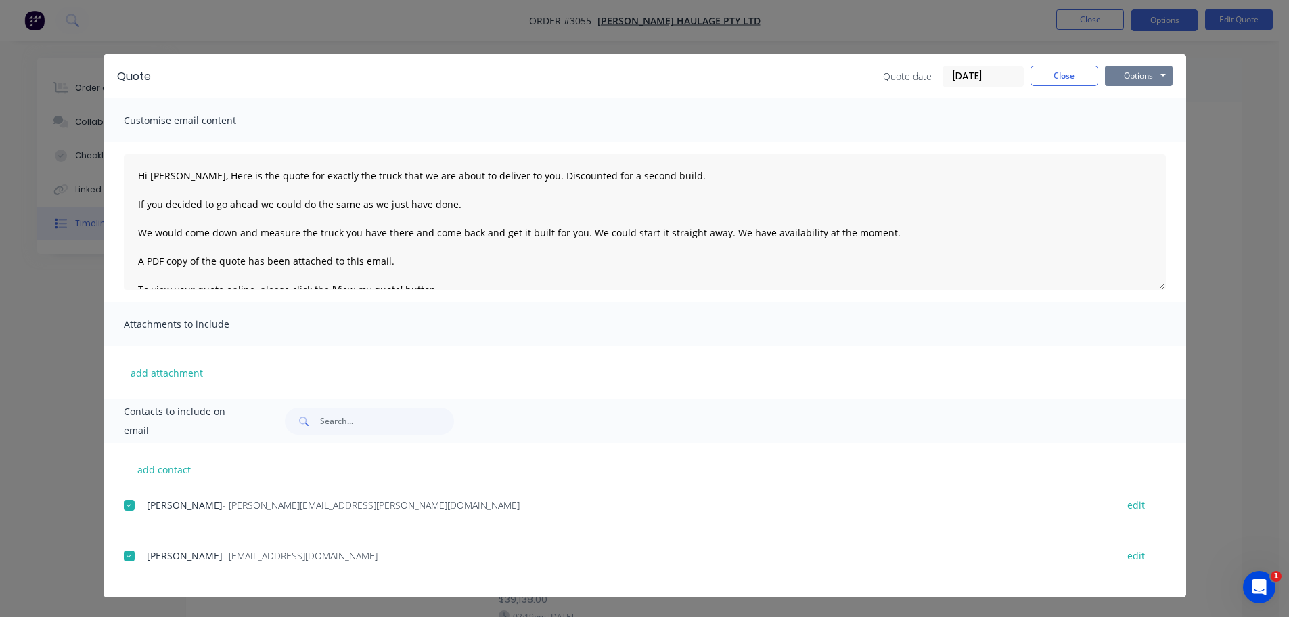
click at [1126, 72] on button "Options" at bounding box center [1139, 76] width 68 height 20
click at [1139, 142] on button "Email" at bounding box center [1148, 144] width 87 height 22
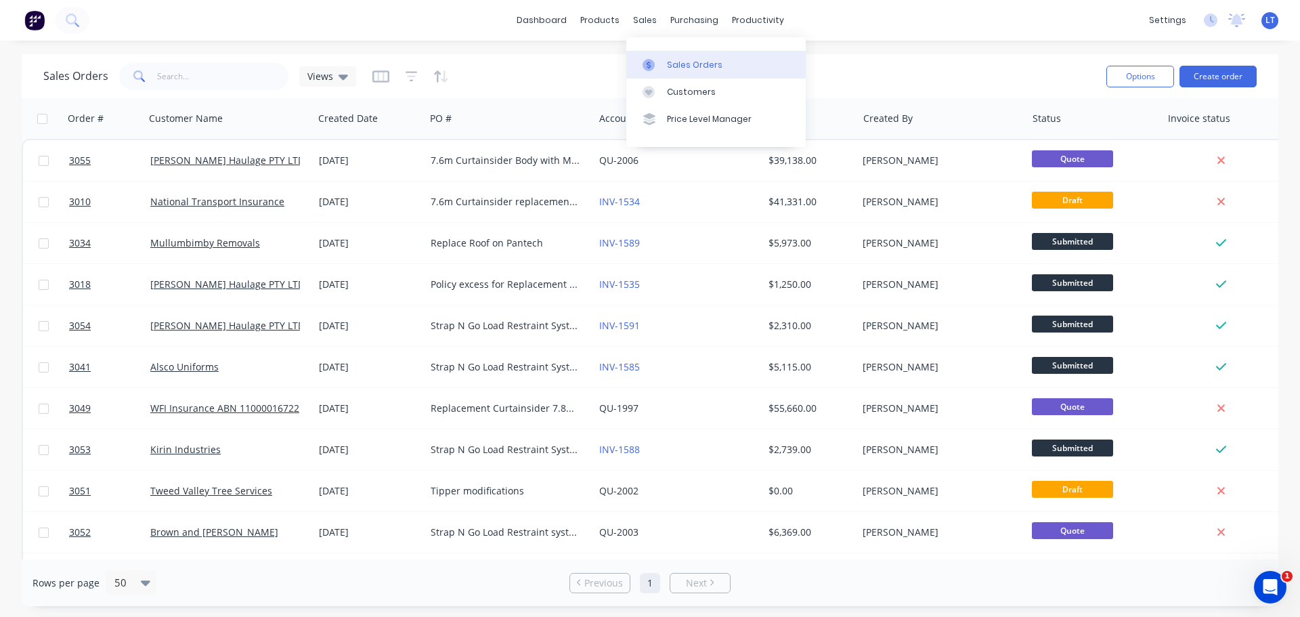
click at [677, 62] on div "Sales Orders" at bounding box center [695, 65] width 56 height 12
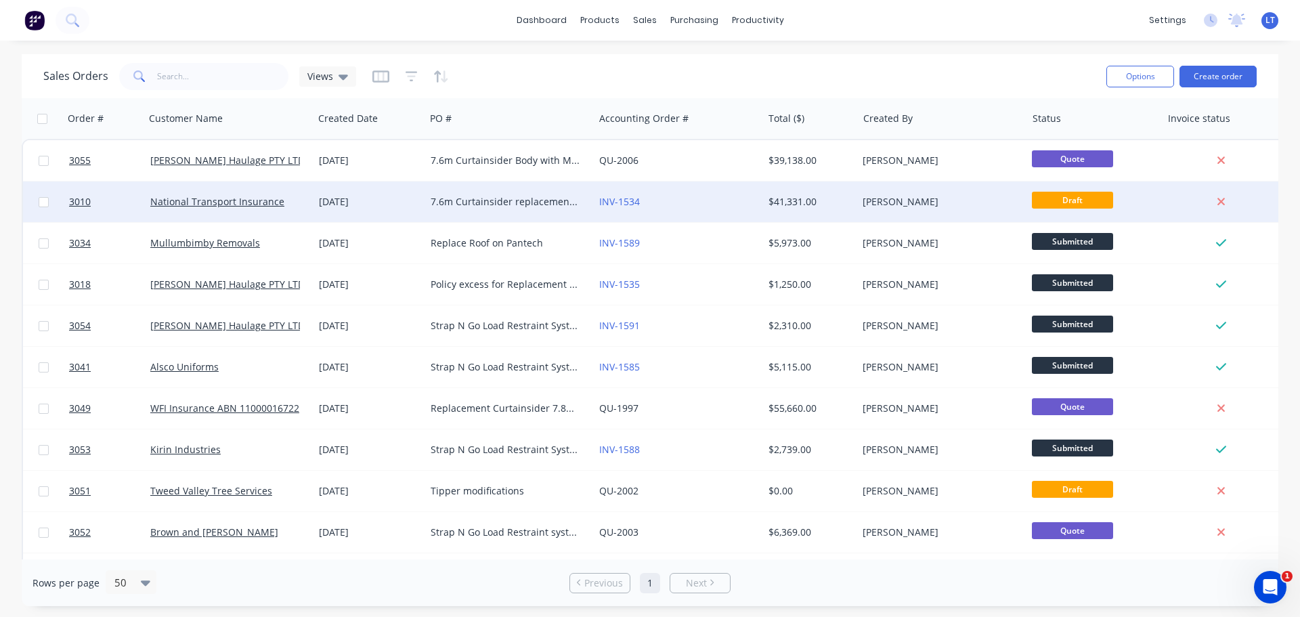
click at [445, 199] on div "7.6m Curtainsider replacement Claim no 537836 - 460782 [PERSON_NAME] Haulage" at bounding box center [506, 202] width 150 height 14
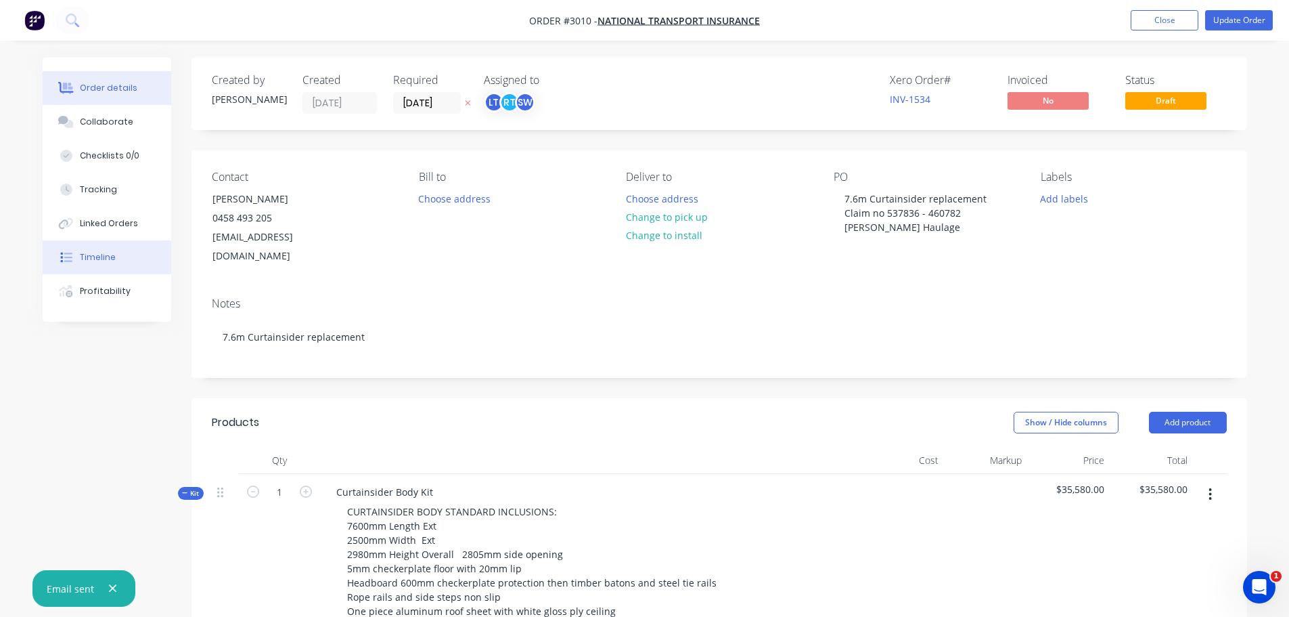
click at [97, 255] on div "Timeline" at bounding box center [98, 257] width 36 height 12
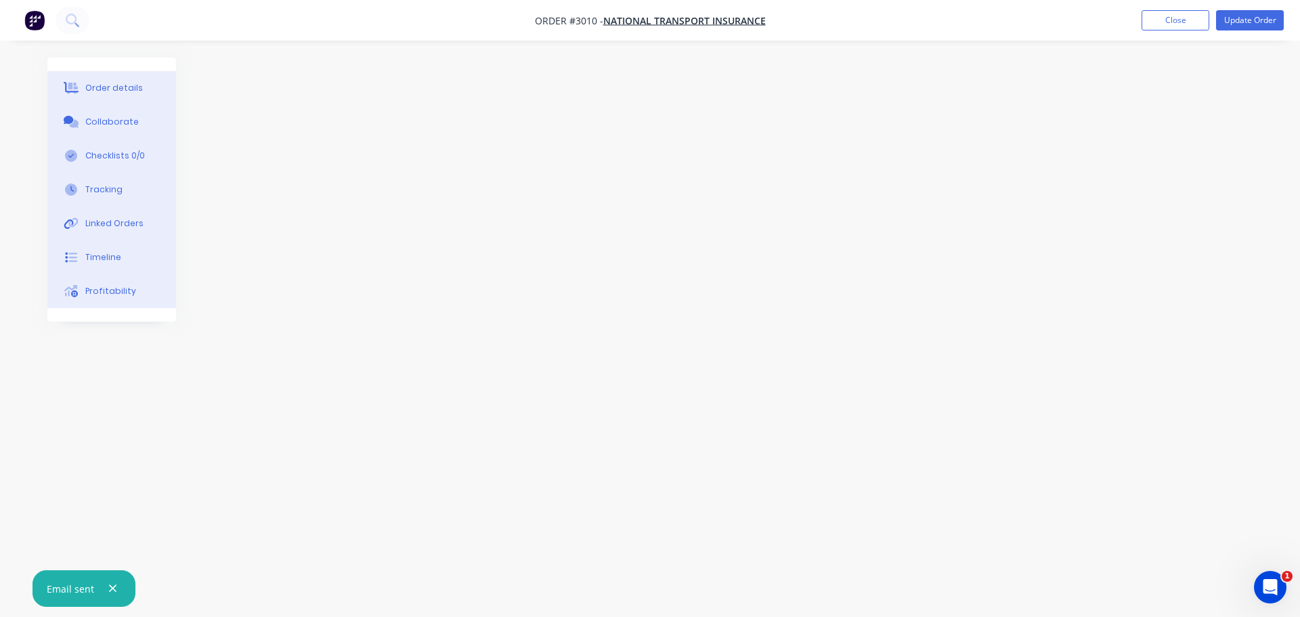
click at [93, 87] on div "Order details" at bounding box center [114, 88] width 58 height 12
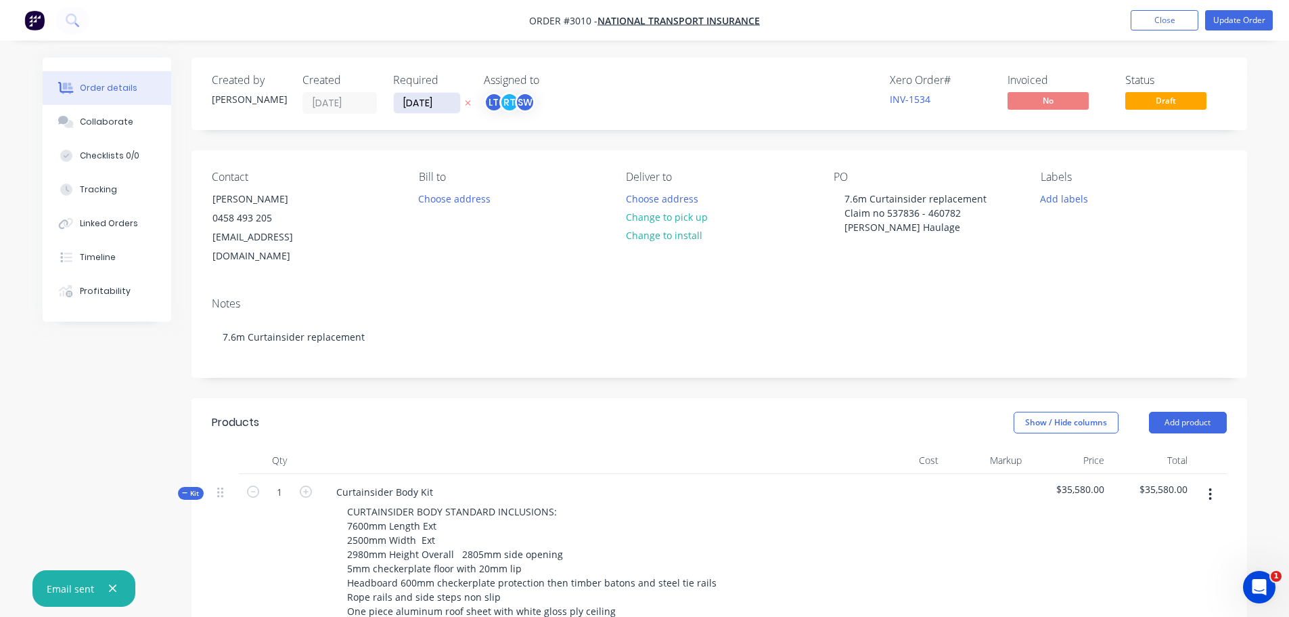
click at [427, 104] on input "[DATE]" at bounding box center [427, 103] width 66 height 20
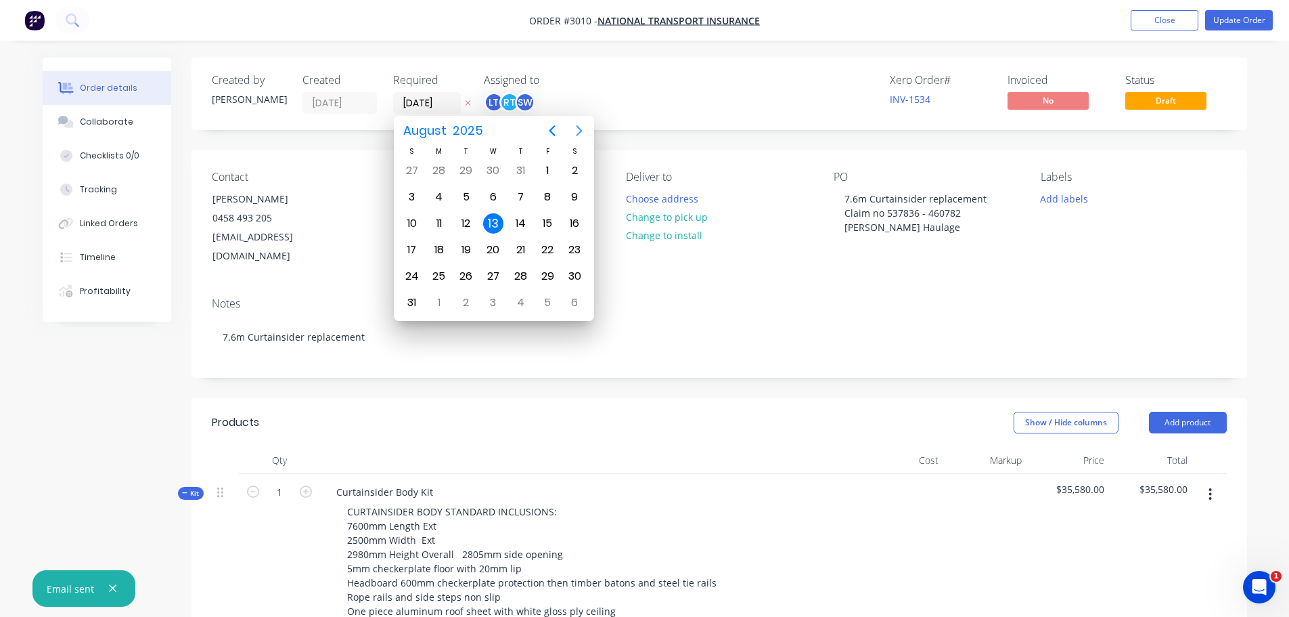
click at [581, 133] on icon "Next page" at bounding box center [579, 131] width 16 height 16
click at [487, 194] on div "8" at bounding box center [493, 197] width 20 height 20
type input "[DATE]"
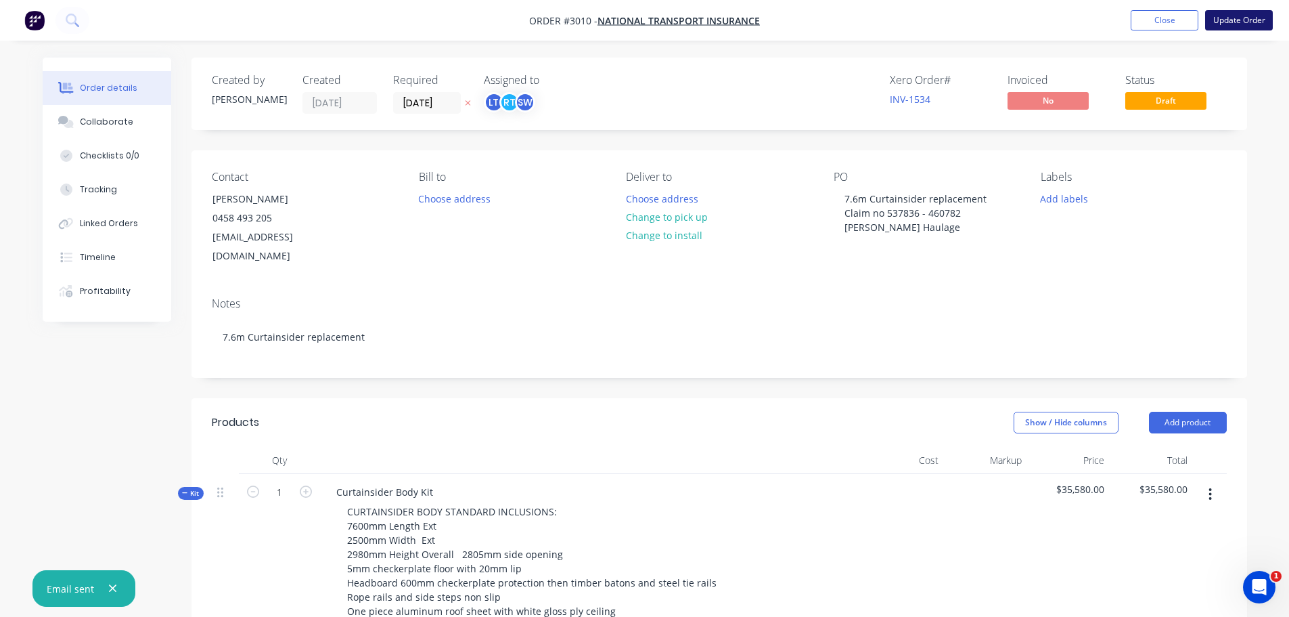
click at [1235, 14] on button "Update Order" at bounding box center [1240, 20] width 68 height 20
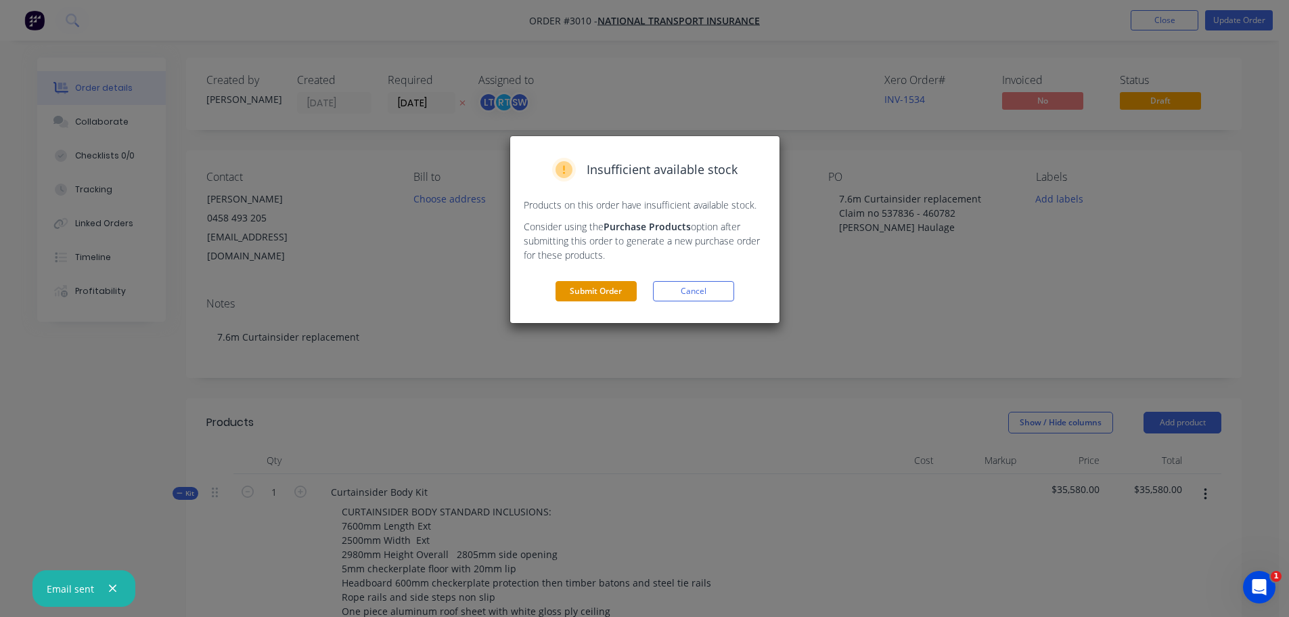
click at [590, 286] on button "Submit Order" at bounding box center [596, 291] width 81 height 20
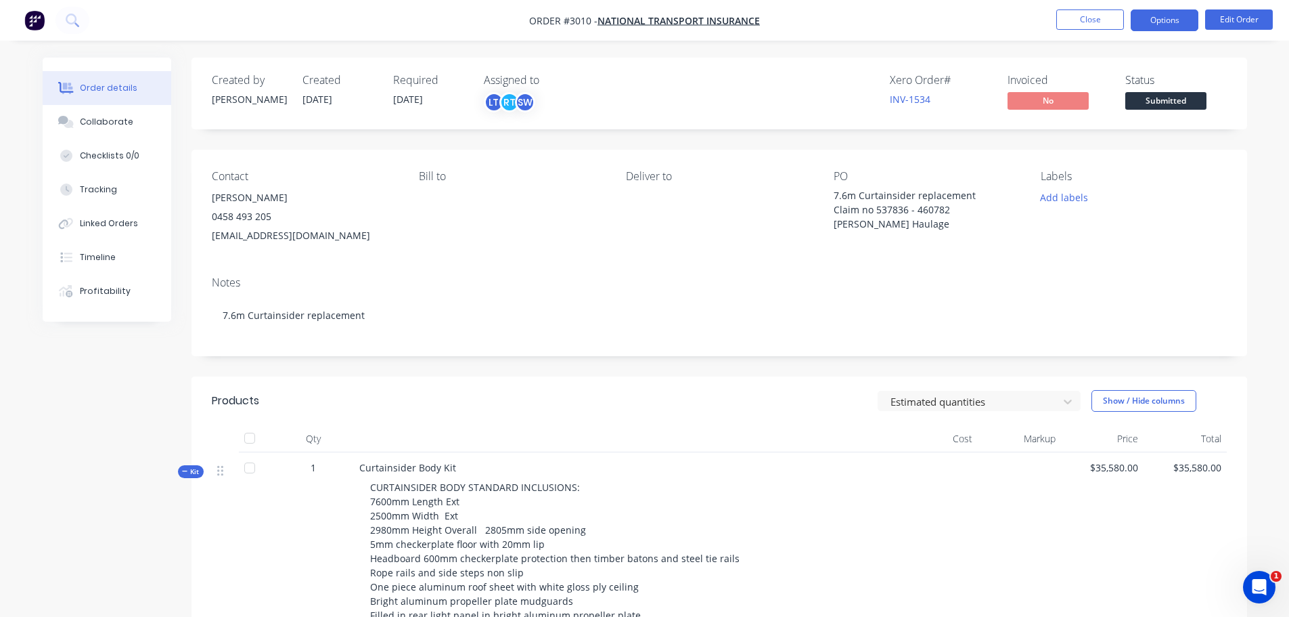
click at [1159, 18] on button "Options" at bounding box center [1165, 20] width 68 height 22
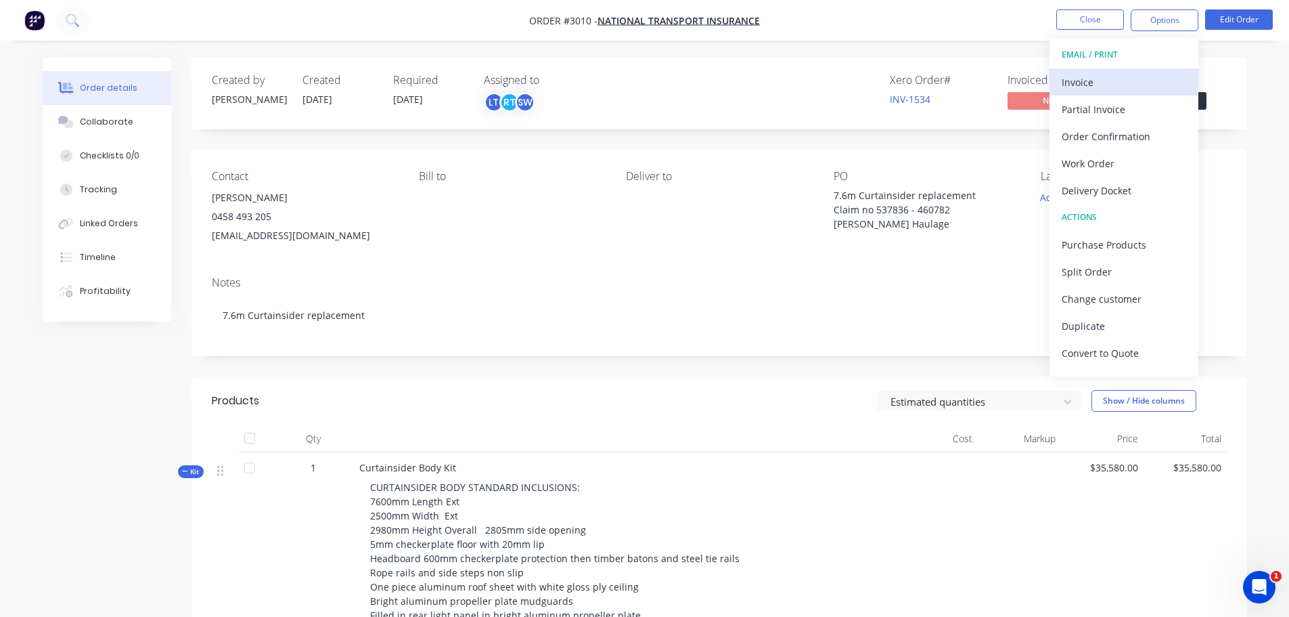
click at [1082, 79] on div "Invoice" at bounding box center [1124, 82] width 125 height 20
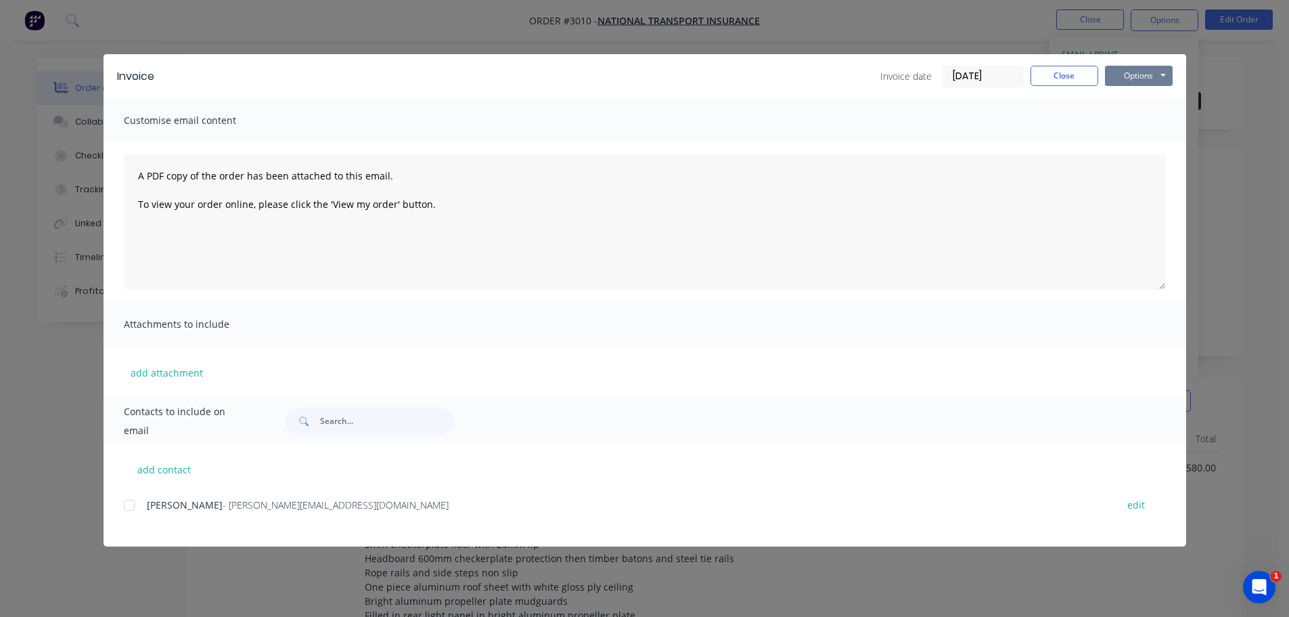
click at [1131, 75] on button "Options" at bounding box center [1139, 76] width 68 height 20
click at [1126, 96] on button "Preview" at bounding box center [1148, 100] width 87 height 22
click at [129, 502] on div at bounding box center [129, 504] width 27 height 27
click at [158, 472] on button "add contact" at bounding box center [164, 469] width 81 height 20
select select "AU"
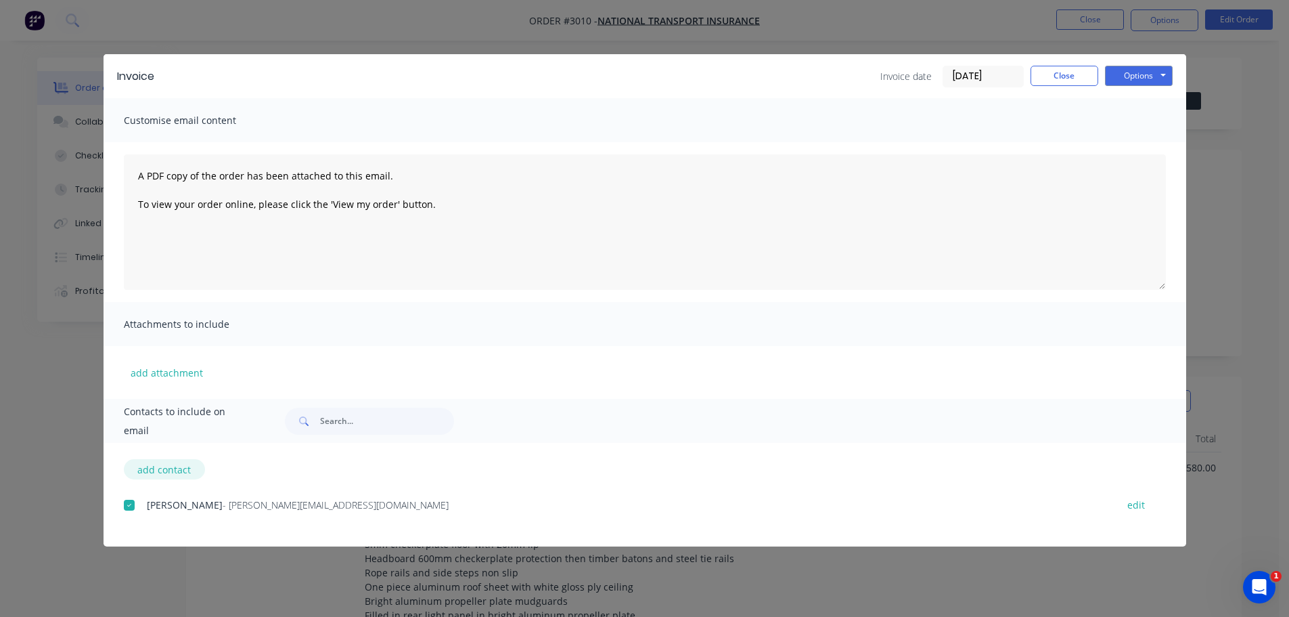
select select "AU"
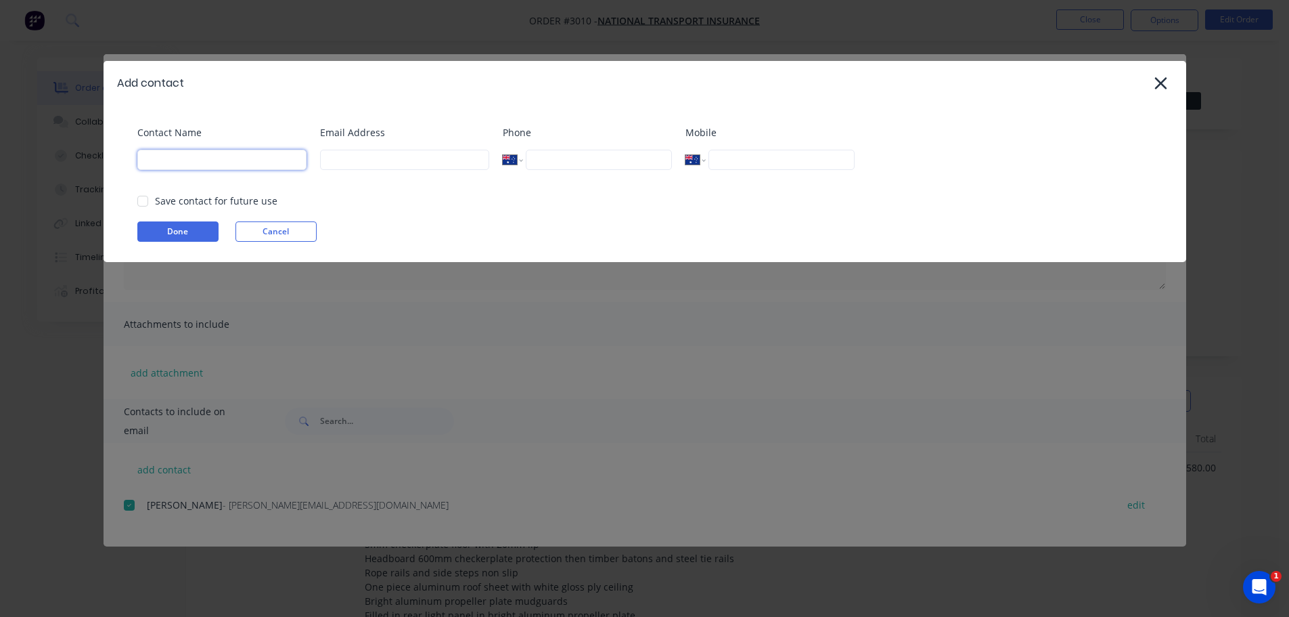
click at [217, 159] on input at bounding box center [221, 160] width 169 height 20
type input "[PERSON_NAME]"
type input "[EMAIL_ADDRESS][DOMAIN_NAME]"
type input "0432 545 330"
click at [192, 229] on button "Done" at bounding box center [177, 231] width 81 height 20
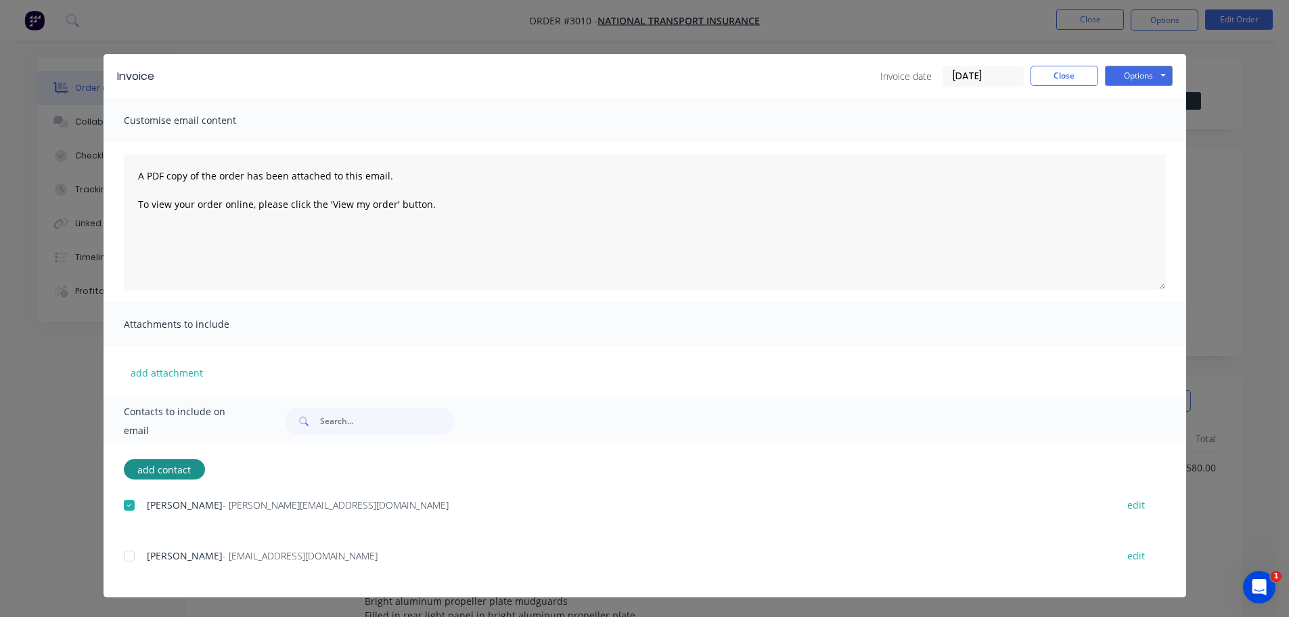
click at [128, 554] on div at bounding box center [129, 555] width 27 height 27
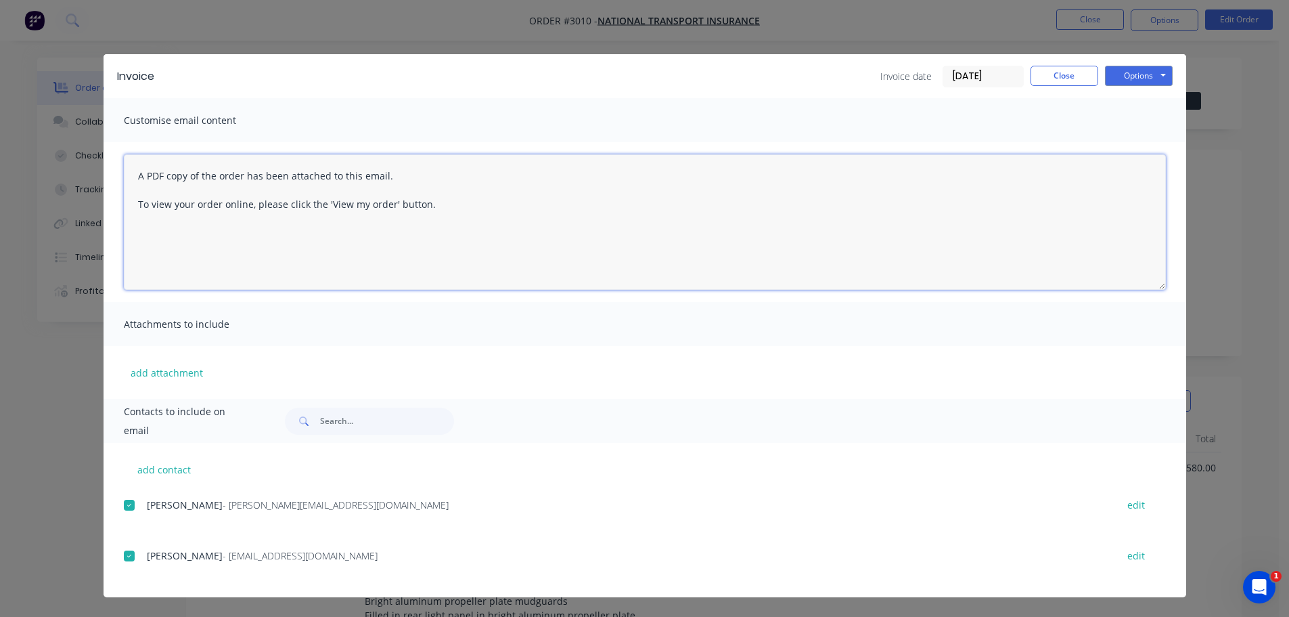
click at [137, 173] on textarea "A PDF copy of the order has been attached to this email. To view your order onl…" at bounding box center [645, 221] width 1042 height 135
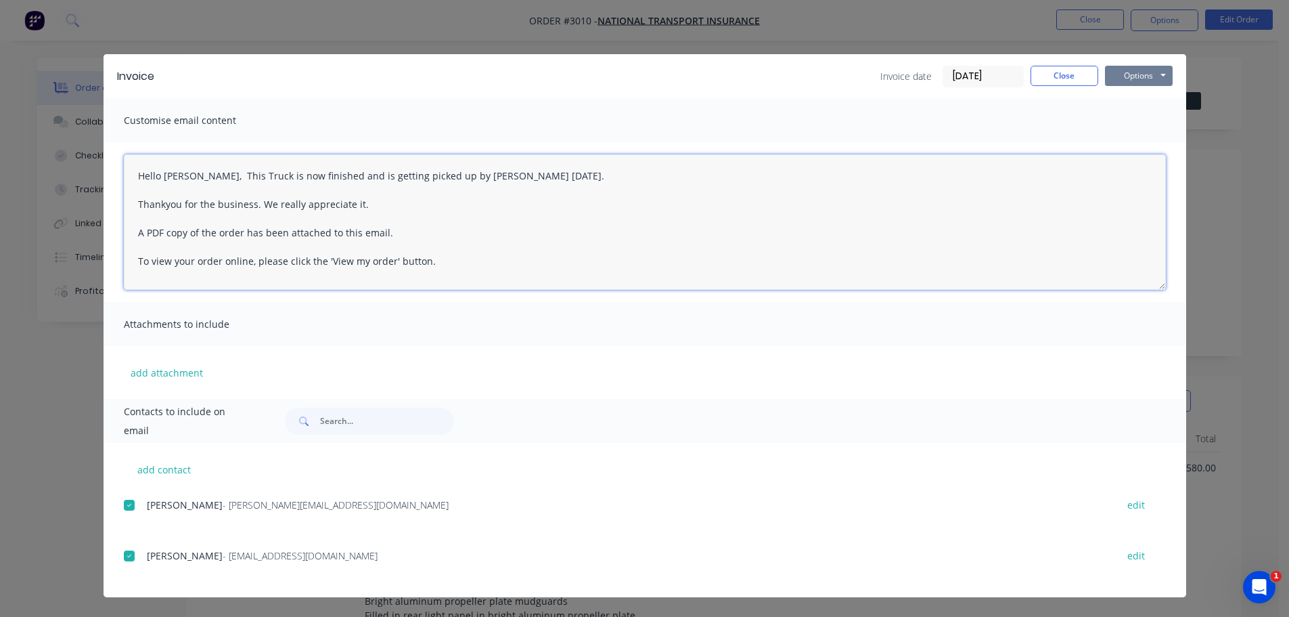
type textarea "Hello [PERSON_NAME], This Truck is now finished and is getting picked up by [PE…"
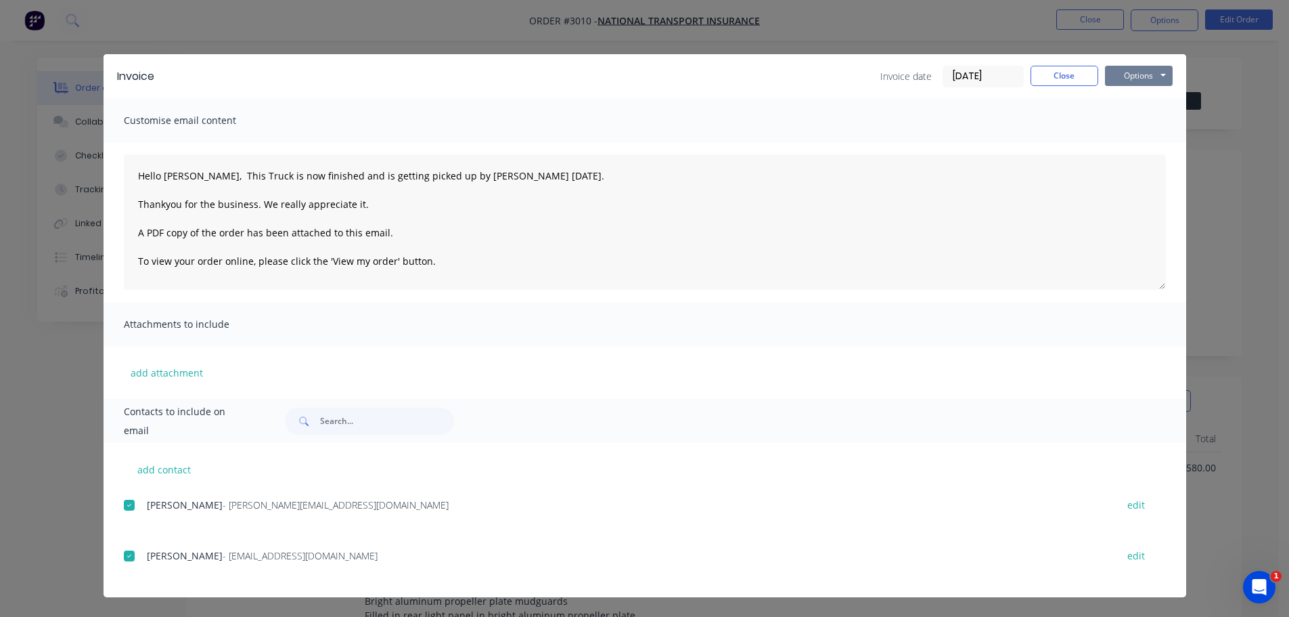
click at [1131, 74] on button "Options" at bounding box center [1139, 76] width 68 height 20
click at [1130, 139] on button "Email" at bounding box center [1148, 144] width 87 height 22
